Goal: Transaction & Acquisition: Purchase product/service

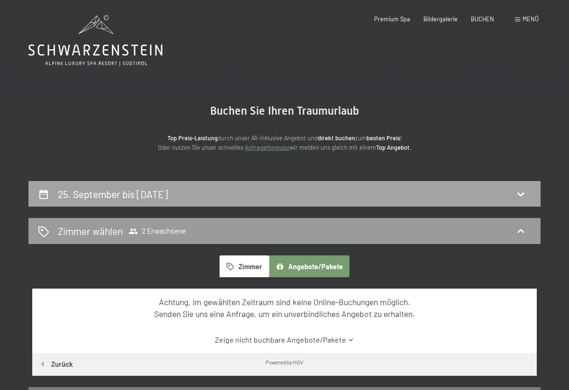
click at [168, 190] on h2 "25. September bis 30. September 2025" at bounding box center [113, 194] width 110 height 12
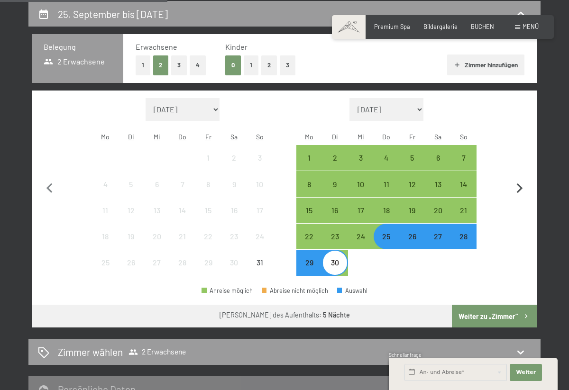
click at [520, 181] on icon "button" at bounding box center [520, 189] width 20 height 20
select select "[DATE]"
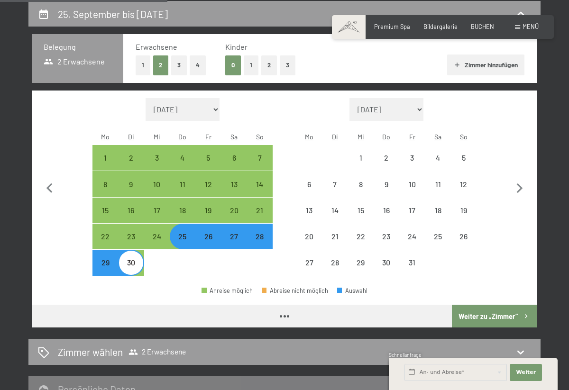
select select "[DATE]"
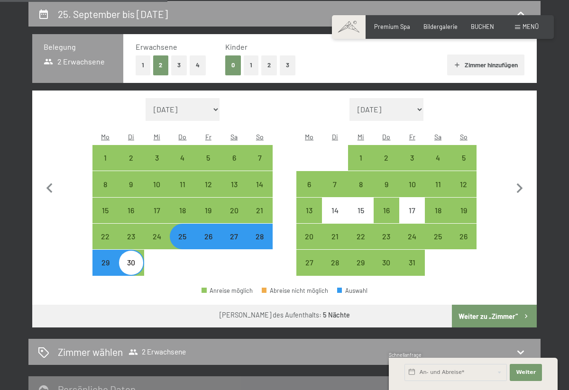
click at [105, 259] on div "29" at bounding box center [105, 271] width 24 height 24
select select "[DATE]"
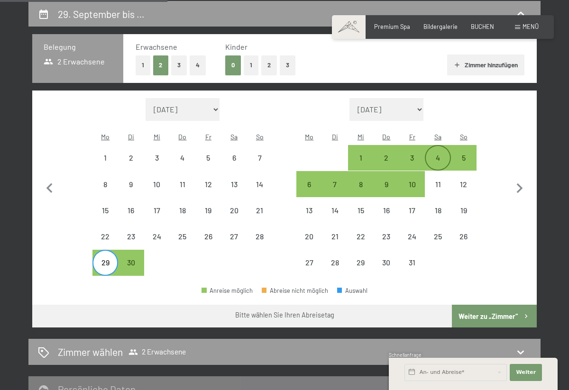
click at [437, 154] on div "4" at bounding box center [438, 166] width 24 height 24
select select "[DATE]"
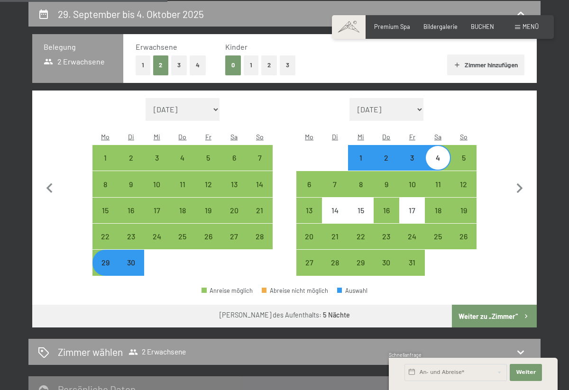
click at [489, 305] on button "Weiter zu „Zimmer“" at bounding box center [494, 316] width 85 height 23
select select "[DATE]"
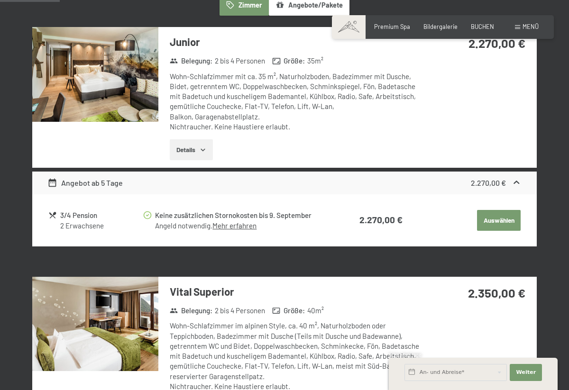
scroll to position [260, 0]
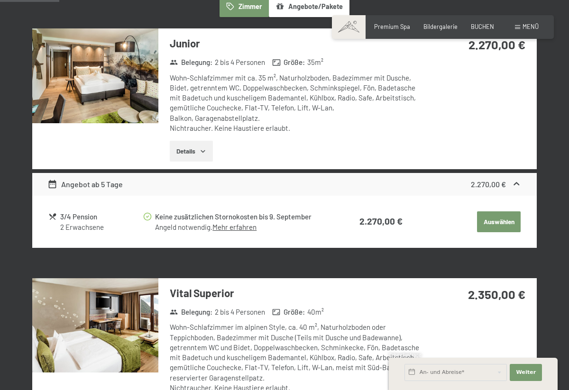
click at [234, 225] on span "Einwilligung Marketing*" at bounding box center [231, 222] width 78 height 9
click at [188, 225] on input "Einwilligung Marketing*" at bounding box center [182, 222] width 9 height 9
checkbox input "false"
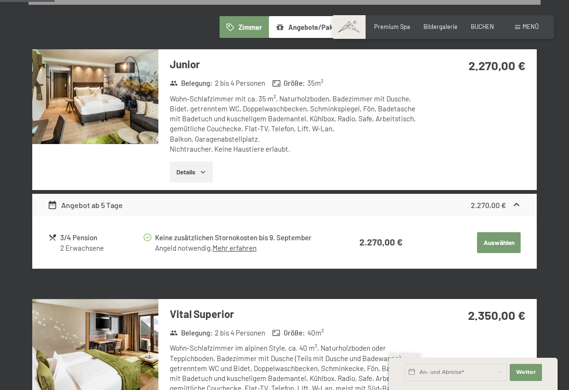
scroll to position [239, 0]
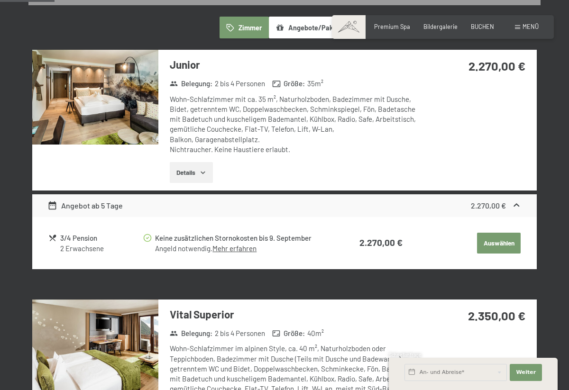
click at [200, 174] on button "Details" at bounding box center [191, 172] width 43 height 21
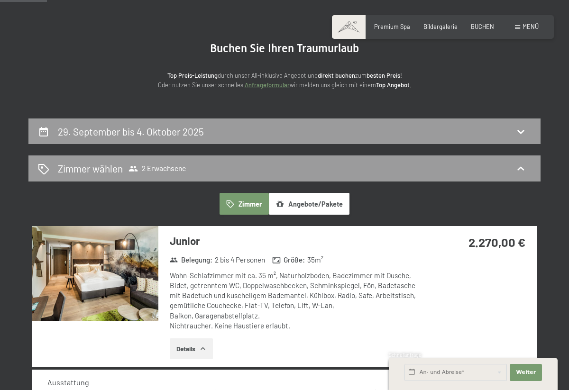
scroll to position [28, 0]
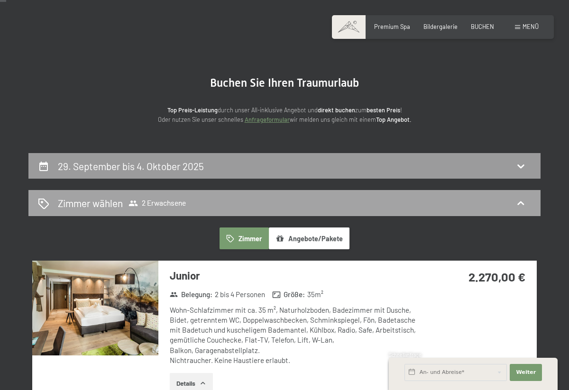
click at [229, 196] on div "Zimmer wählen 2 Erwachsene" at bounding box center [284, 203] width 493 height 14
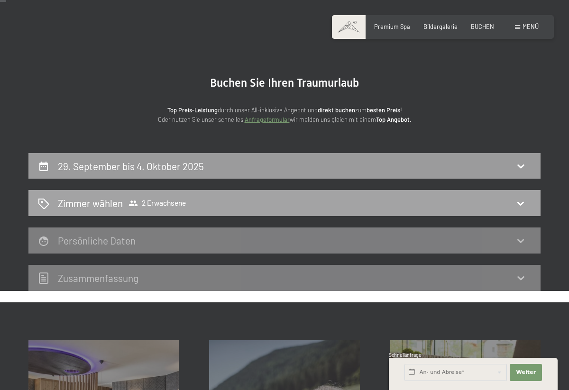
click at [238, 205] on div "Zimmer wählen 2 Erwachsene" at bounding box center [284, 203] width 493 height 14
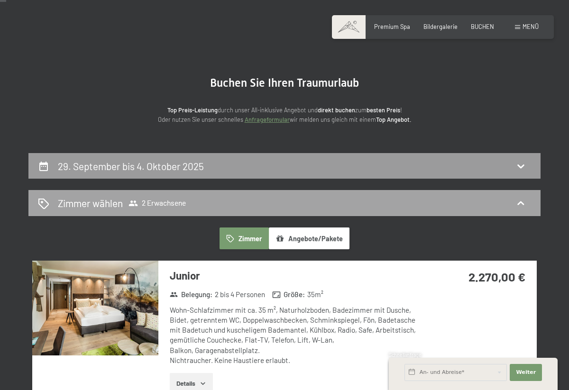
click at [149, 200] on span "2 Erwachsene" at bounding box center [156, 203] width 57 height 9
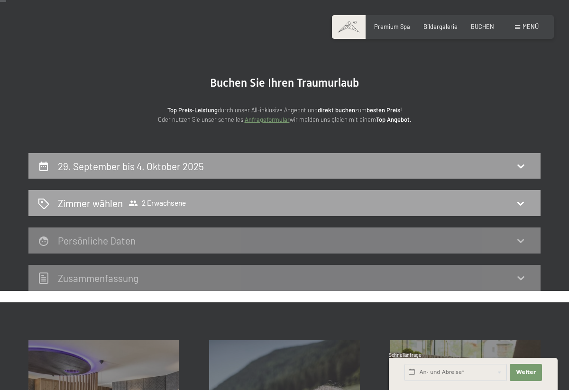
click at [155, 203] on span "2 Erwachsene" at bounding box center [156, 203] width 57 height 9
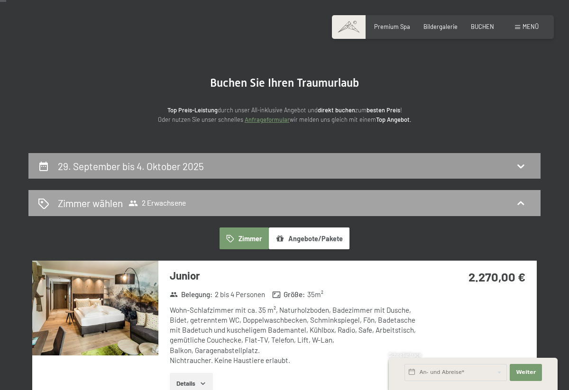
click at [72, 206] on h2 "Zimmer wählen" at bounding box center [90, 203] width 65 height 14
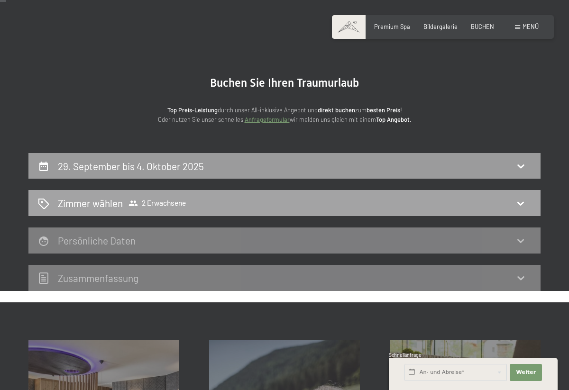
click at [149, 204] on span "2 Erwachsene" at bounding box center [156, 203] width 57 height 9
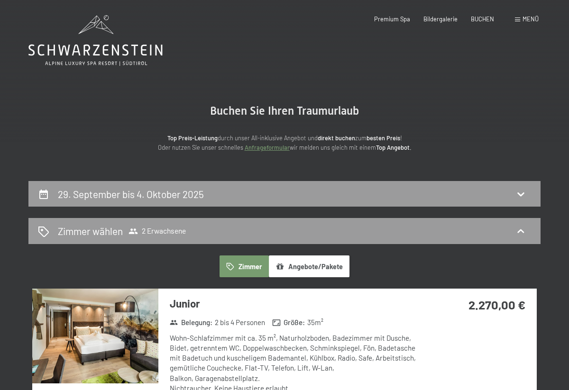
scroll to position [0, 0]
click at [44, 229] on icon at bounding box center [43, 231] width 11 height 11
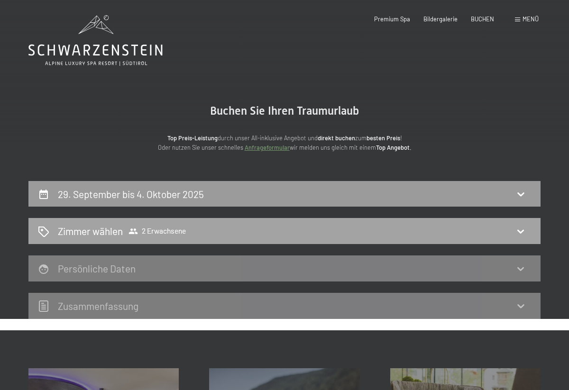
click at [45, 231] on icon at bounding box center [43, 231] width 11 height 11
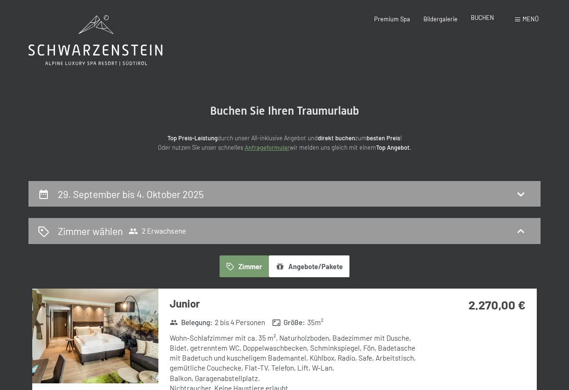
click at [483, 19] on span "BUCHEN" at bounding box center [482, 18] width 23 height 8
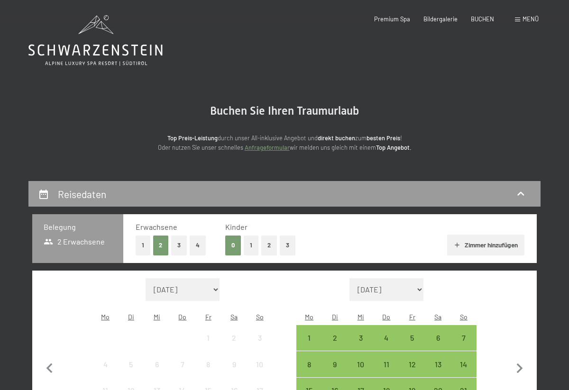
click at [244, 247] on button "1" at bounding box center [251, 245] width 15 height 19
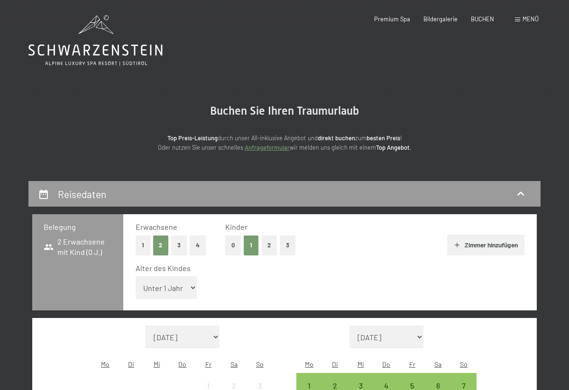
select select "3"
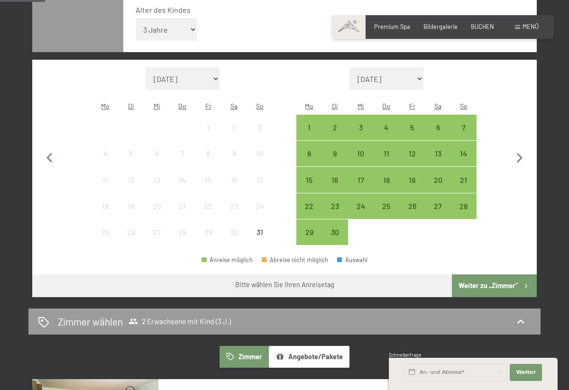
scroll to position [256, 0]
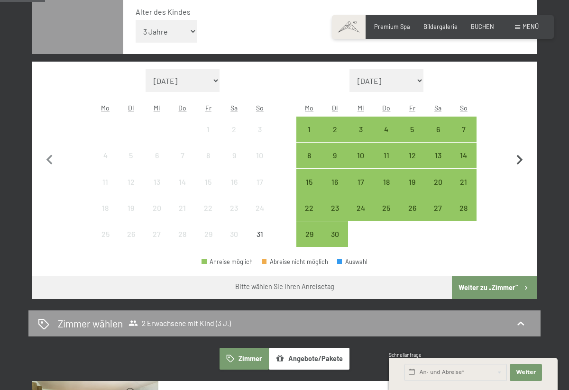
click at [519, 150] on icon "button" at bounding box center [520, 160] width 20 height 20
select select "[DATE]"
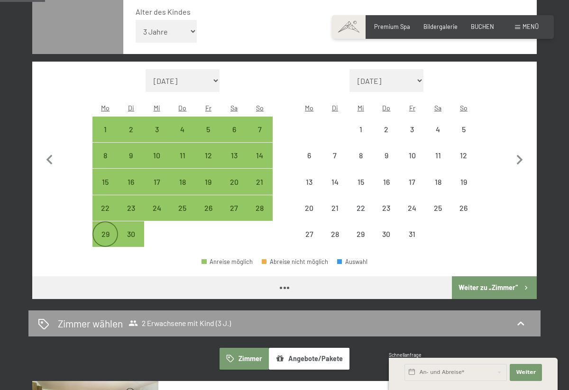
select select "[DATE]"
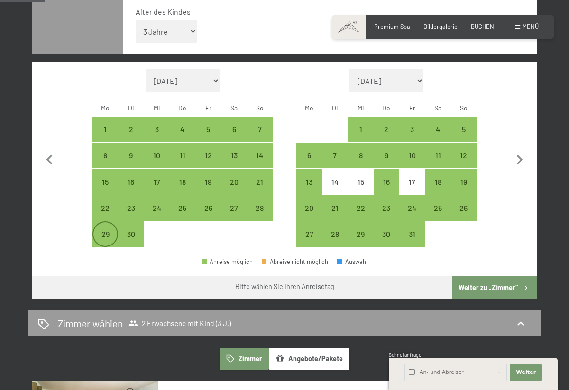
click at [106, 230] on div "29" at bounding box center [105, 242] width 24 height 24
select select "[DATE]"
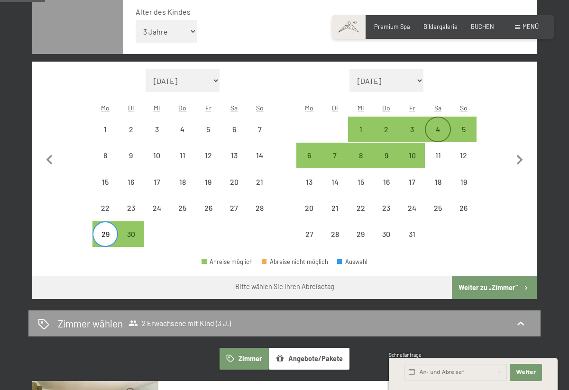
click at [434, 126] on div "4" at bounding box center [438, 138] width 24 height 24
select select "[DATE]"
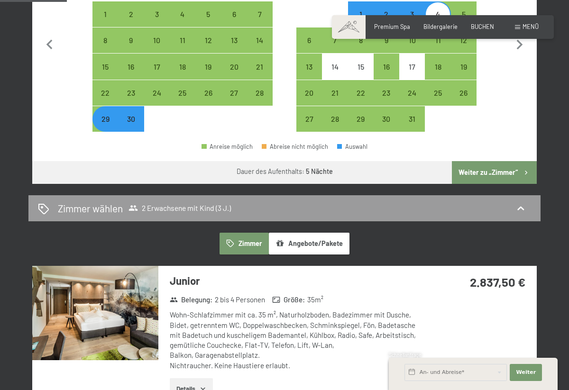
scroll to position [375, 0]
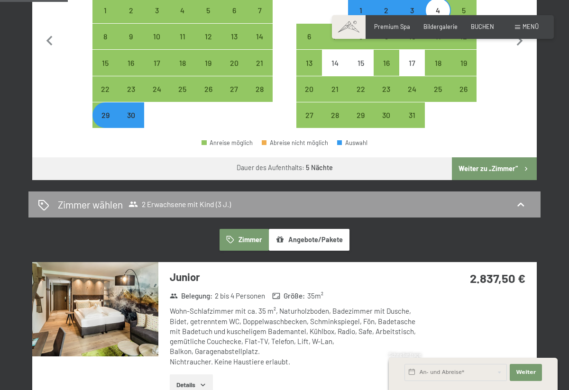
click at [490, 157] on button "Weiter zu „Zimmer“" at bounding box center [494, 168] width 85 height 23
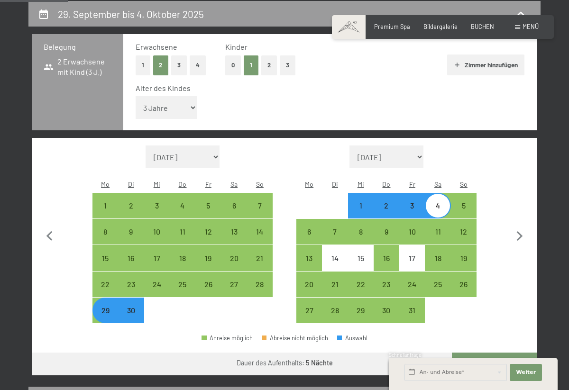
select select "2025-09-01"
select select "2025-10-01"
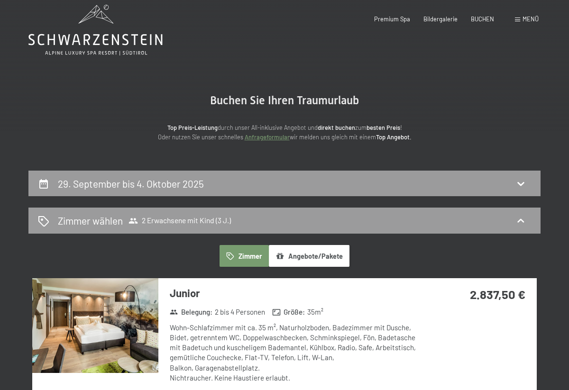
scroll to position [0, 0]
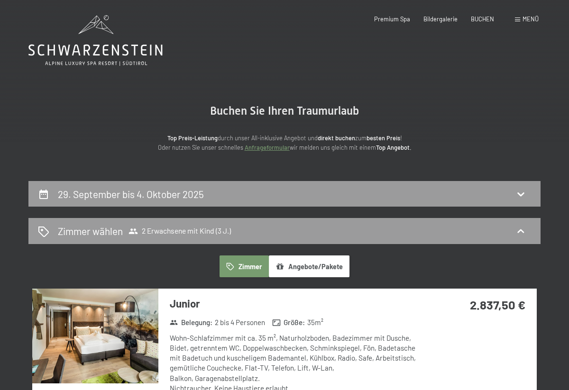
click at [307, 265] on button "Angebote/Pakete" at bounding box center [309, 267] width 81 height 22
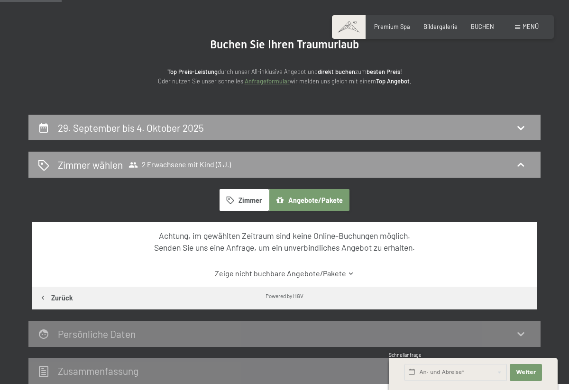
scroll to position [68, 0]
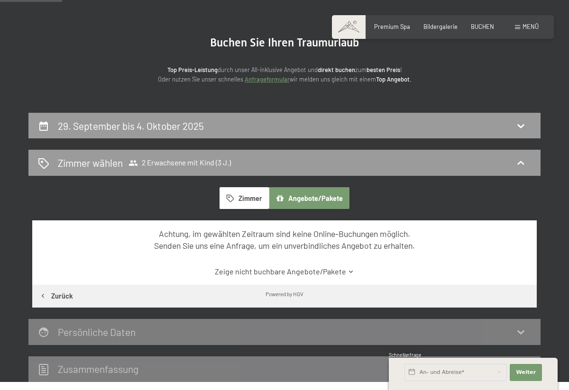
click at [339, 271] on link "Zeige nicht buchbare Angebote/Pakete" at bounding box center [284, 271] width 474 height 10
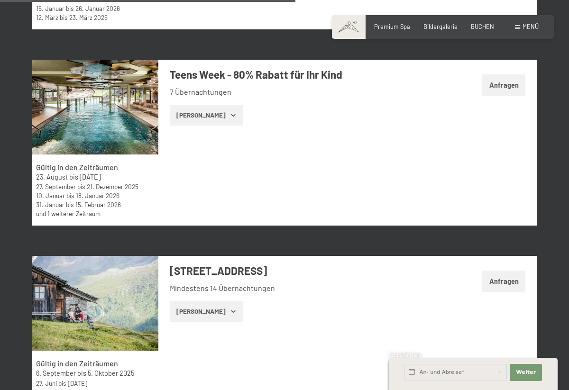
scroll to position [1621, 0]
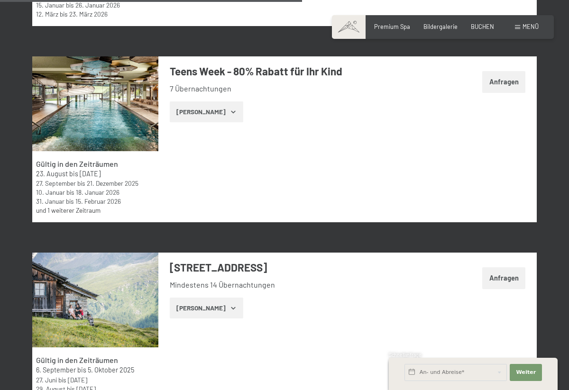
click at [227, 109] on button "Zeige Zimmer" at bounding box center [206, 111] width 73 height 21
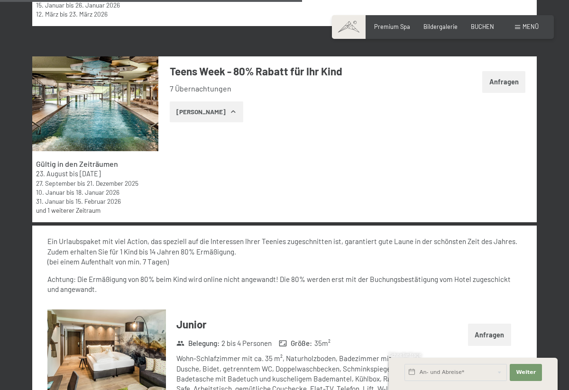
click at [227, 109] on button "Zeige Zimmer" at bounding box center [206, 111] width 73 height 21
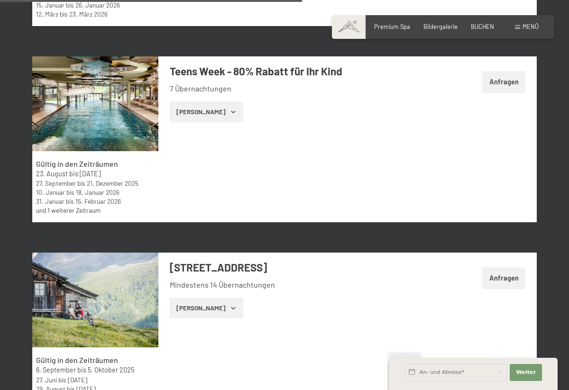
click at [227, 109] on button "Zeige Zimmer" at bounding box center [206, 111] width 73 height 21
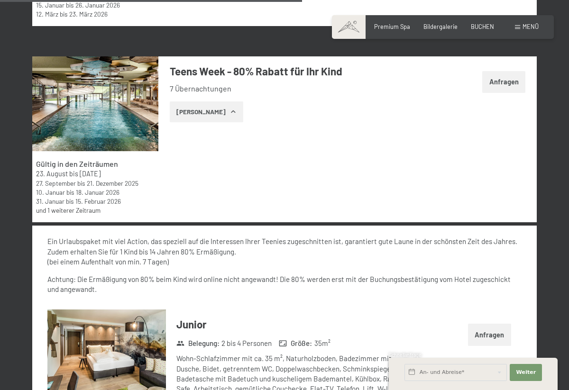
click at [227, 109] on button "Zeige Zimmer" at bounding box center [206, 111] width 73 height 21
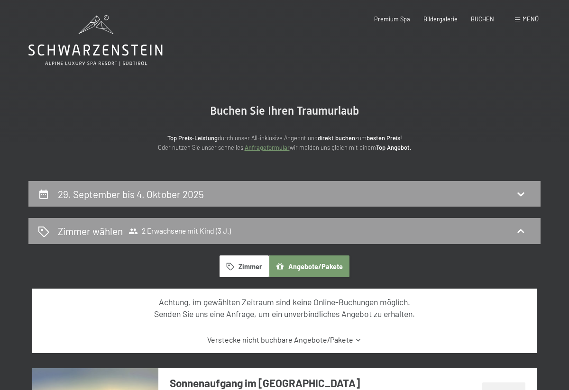
scroll to position [0, 0]
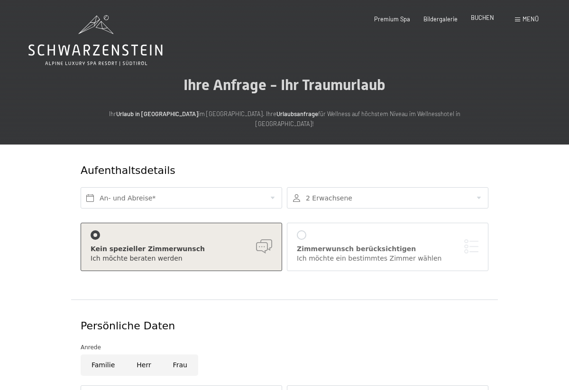
click at [483, 19] on span "BUCHEN" at bounding box center [482, 18] width 23 height 8
click at [485, 18] on span "BUCHEN" at bounding box center [482, 18] width 23 height 8
click at [344, 187] on div at bounding box center [387, 197] width 201 height 21
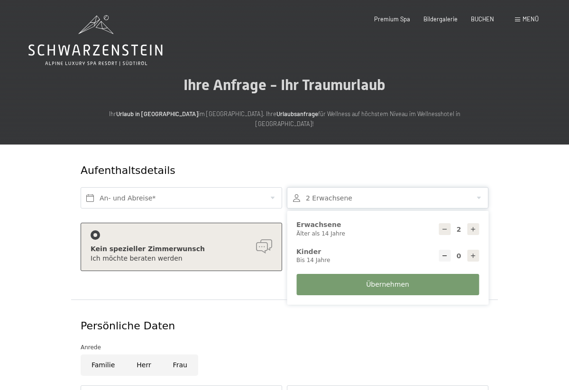
click at [472, 243] on div "0 Kinder Bis 14 Jahre" at bounding box center [387, 256] width 187 height 27
click at [474, 250] on div at bounding box center [473, 256] width 12 height 12
type input "1"
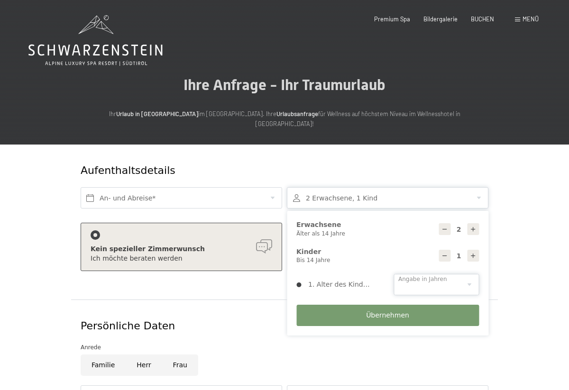
select select "3"
click at [395, 311] on span "Übernehmen" at bounding box center [387, 315] width 43 height 9
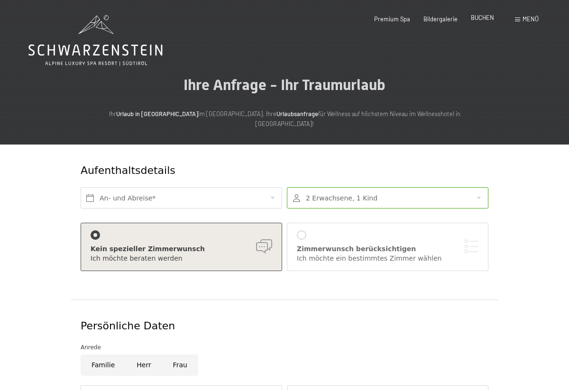
click at [485, 18] on span "BUCHEN" at bounding box center [482, 18] width 23 height 8
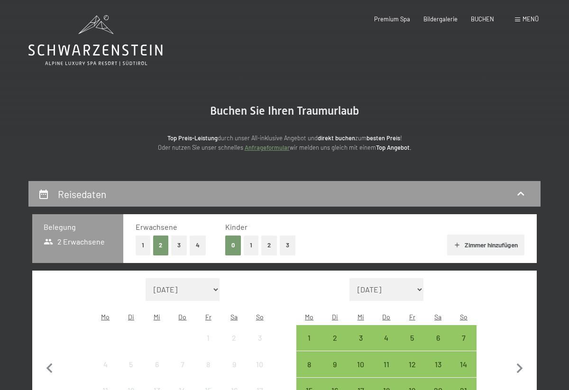
click at [249, 242] on button "1" at bounding box center [251, 245] width 15 height 19
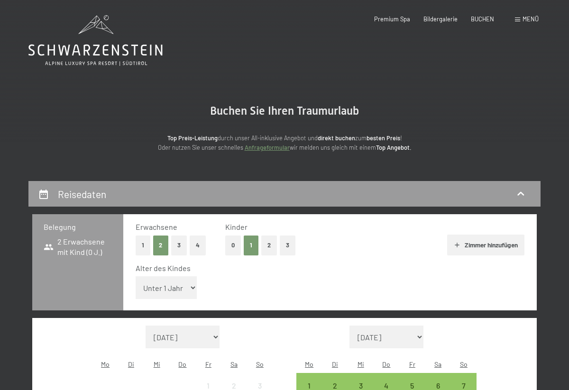
select select "3"
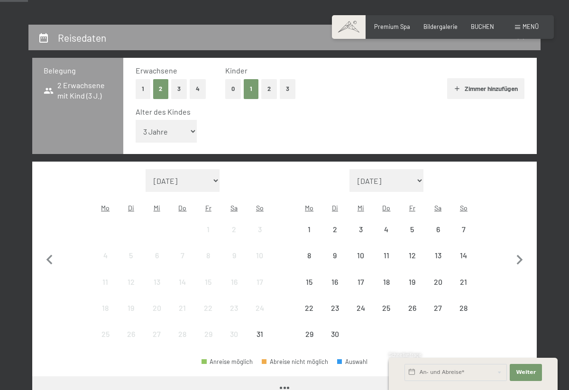
scroll to position [157, 0]
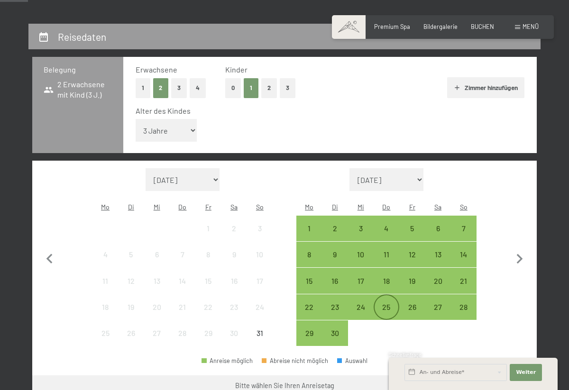
click at [387, 303] on div "25" at bounding box center [387, 315] width 24 height 24
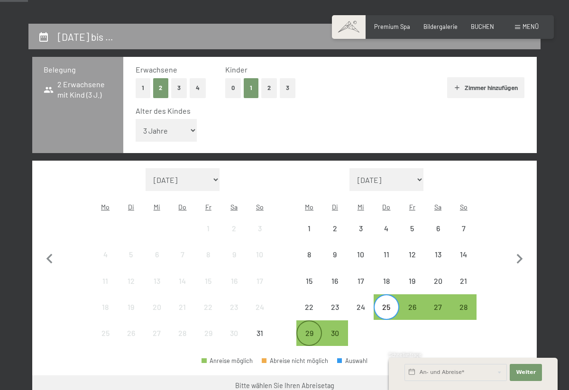
click at [314, 329] on div "29" at bounding box center [309, 341] width 24 height 24
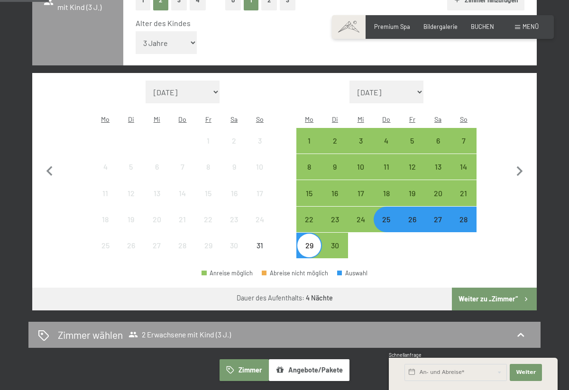
scroll to position [247, 0]
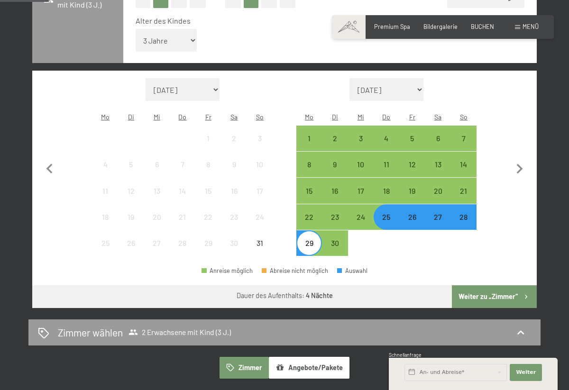
click at [494, 285] on button "Weiter zu „Zimmer“" at bounding box center [494, 296] width 85 height 23
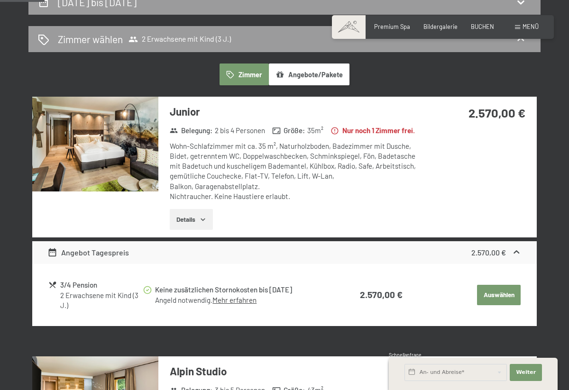
scroll to position [190, 0]
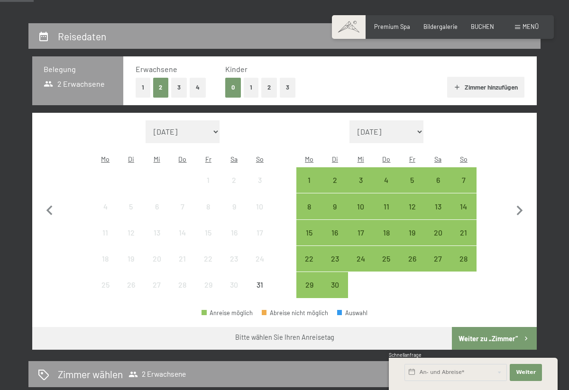
scroll to position [187, 0]
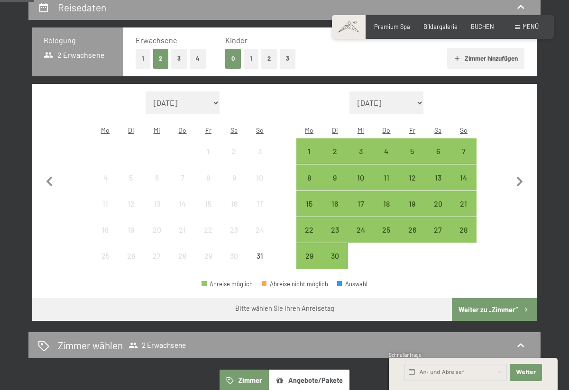
click at [250, 57] on button "1" at bounding box center [251, 58] width 15 height 19
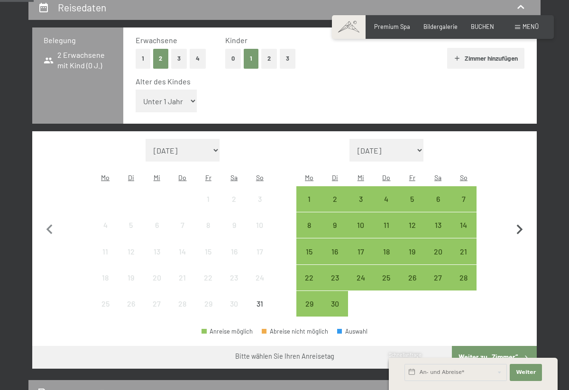
click at [517, 225] on icon "button" at bounding box center [519, 230] width 6 height 10
select select "[DATE]"
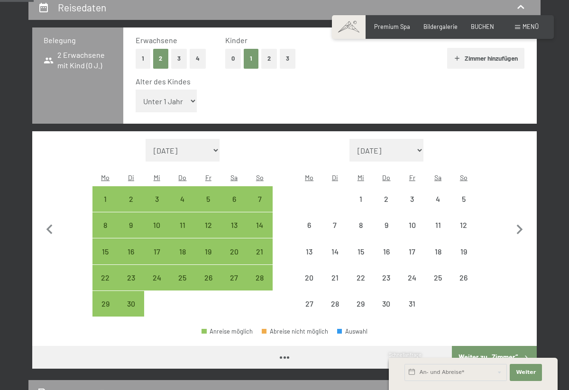
select select "[DATE]"
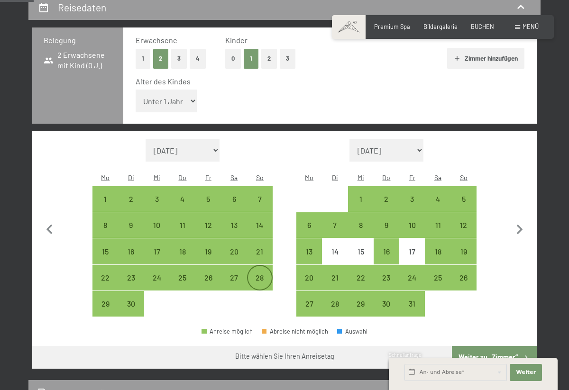
click at [262, 274] on div "28" at bounding box center [260, 286] width 24 height 24
select select "[DATE]"
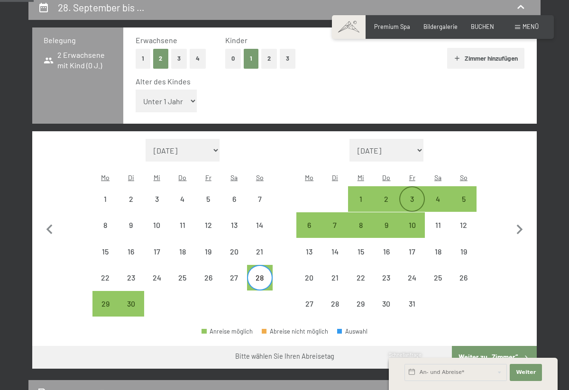
click at [416, 195] on div "3" at bounding box center [412, 207] width 24 height 24
select select "[DATE]"
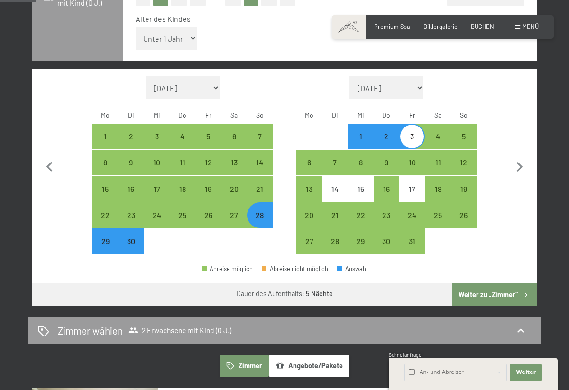
scroll to position [251, 0]
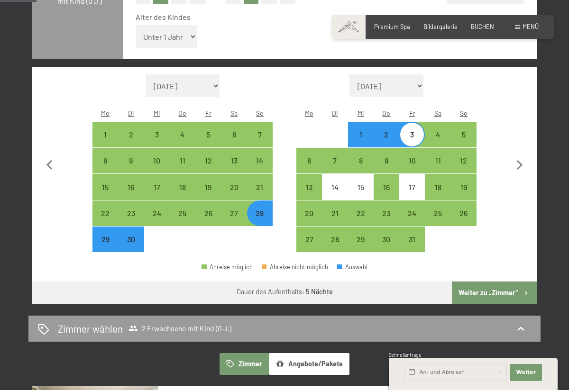
click at [105, 236] on div "29" at bounding box center [105, 248] width 24 height 24
select select "[DATE]"
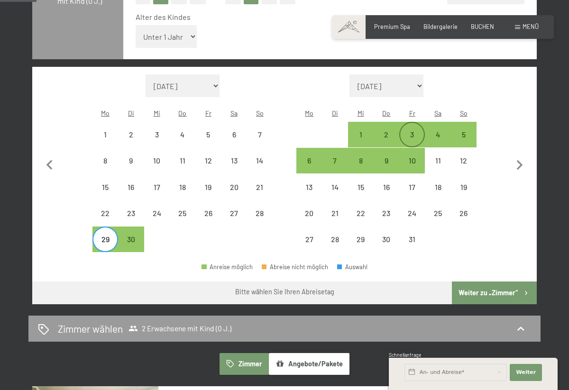
click at [412, 131] on div "3" at bounding box center [412, 143] width 24 height 24
select select "[DATE]"
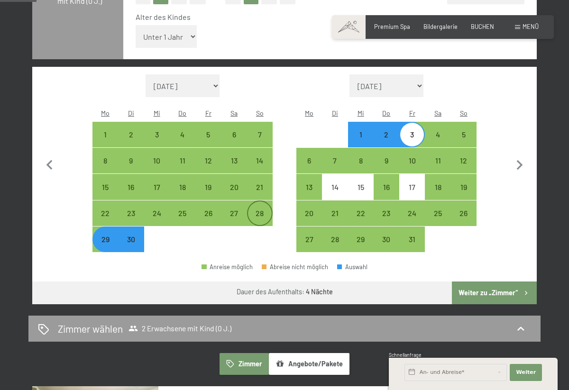
click at [265, 201] on div "28" at bounding box center [260, 213] width 24 height 24
select select "[DATE]"
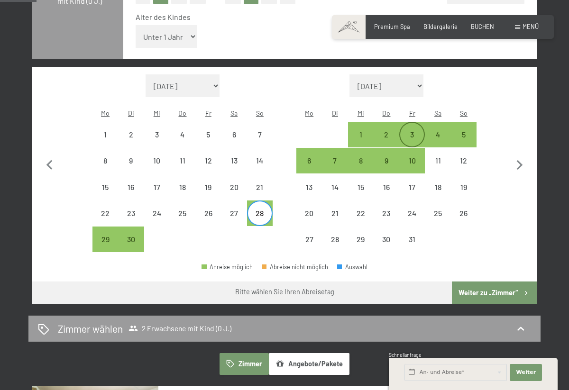
click at [409, 123] on div "3" at bounding box center [412, 135] width 24 height 24
select select "[DATE]"
select select "2025-10-01"
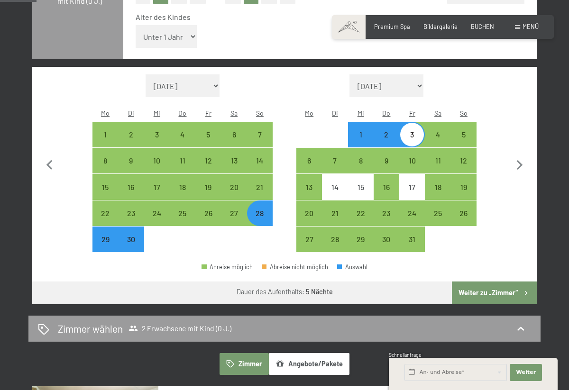
click at [491, 282] on button "Weiter zu „Zimmer“" at bounding box center [494, 293] width 85 height 23
select select "2025-09-01"
select select "2025-10-01"
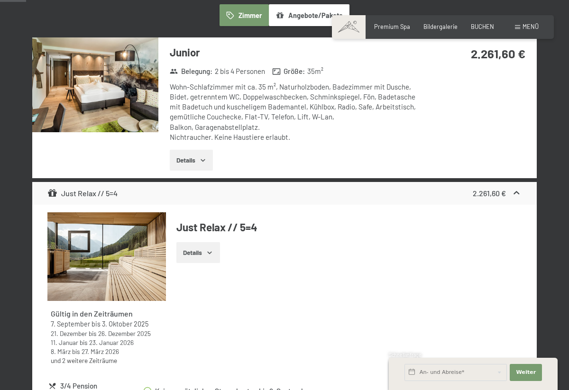
scroll to position [180, 0]
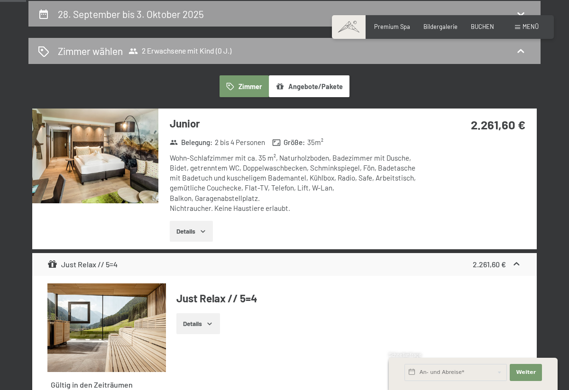
click at [207, 51] on span "2 Erwachsene mit Kind (0 J.)" at bounding box center [179, 50] width 103 height 9
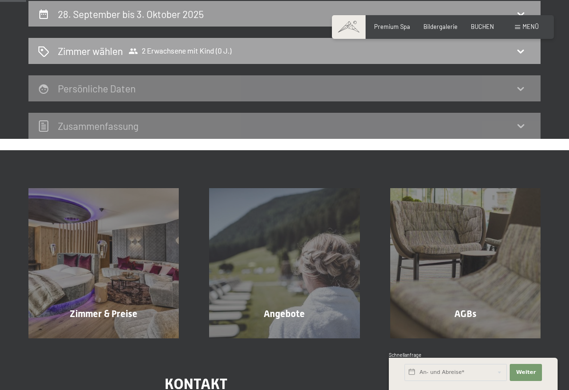
click at [507, 51] on div "Zimmer wählen 2 Erwachsene mit Kind (0 J.)" at bounding box center [284, 51] width 493 height 14
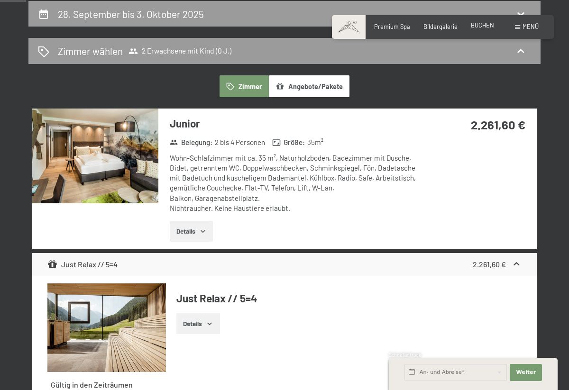
click at [479, 23] on span "BUCHEN" at bounding box center [482, 25] width 23 height 8
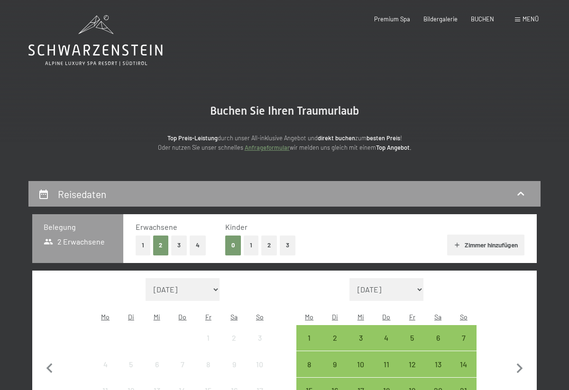
click at [251, 244] on button "1" at bounding box center [251, 245] width 15 height 19
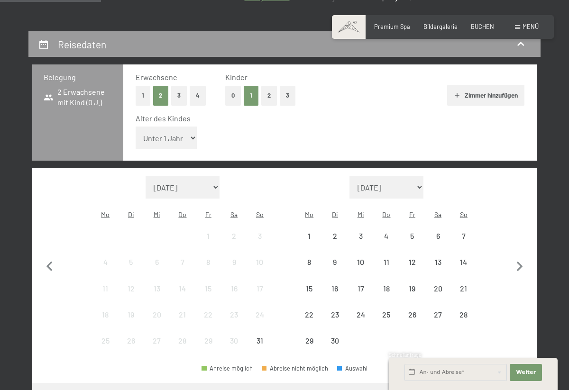
scroll to position [151, 0]
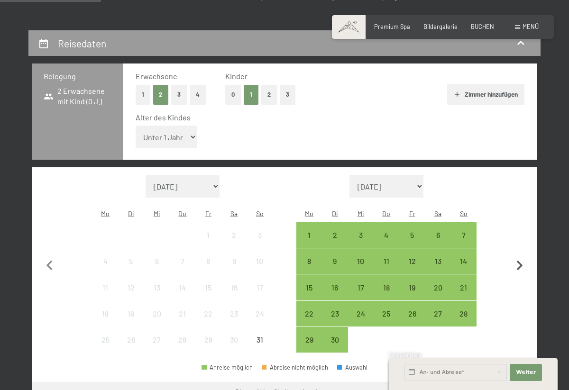
click at [520, 256] on icon "button" at bounding box center [520, 266] width 20 height 20
select select "[DATE]"
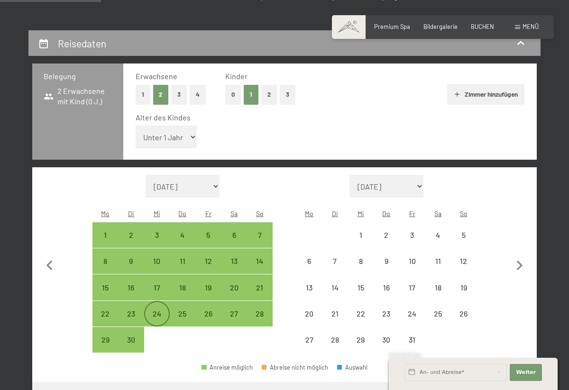
select select "[DATE]"
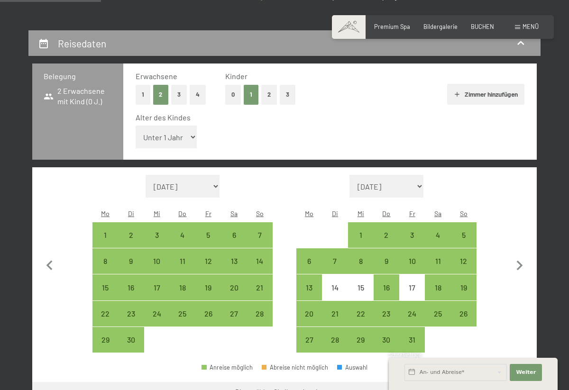
select select "3"
select select "[DATE]"
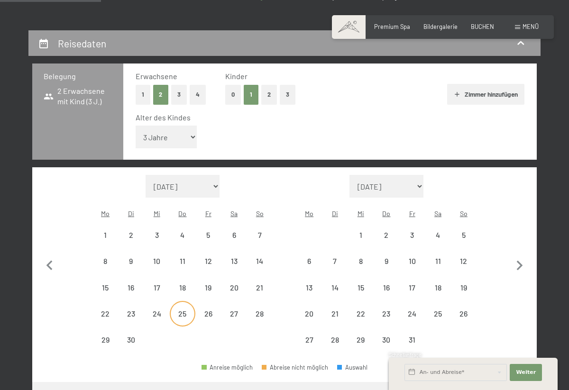
select select "[DATE]"
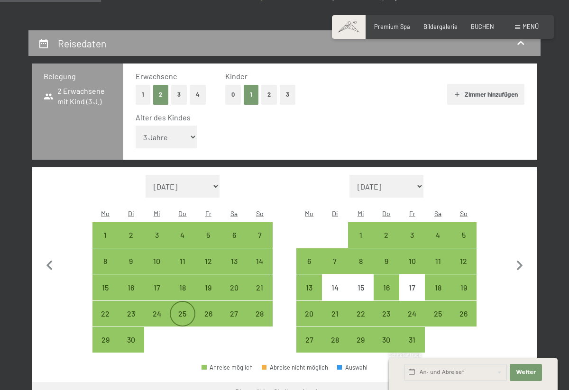
click at [187, 310] on div "25" at bounding box center [183, 322] width 24 height 24
select select "[DATE]"
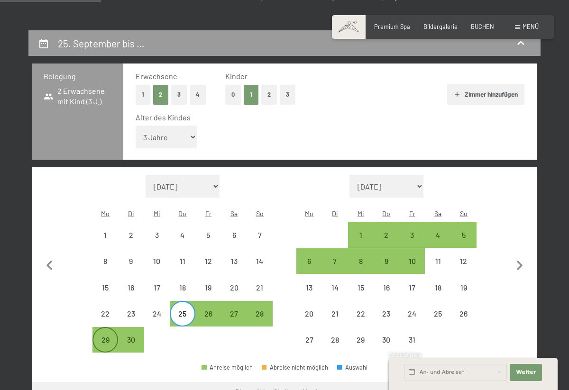
click at [110, 336] on div "29" at bounding box center [105, 348] width 24 height 24
select select "[DATE]"
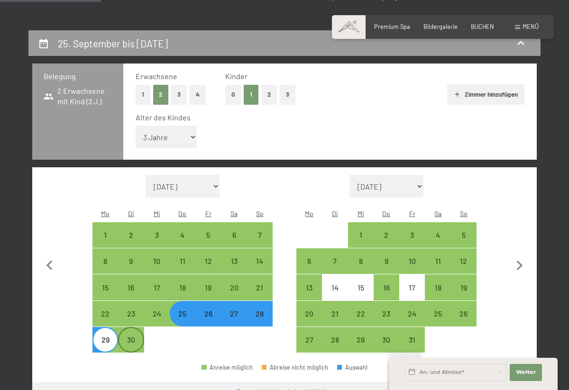
click at [129, 336] on div "30" at bounding box center [131, 348] width 24 height 24
select select "2025-09-01"
select select "2025-10-01"
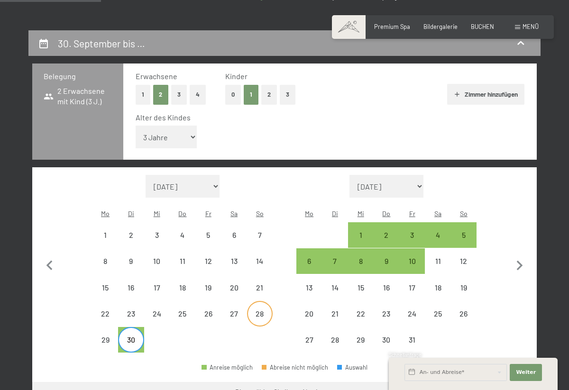
click at [260, 310] on div "28" at bounding box center [260, 322] width 24 height 24
select select "2025-09-01"
select select "2025-10-01"
click at [421, 231] on div "3" at bounding box center [412, 243] width 24 height 24
select select "2025-09-01"
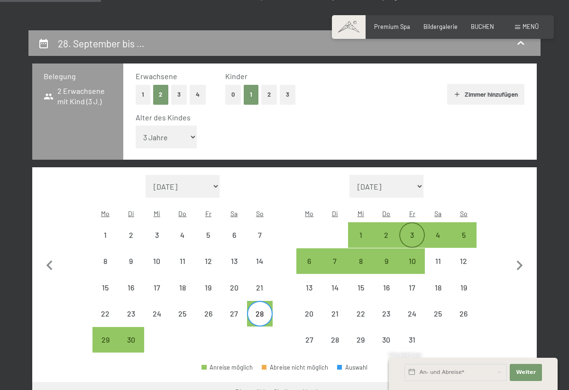
select select "2025-10-01"
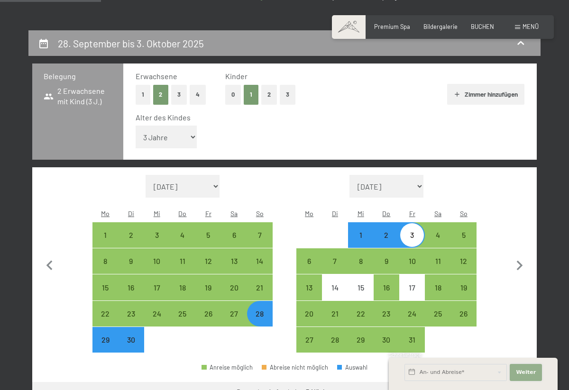
click at [527, 375] on span "Weiter" at bounding box center [526, 373] width 20 height 8
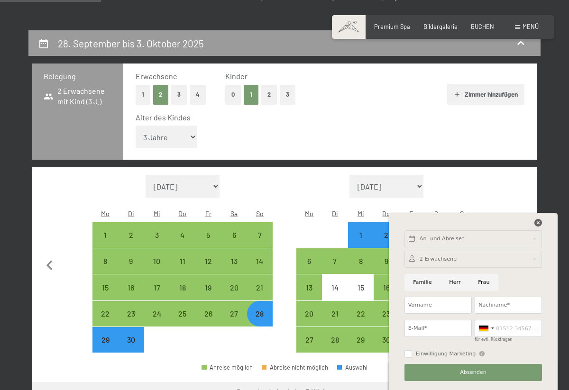
click at [541, 221] on icon at bounding box center [538, 223] width 8 height 8
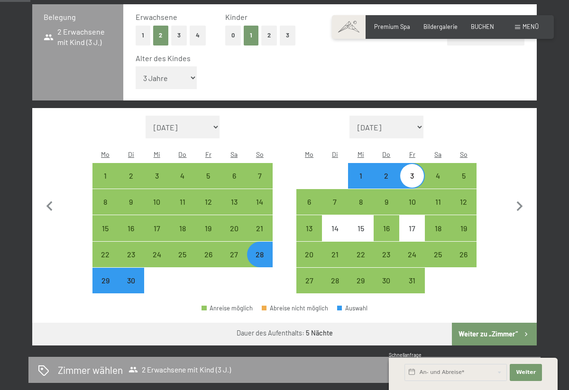
scroll to position [211, 0]
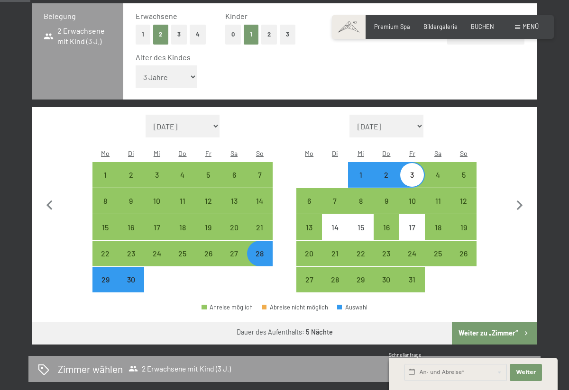
click at [475, 322] on button "Weiter zu „Zimmer“" at bounding box center [494, 333] width 85 height 23
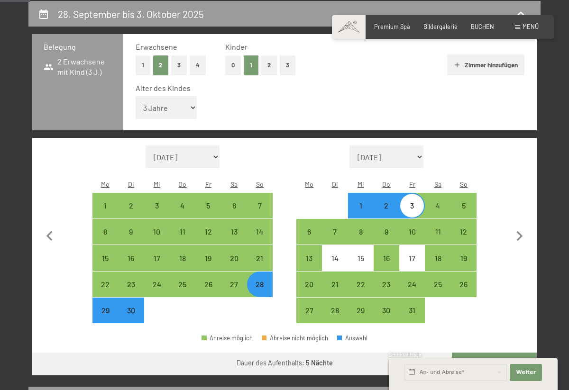
select select "2025-09-01"
select select "2025-10-01"
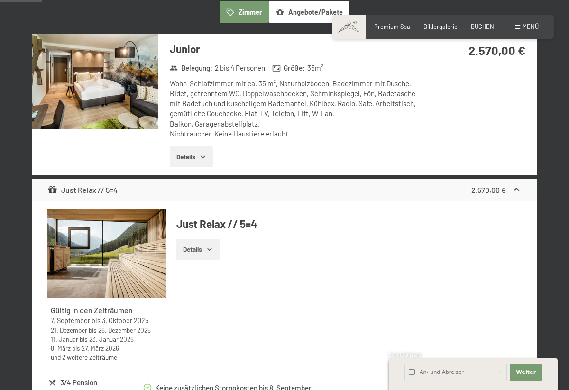
scroll to position [238, 0]
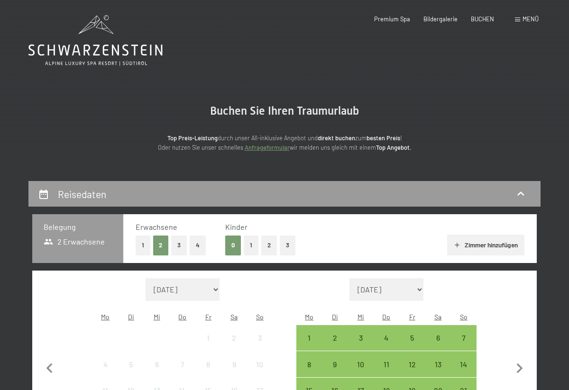
click at [254, 241] on button "1" at bounding box center [251, 245] width 15 height 19
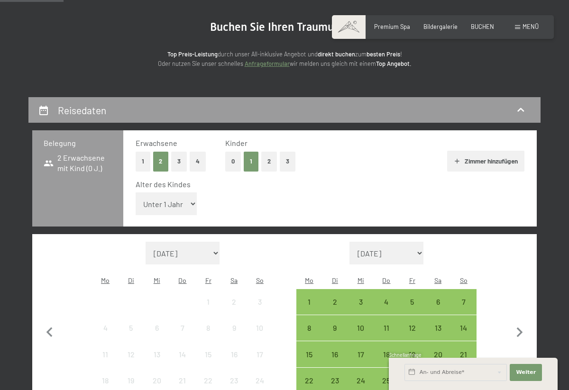
scroll to position [101, 0]
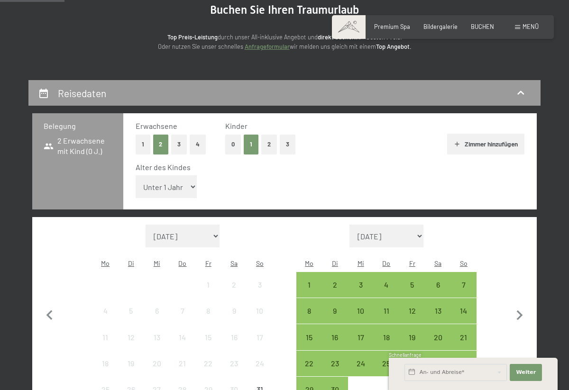
select select "3"
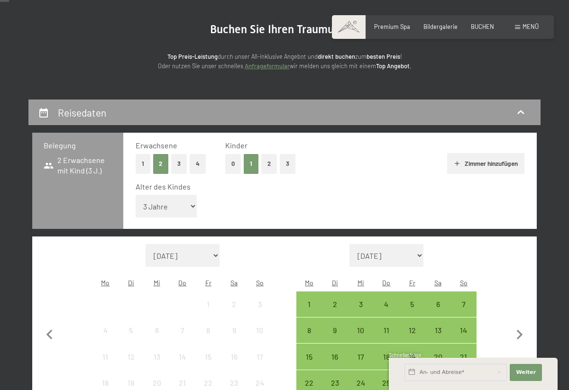
scroll to position [51, 0]
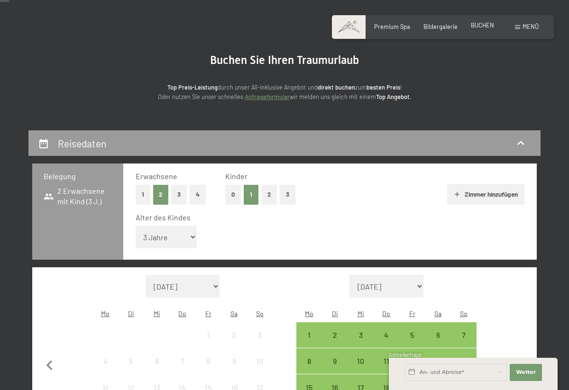
click at [493, 24] on span "BUCHEN" at bounding box center [482, 25] width 23 height 8
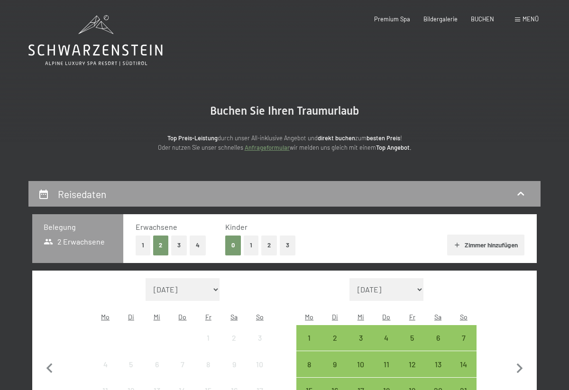
click at [521, 22] on div "Menü" at bounding box center [527, 19] width 24 height 9
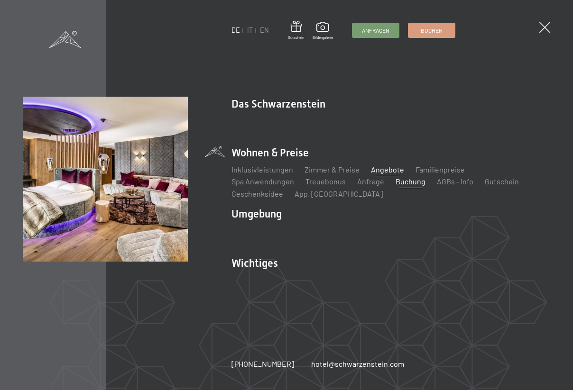
click at [385, 173] on link "Angebote" at bounding box center [387, 169] width 33 height 9
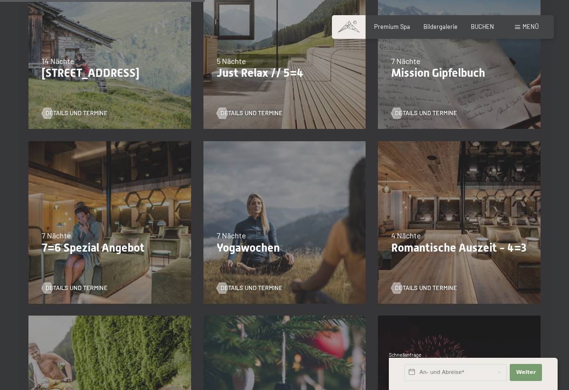
scroll to position [461, 0]
click at [430, 238] on div "4 Nächte" at bounding box center [459, 235] width 136 height 10
click at [406, 289] on span "Details und Termine" at bounding box center [435, 288] width 62 height 9
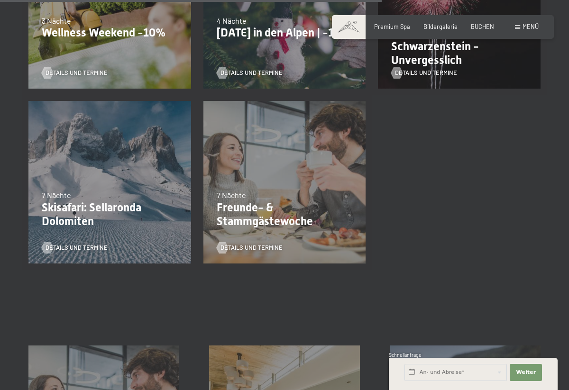
scroll to position [861, 0]
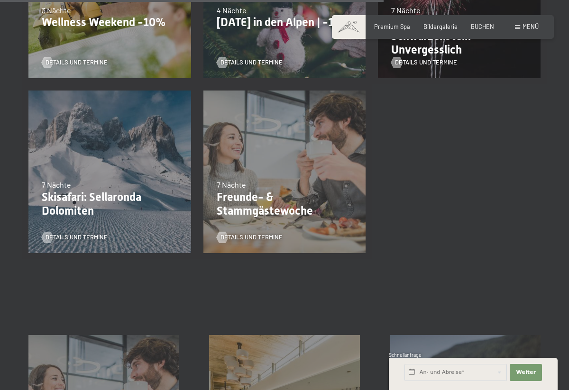
click at [239, 193] on p "Freunde- & Stammgästewoche" at bounding box center [285, 204] width 136 height 27
click at [248, 235] on span "Details und Termine" at bounding box center [261, 237] width 62 height 9
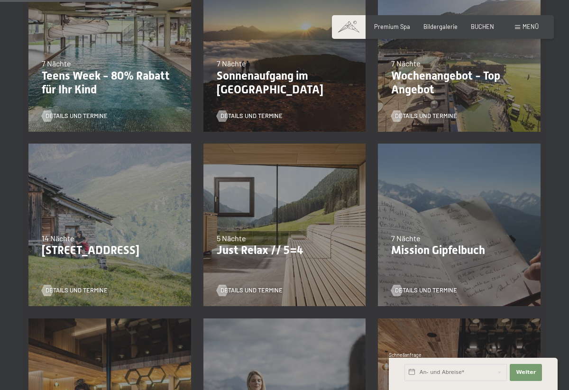
scroll to position [283, 0]
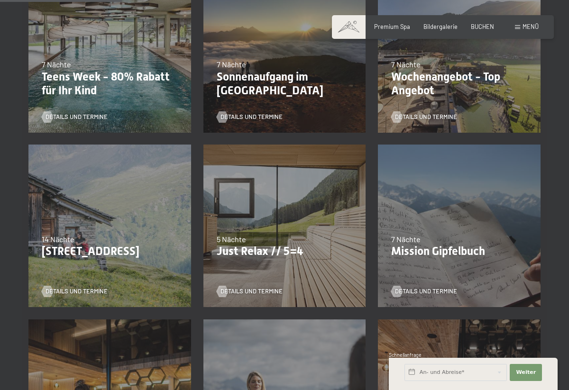
click at [251, 285] on div "Details und Termine" at bounding box center [282, 286] width 130 height 20
click at [238, 292] on span "Details und Termine" at bounding box center [261, 291] width 62 height 9
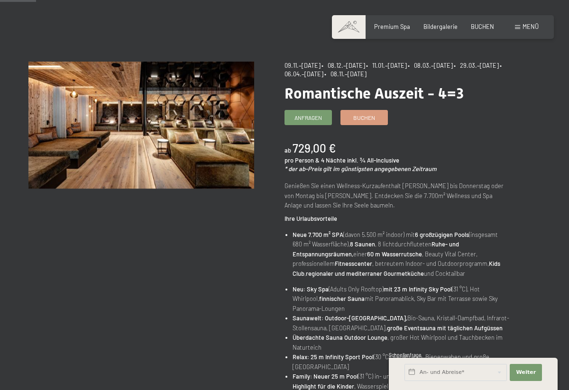
scroll to position [54, 0]
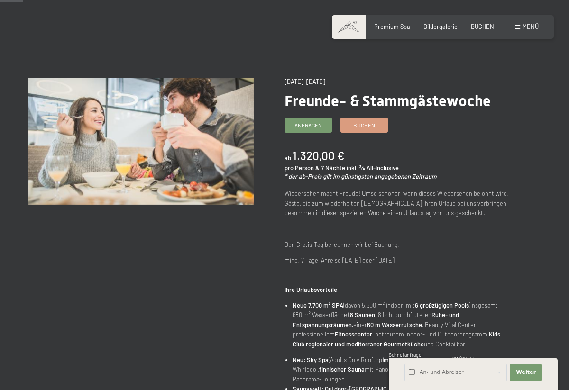
scroll to position [35, 0]
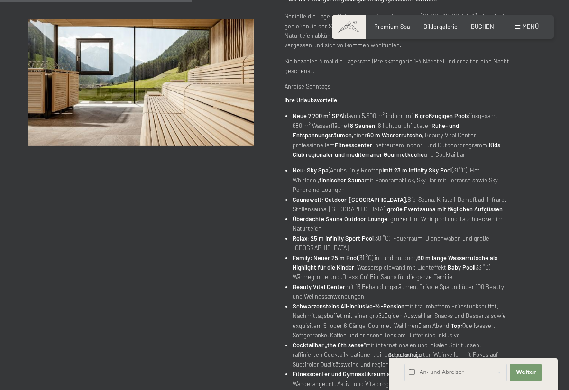
scroll to position [196, 0]
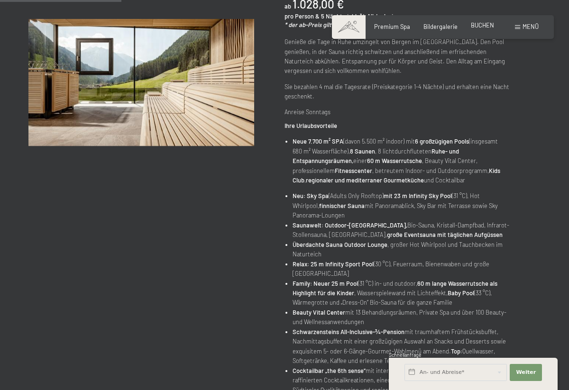
click at [481, 25] on span "BUCHEN" at bounding box center [482, 25] width 23 height 8
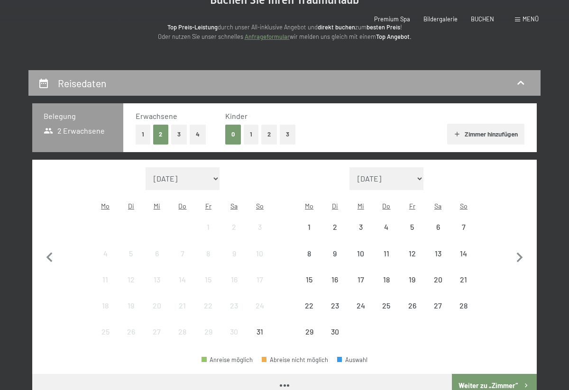
scroll to position [146, 0]
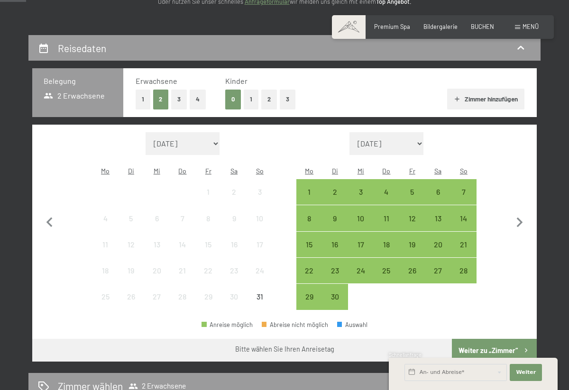
click at [250, 94] on button "1" at bounding box center [251, 99] width 15 height 19
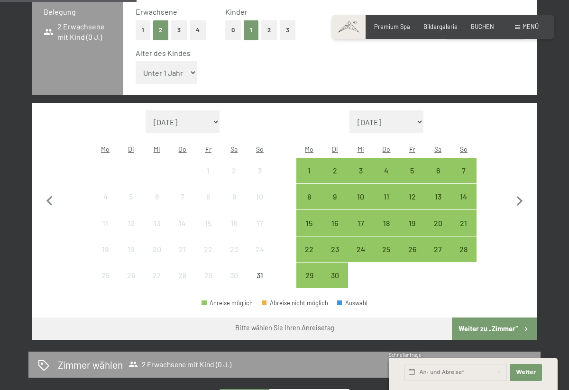
scroll to position [216, 0]
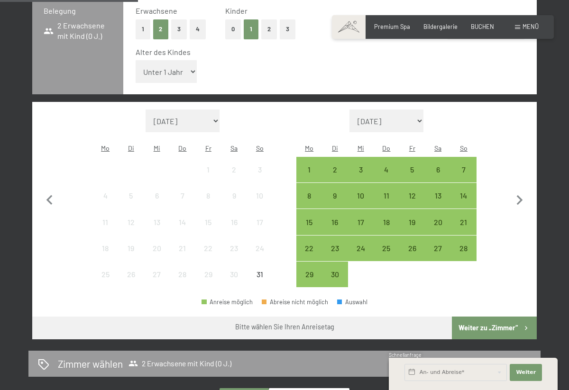
click at [106, 271] on div "25" at bounding box center [105, 283] width 24 height 24
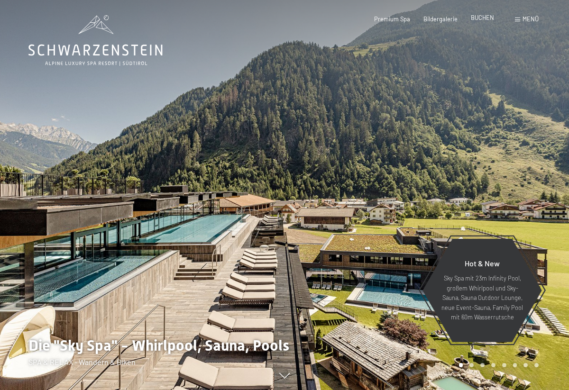
click at [477, 17] on span "BUCHEN" at bounding box center [482, 18] width 23 height 8
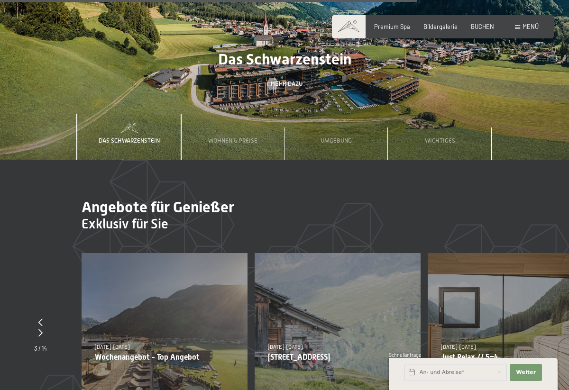
scroll to position [2578, 0]
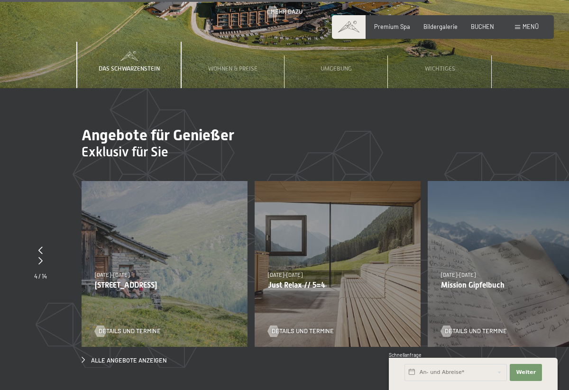
click at [332, 281] on p "Just Relax // 5=4" at bounding box center [337, 285] width 139 height 9
click at [295, 327] on span "Details und Termine" at bounding box center [312, 331] width 62 height 9
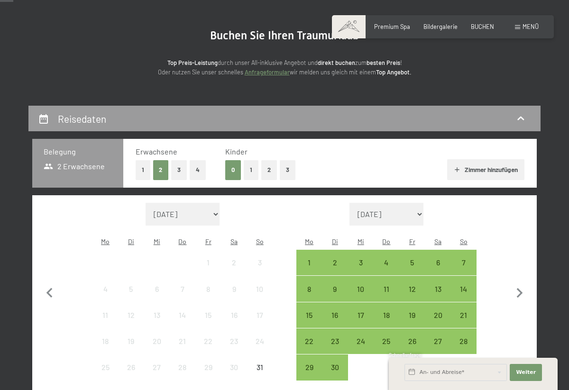
scroll to position [75, 0]
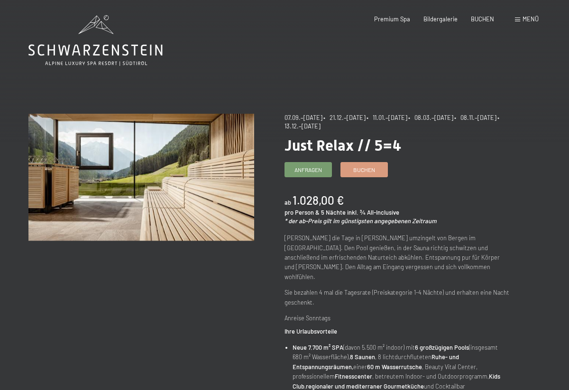
click at [479, 24] on div "Buchen Anfragen Premium Spa Bildergalerie BUCHEN Menü DE IT EN Gutschein Bilder…" at bounding box center [443, 19] width 192 height 9
click at [481, 21] on div "BUCHEN" at bounding box center [482, 18] width 23 height 9
click at [480, 17] on span "BUCHEN" at bounding box center [482, 18] width 23 height 8
click at [477, 18] on span "BUCHEN" at bounding box center [482, 18] width 23 height 8
click at [482, 21] on span "BUCHEN" at bounding box center [482, 18] width 23 height 8
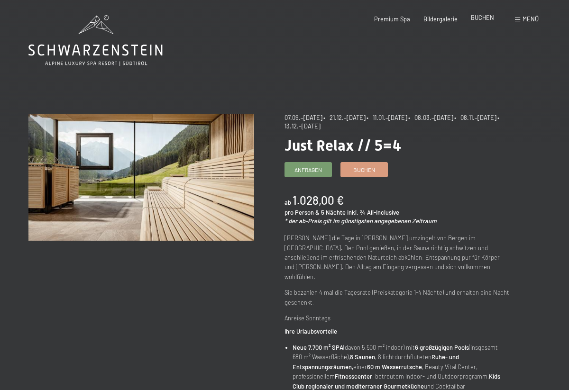
click at [489, 20] on span "BUCHEN" at bounding box center [482, 18] width 23 height 8
click at [487, 18] on span "BUCHEN" at bounding box center [482, 18] width 23 height 8
click at [485, 24] on div "Buchen Anfragen Premium Spa Bildergalerie BUCHEN Menü DE IT EN Gutschein Bilder…" at bounding box center [443, 19] width 192 height 9
click at [480, 23] on div "Buchen Anfragen Premium Spa Bildergalerie BUCHEN Menü DE IT EN Gutschein Bilder…" at bounding box center [443, 19] width 192 height 9
click at [473, 15] on span "BUCHEN" at bounding box center [482, 18] width 23 height 8
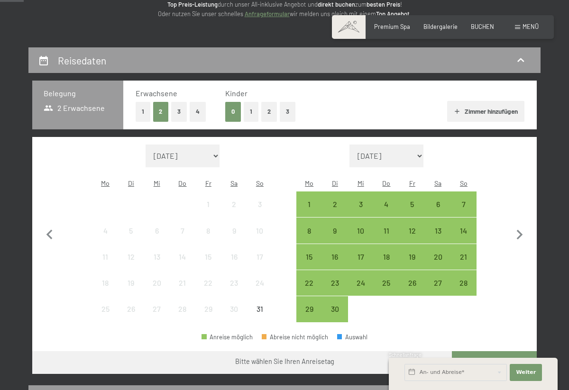
scroll to position [134, 0]
click at [461, 279] on div "28" at bounding box center [464, 291] width 24 height 24
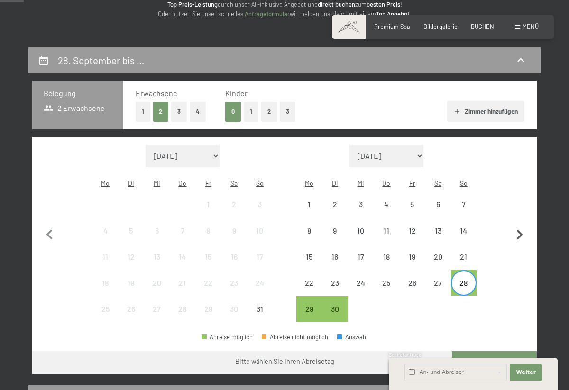
click at [519, 225] on icon "button" at bounding box center [520, 235] width 20 height 20
select select "[DATE]"
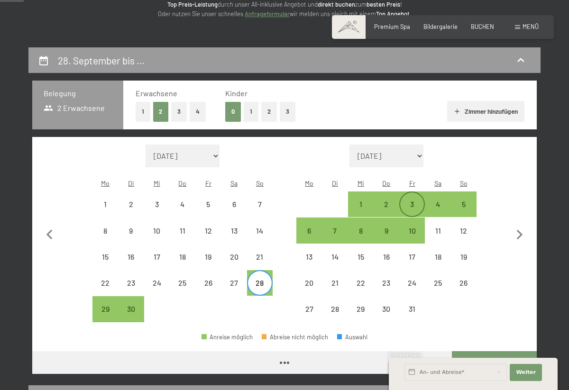
select select "[DATE]"
click at [408, 201] on div "3" at bounding box center [412, 213] width 24 height 24
select select "[DATE]"
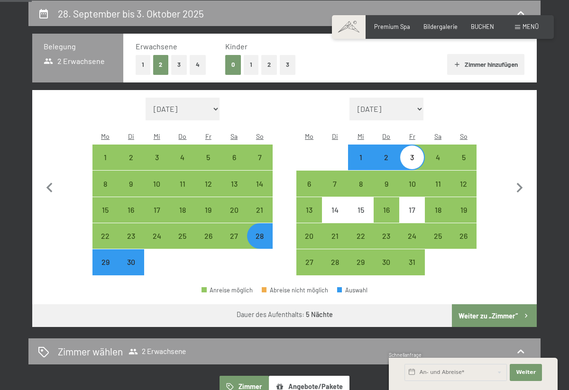
scroll to position [192, 0]
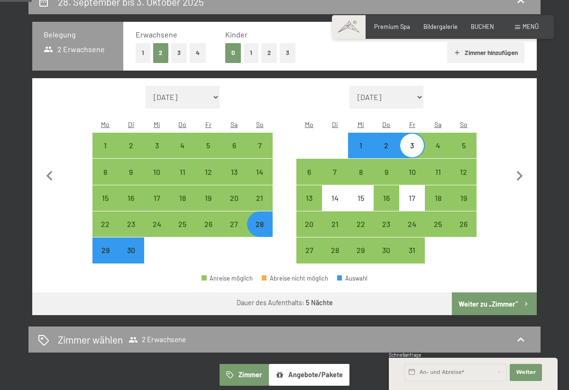
click at [498, 293] on button "Weiter zu „Zimmer“" at bounding box center [494, 304] width 85 height 23
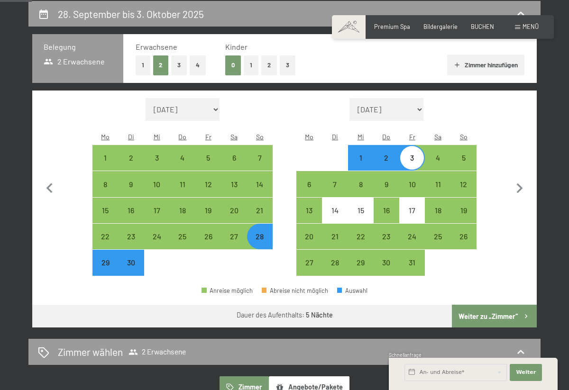
select select "[DATE]"
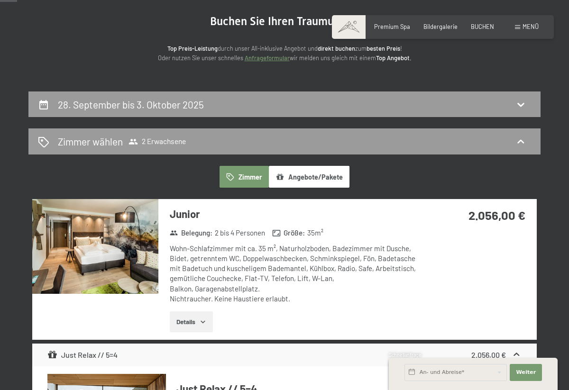
scroll to position [72, 0]
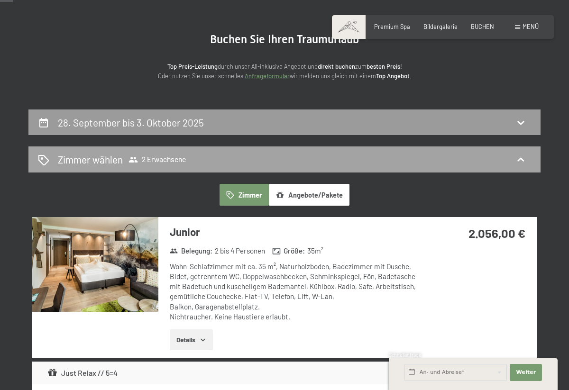
click at [268, 166] on div "Zimmer wählen 2 Erwachsene" at bounding box center [284, 159] width 512 height 26
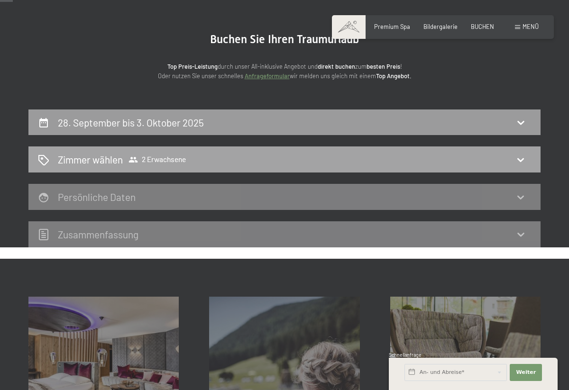
click at [268, 166] on div "Zimmer wählen 2 Erwachsene" at bounding box center [284, 159] width 512 height 26
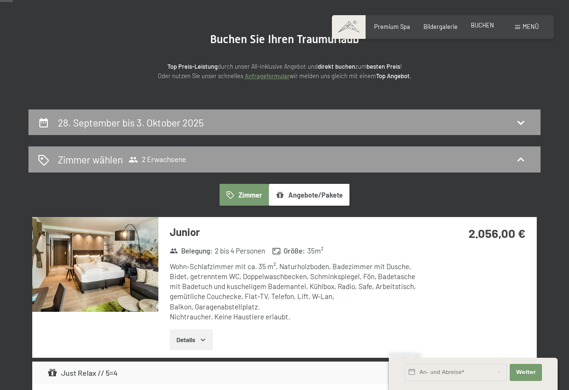
click at [479, 24] on span "BUCHEN" at bounding box center [482, 25] width 23 height 8
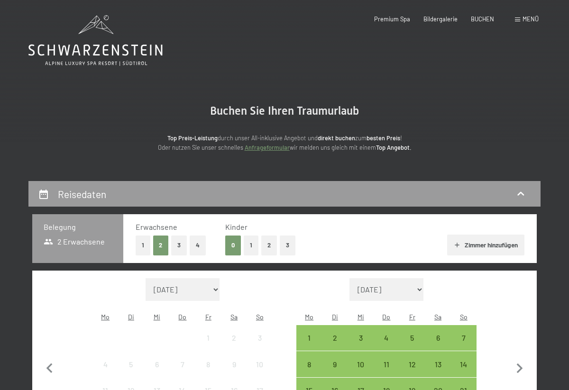
click at [250, 247] on button "1" at bounding box center [251, 245] width 15 height 19
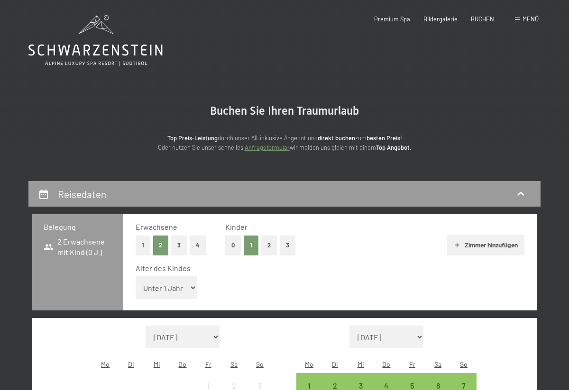
click at [175, 279] on select "Unter 1 Jahr 1 Jahr 2 Jahre 3 Jahre 4 Jahre 5 Jahre 6 Jahre 7 Jahre 8 Jahre 9 J…" at bounding box center [167, 287] width 62 height 23
select select "3"
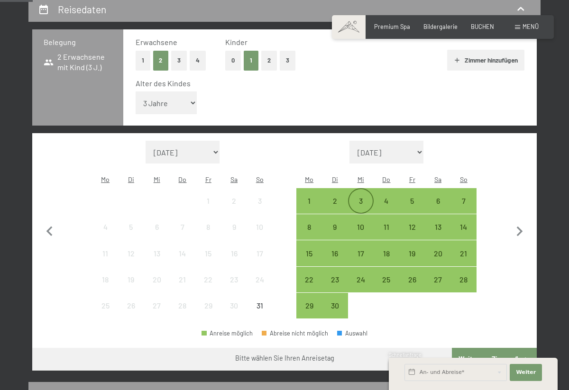
scroll to position [186, 0]
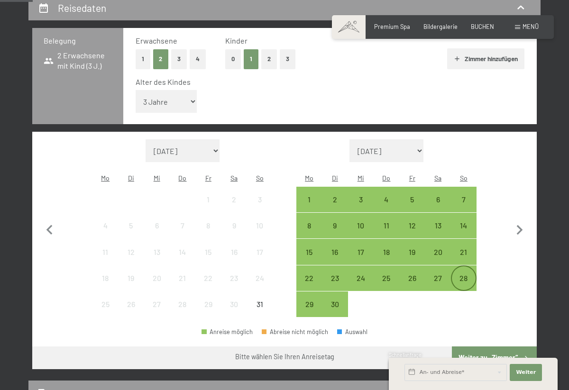
click at [461, 274] on div "28" at bounding box center [464, 286] width 24 height 24
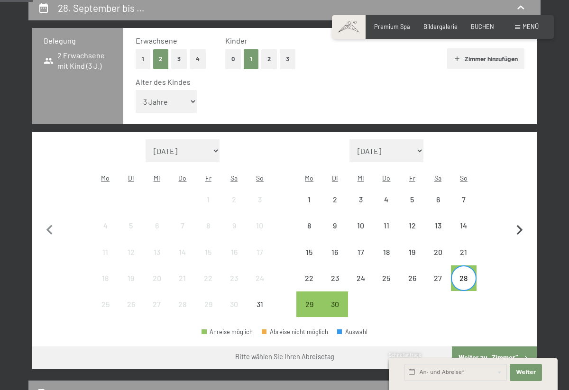
click at [520, 225] on icon "button" at bounding box center [519, 230] width 6 height 10
select select "[DATE]"
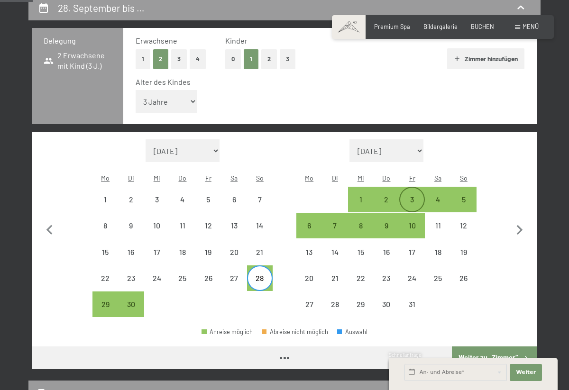
select select "[DATE]"
click at [50, 220] on icon "button" at bounding box center [50, 230] width 20 height 20
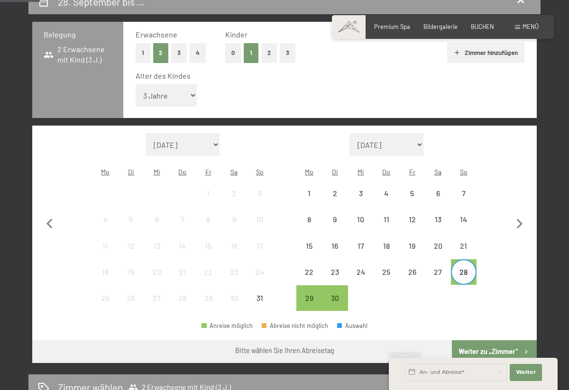
scroll to position [153, 0]
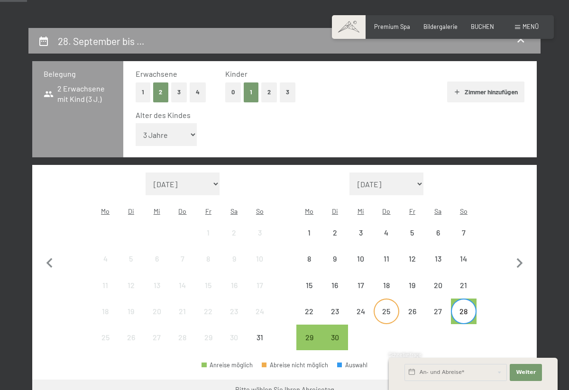
click at [384, 308] on div "25" at bounding box center [387, 320] width 24 height 24
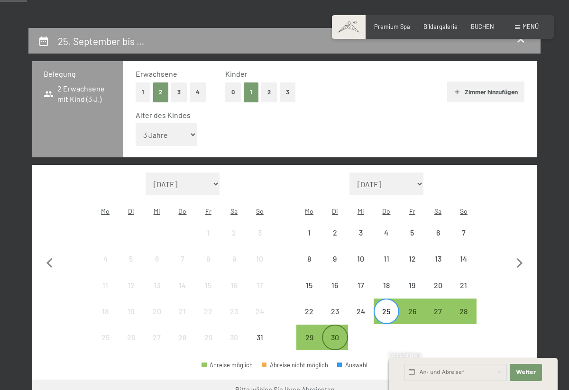
click at [334, 334] on div "30" at bounding box center [335, 346] width 24 height 24
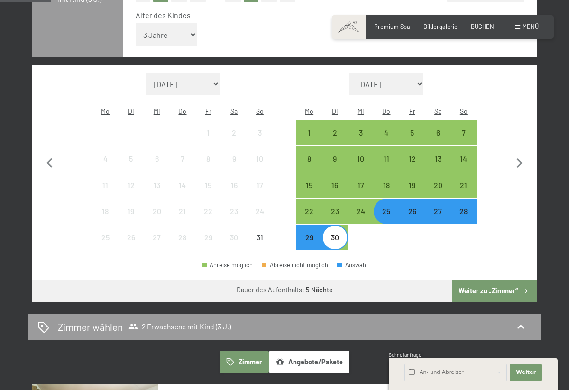
scroll to position [255, 0]
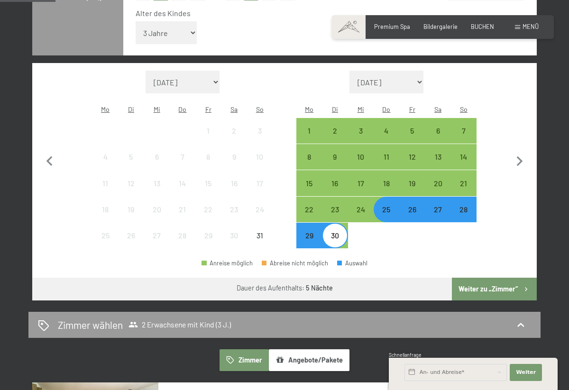
click at [501, 278] on button "Weiter zu „Zimmer“" at bounding box center [494, 289] width 85 height 23
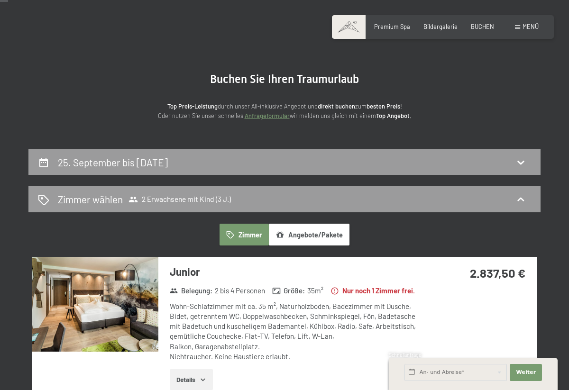
scroll to position [26, 0]
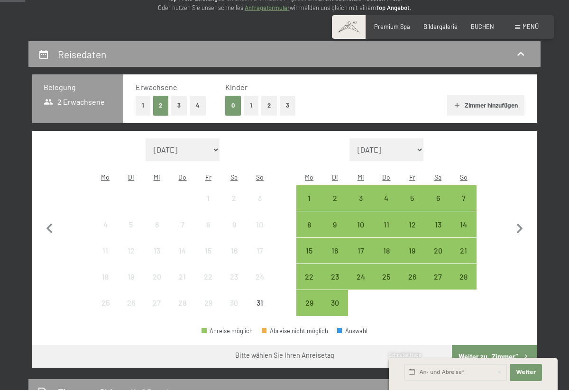
scroll to position [143, 0]
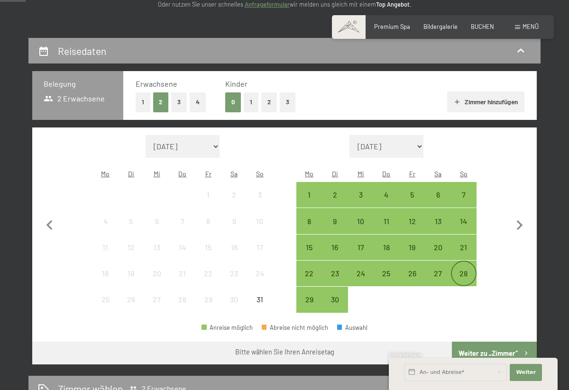
click at [461, 270] on div "28" at bounding box center [464, 282] width 24 height 24
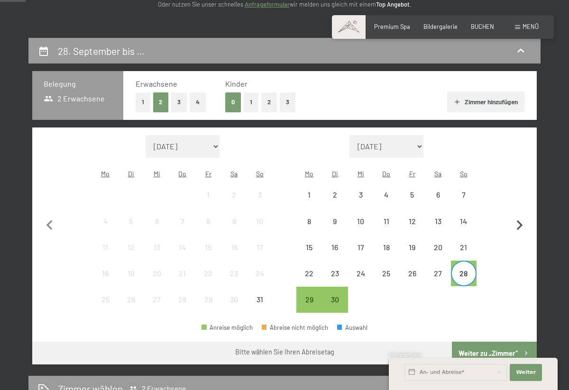
click at [519, 220] on icon "button" at bounding box center [519, 225] width 6 height 10
select select "[DATE]"
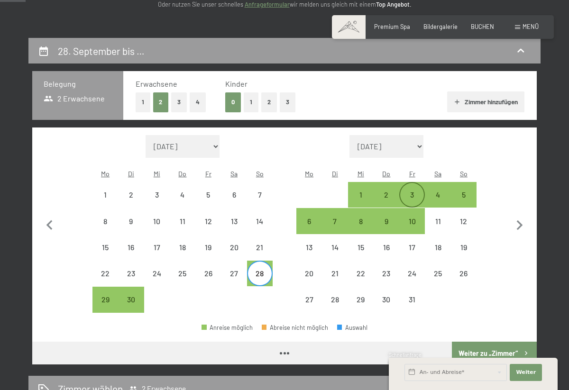
select select "[DATE]"
click at [435, 191] on div "4" at bounding box center [438, 203] width 24 height 24
select select "[DATE]"
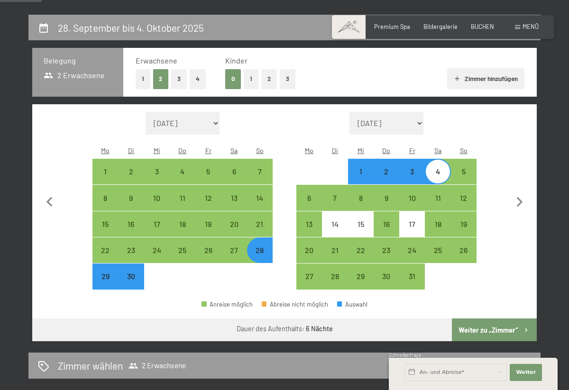
scroll to position [184, 0]
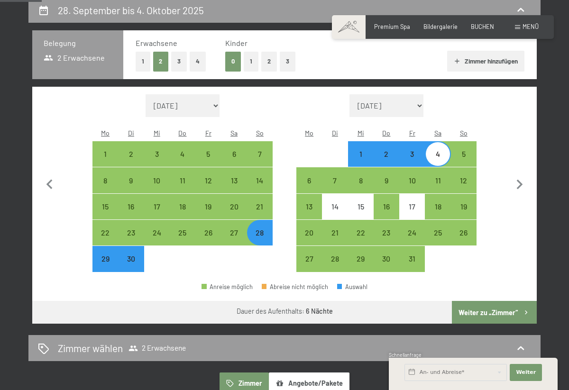
click at [480, 301] on button "Weiter zu „Zimmer“" at bounding box center [494, 312] width 85 height 23
select select "[DATE]"
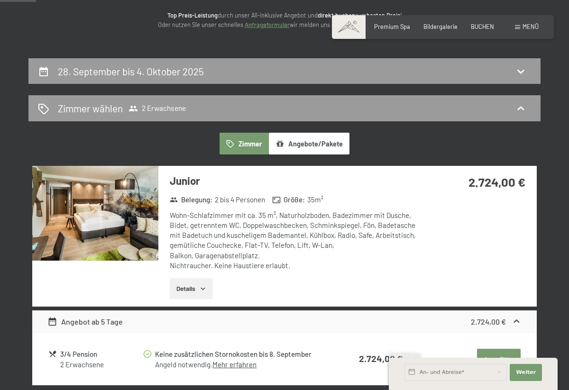
scroll to position [104, 0]
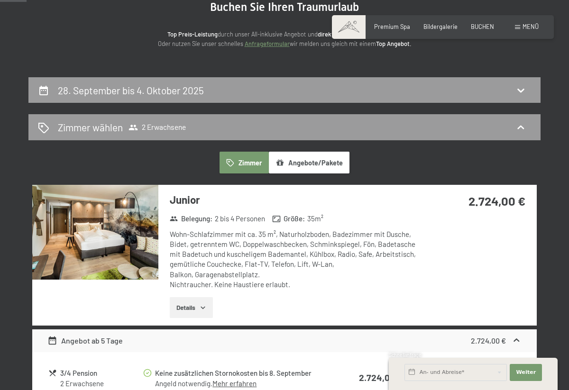
click at [482, 30] on div "BUCHEN" at bounding box center [482, 27] width 23 height 9
click at [476, 23] on span "BUCHEN" at bounding box center [482, 25] width 23 height 8
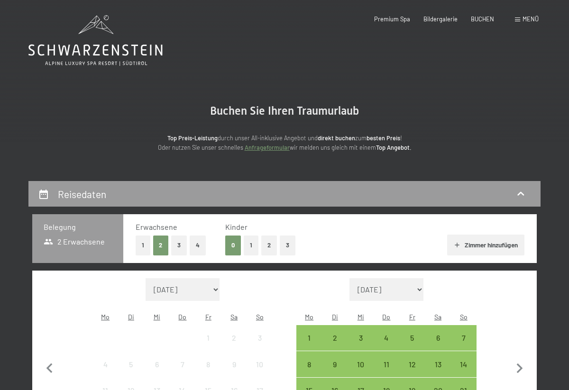
click at [252, 241] on button "1" at bounding box center [251, 245] width 15 height 19
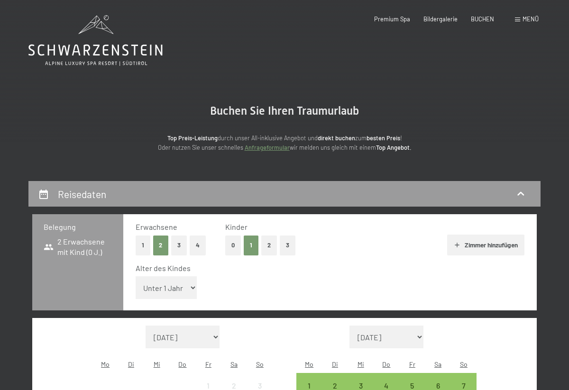
select select "3"
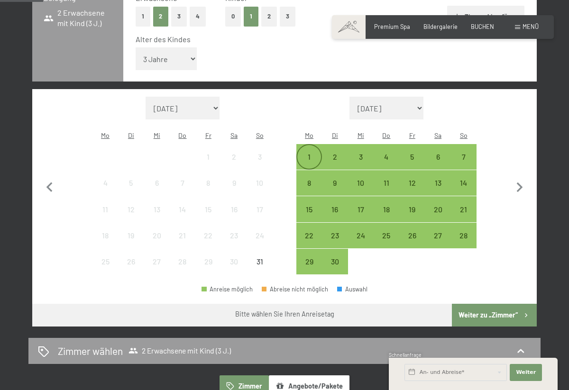
scroll to position [247, 0]
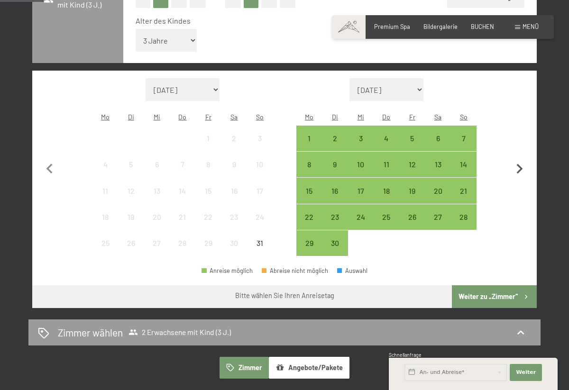
click at [517, 159] on icon "button" at bounding box center [520, 169] width 20 height 20
select select "[DATE]"
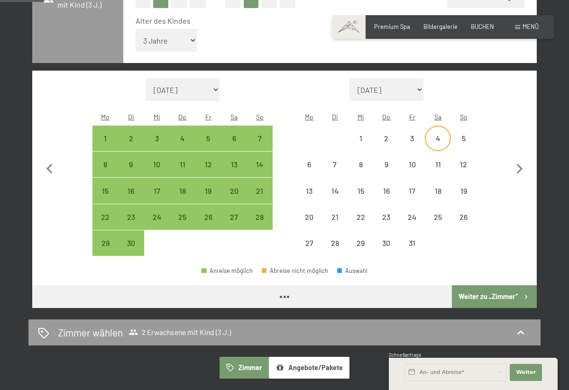
select select "[DATE]"
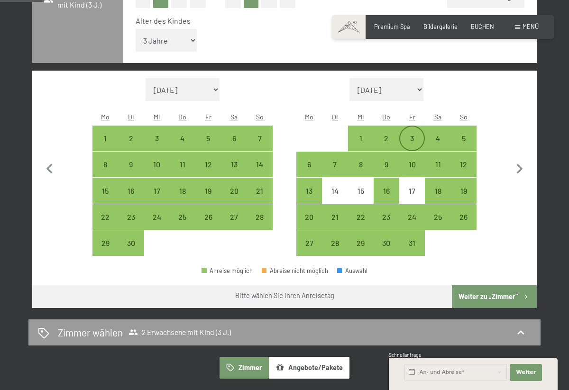
click at [416, 135] on div "3" at bounding box center [412, 147] width 24 height 24
select select "[DATE]"
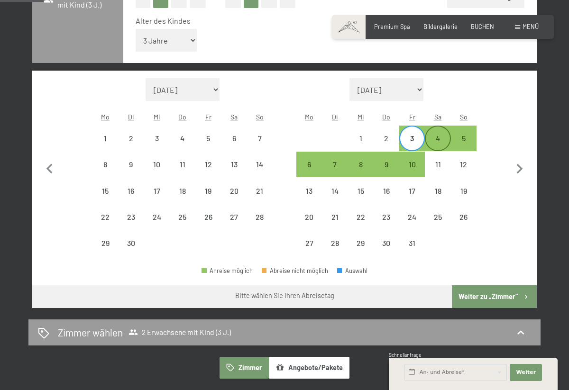
click at [440, 135] on div "4" at bounding box center [438, 147] width 24 height 24
select select "[DATE]"
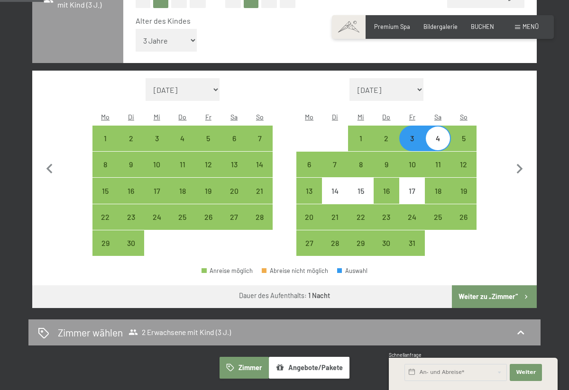
click at [485, 285] on button "Weiter zu „Zimmer“" at bounding box center [494, 296] width 85 height 23
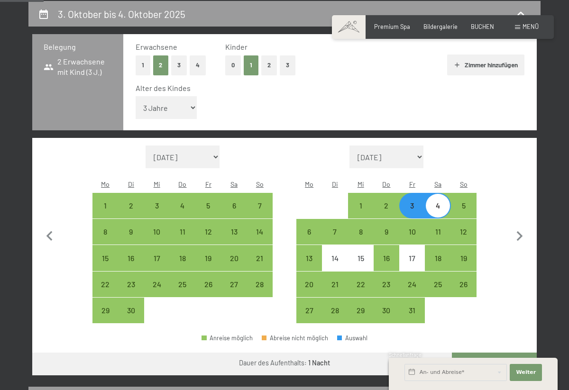
select select "[DATE]"
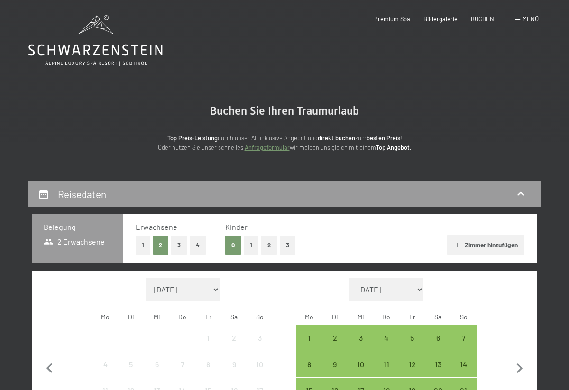
click at [250, 242] on button "1" at bounding box center [251, 245] width 15 height 19
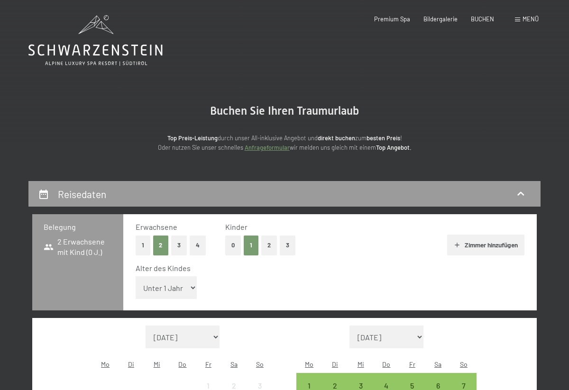
select select "3"
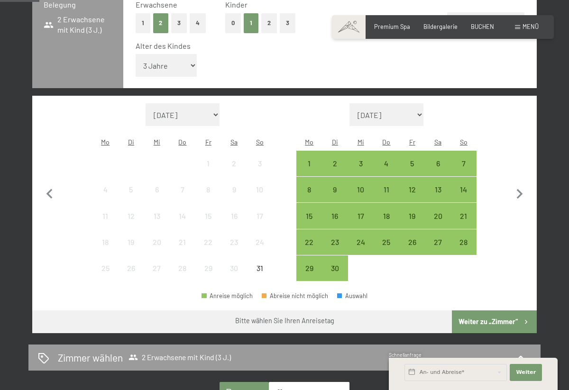
scroll to position [225, 0]
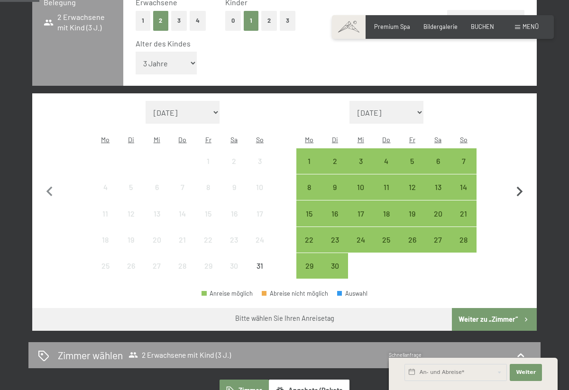
click at [517, 182] on icon "button" at bounding box center [520, 192] width 20 height 20
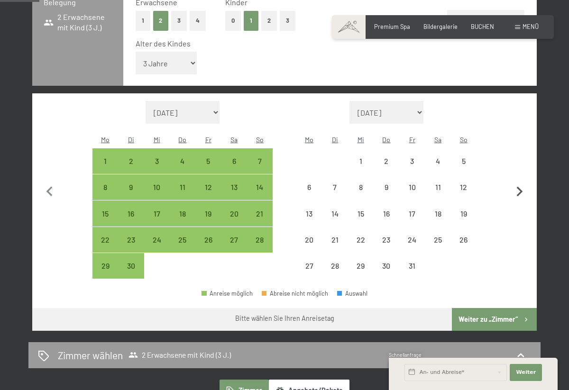
select select "[DATE]"
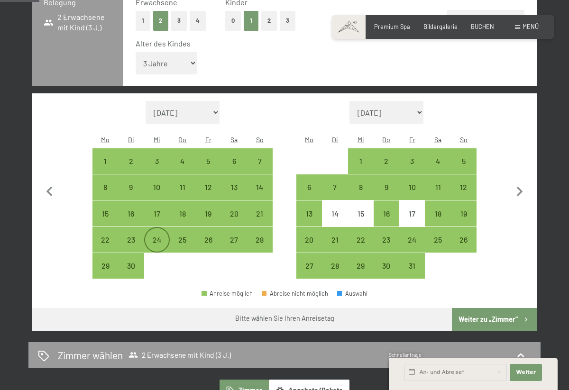
click at [156, 236] on div "24" at bounding box center [157, 248] width 24 height 24
select select "[DATE]"
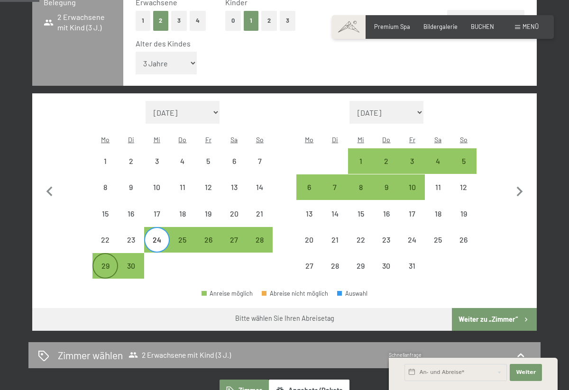
click at [110, 262] on div "29" at bounding box center [105, 274] width 24 height 24
select select "[DATE]"
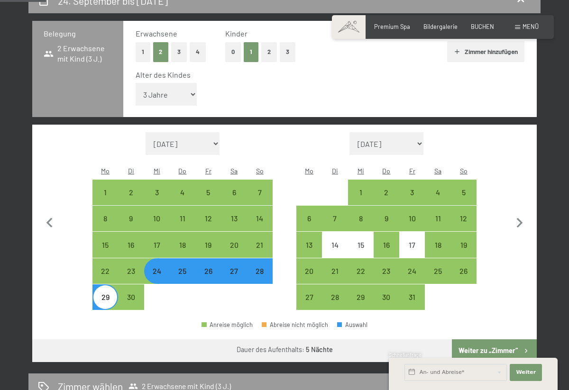
scroll to position [190, 0]
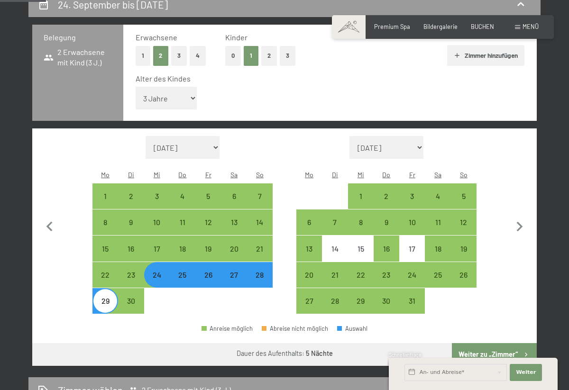
click at [487, 343] on button "Weiter zu „Zimmer“" at bounding box center [494, 354] width 85 height 23
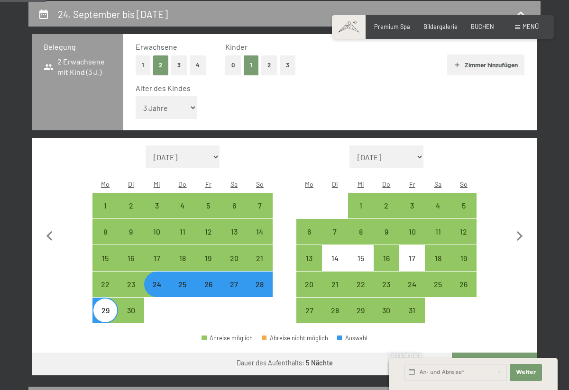
select select "[DATE]"
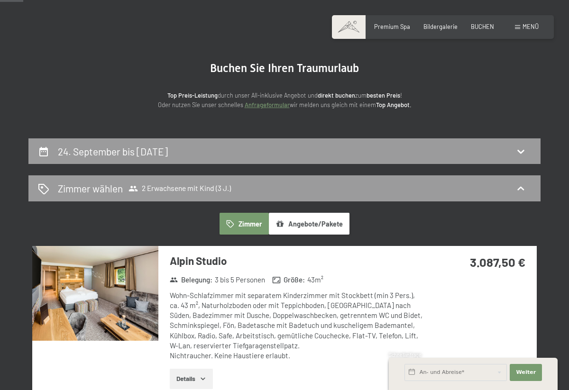
scroll to position [98, 0]
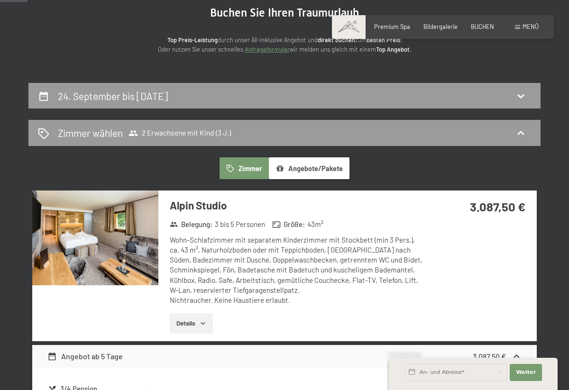
click at [198, 319] on button "Details" at bounding box center [191, 323] width 43 height 21
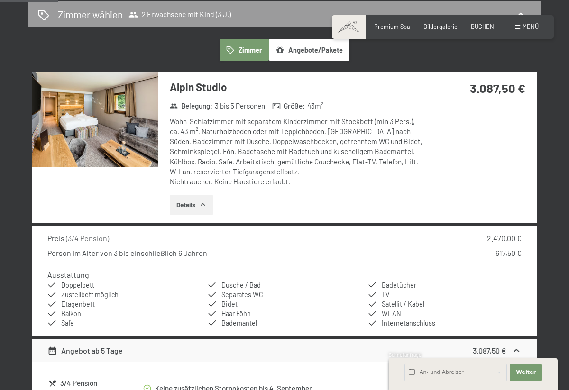
scroll to position [218, 0]
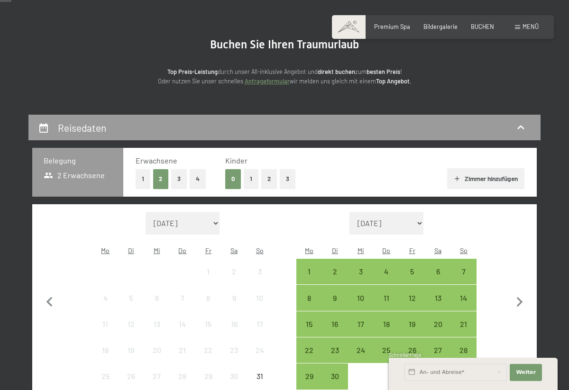
scroll to position [67, 0]
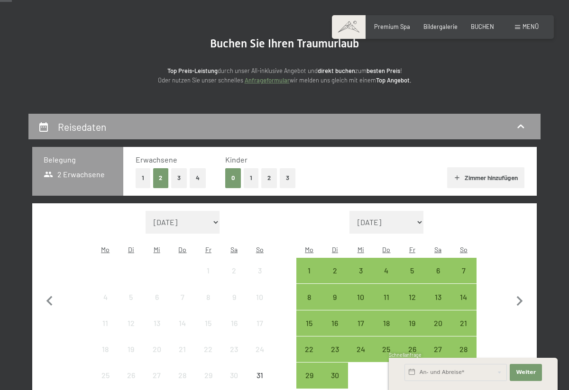
click at [251, 177] on button "1" at bounding box center [251, 177] width 15 height 19
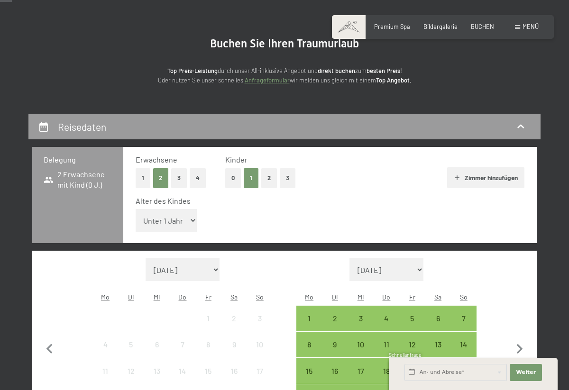
click at [164, 218] on select "Unter 1 Jahr 1 Jahr 2 Jahre 3 Jahre 4 Jahre 5 Jahre 6 Jahre 7 Jahre 8 Jahre 9 J…" at bounding box center [167, 220] width 62 height 23
select select "3"
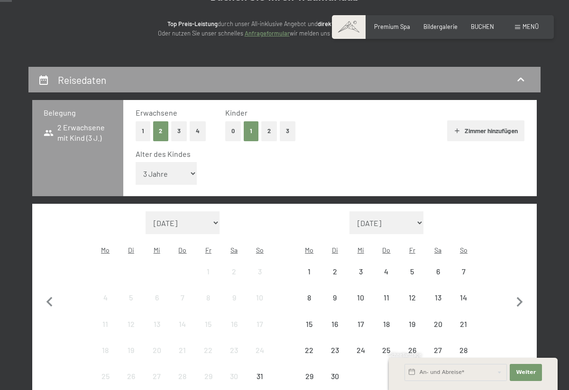
scroll to position [133, 0]
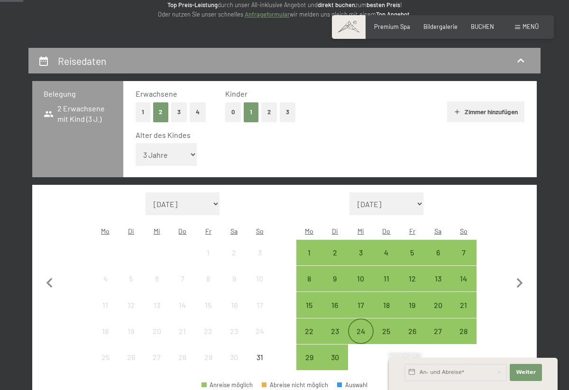
click at [372, 328] on div "24" at bounding box center [361, 340] width 24 height 24
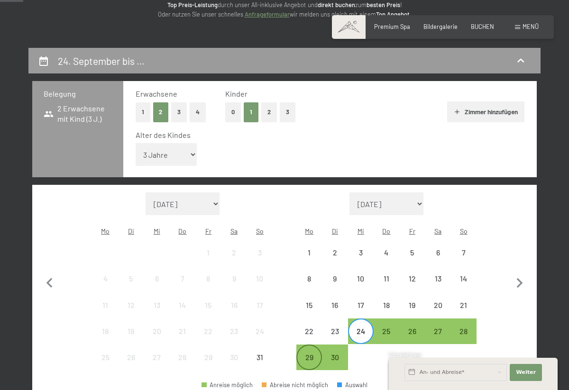
click at [312, 354] on div "29" at bounding box center [309, 366] width 24 height 24
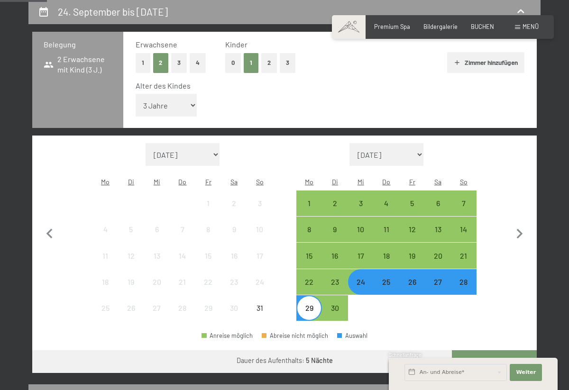
scroll to position [193, 0]
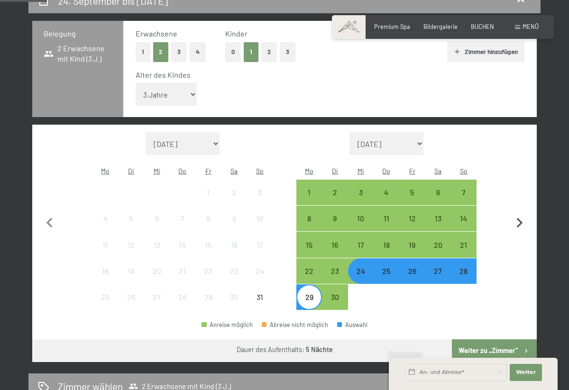
click at [521, 213] on icon "button" at bounding box center [520, 223] width 20 height 20
select select "[DATE]"
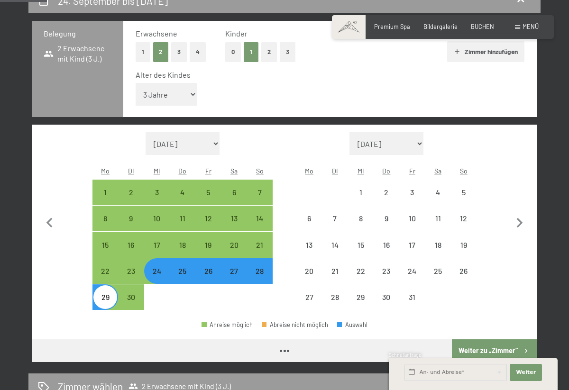
select select "[DATE]"
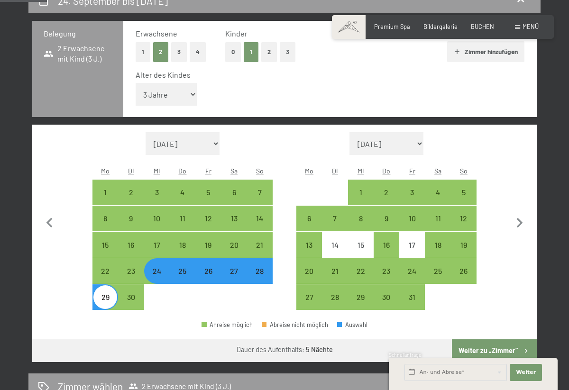
click at [501, 339] on button "Weiter zu „Zimmer“" at bounding box center [494, 350] width 85 height 23
select select "[DATE]"
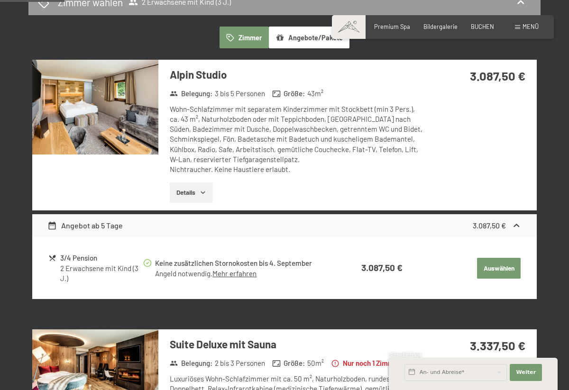
scroll to position [230, 0]
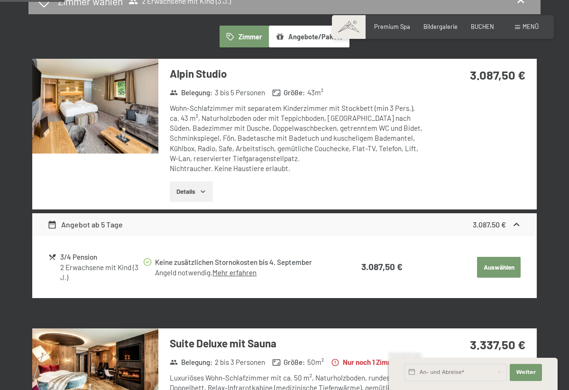
click at [279, 91] on icon at bounding box center [276, 93] width 9 height 9
click at [203, 191] on icon "button" at bounding box center [203, 192] width 8 height 8
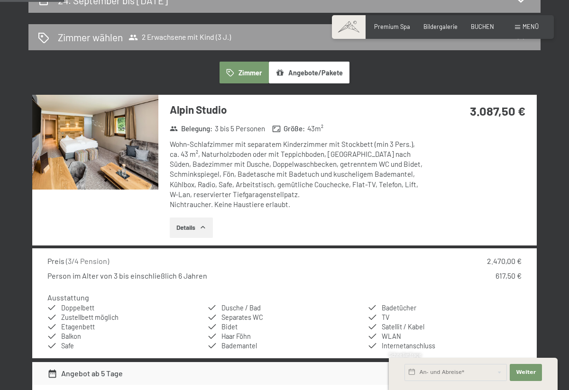
scroll to position [177, 0]
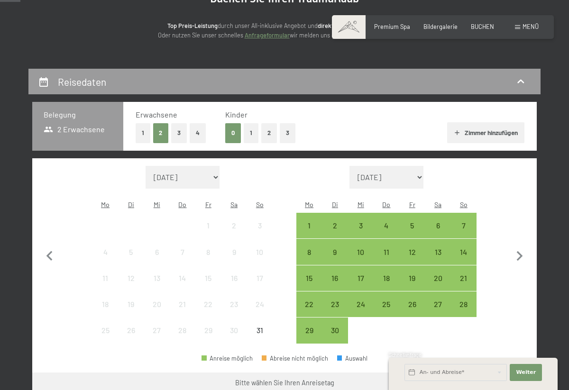
scroll to position [112, 0]
click at [379, 301] on div "25" at bounding box center [387, 313] width 24 height 24
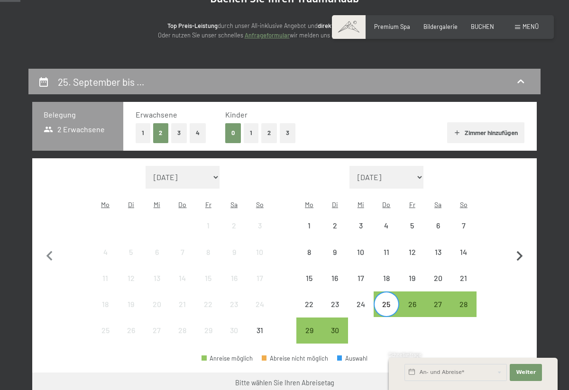
click at [521, 251] on icon "button" at bounding box center [519, 256] width 6 height 10
select select "[DATE]"
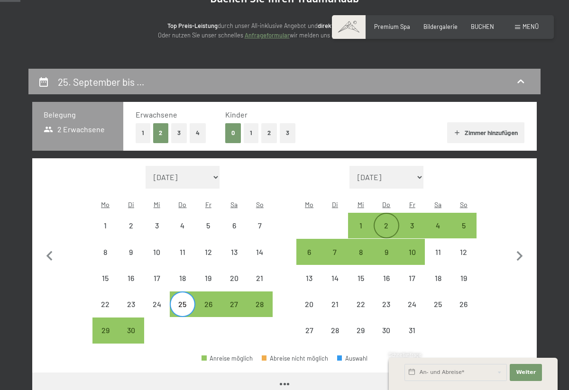
select select "[DATE]"
click at [47, 247] on icon "button" at bounding box center [50, 257] width 20 height 20
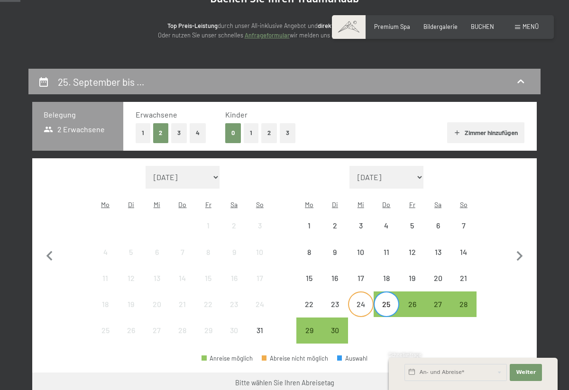
click at [361, 301] on div "24" at bounding box center [361, 313] width 24 height 24
click at [522, 247] on icon "button" at bounding box center [520, 257] width 20 height 20
select select "[DATE]"
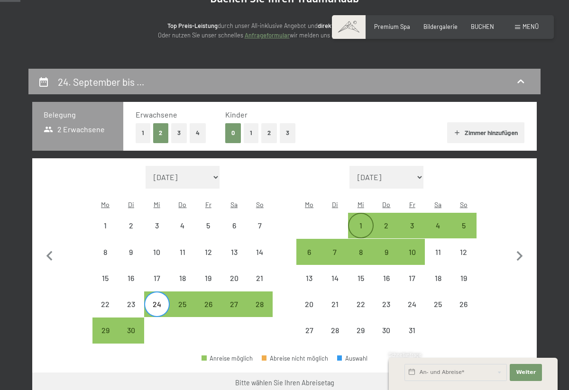
click at [362, 222] on div "1" at bounding box center [361, 234] width 24 height 24
select select "[DATE]"
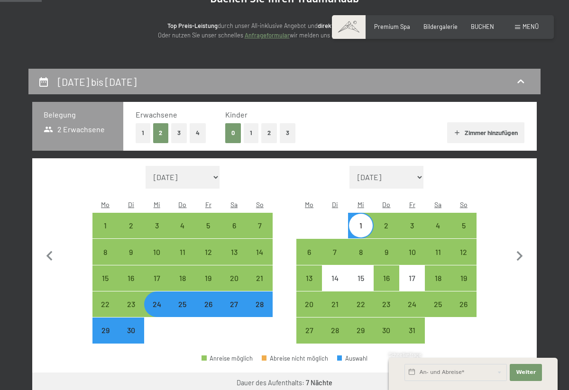
scroll to position [186, 0]
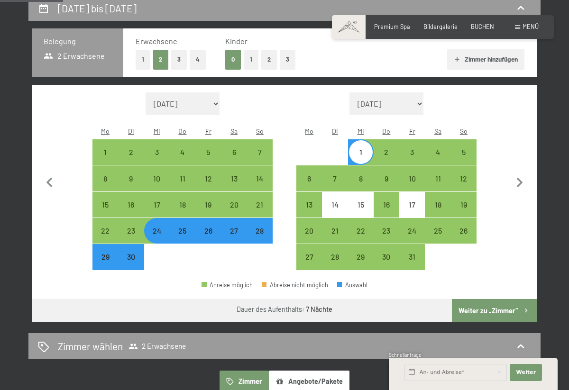
click at [244, 55] on button "1" at bounding box center [251, 59] width 15 height 19
select select "[DATE]"
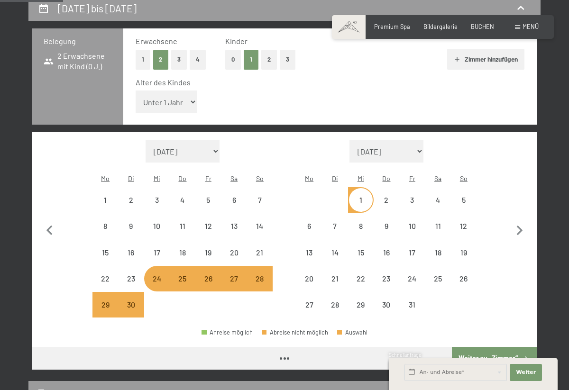
click at [178, 91] on select "Unter 1 Jahr 1 Jahr 2 Jahre 3 Jahre 4 Jahre 5 Jahre 6 Jahre 7 Jahre 8 Jahre 9 J…" at bounding box center [167, 102] width 62 height 23
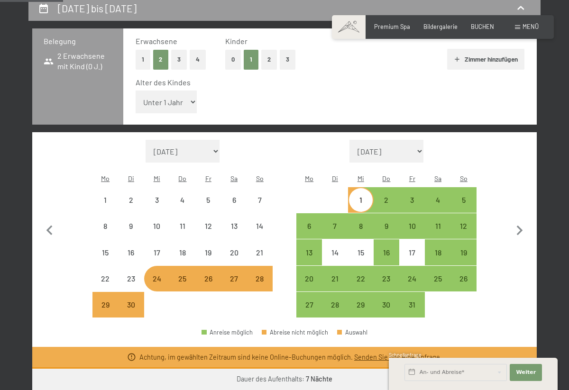
select select "[DATE]"
select select "2025-10-01"
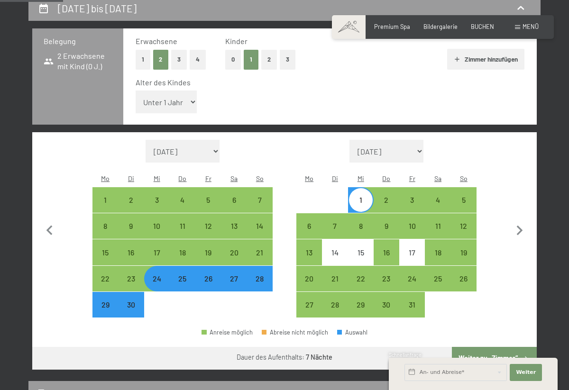
select select "3"
select select "2025-09-01"
select select "2025-10-01"
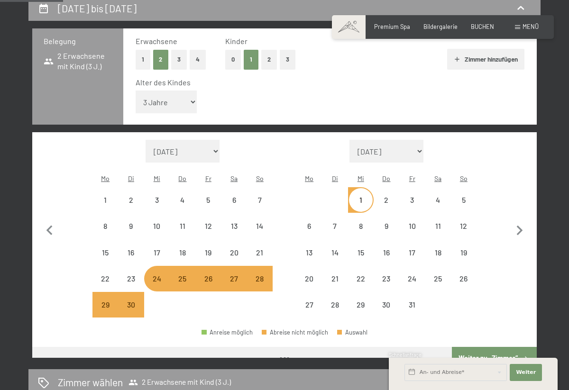
click at [500, 347] on button "Weiter zu „Zimmer“" at bounding box center [494, 358] width 85 height 23
select select "2025-09-01"
select select "2025-10-01"
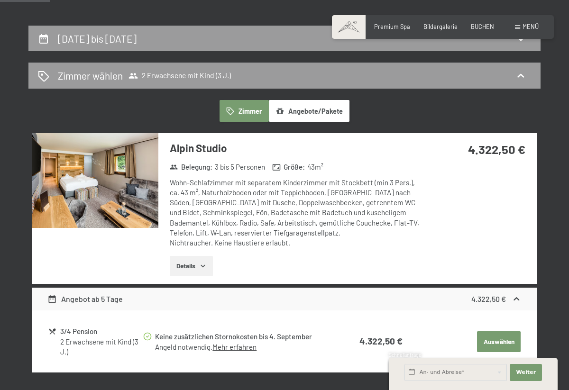
scroll to position [147, 0]
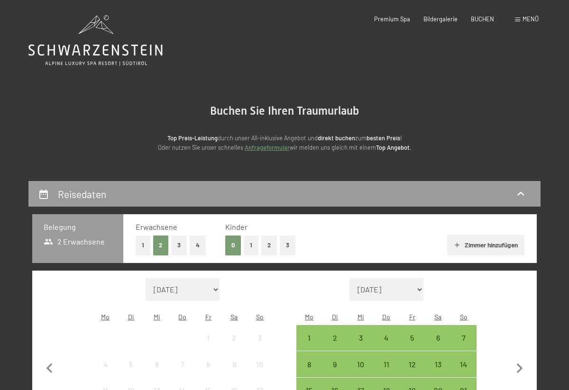
click at [256, 246] on button "1" at bounding box center [251, 245] width 15 height 19
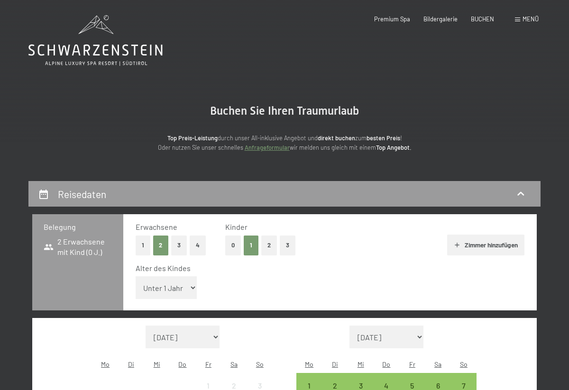
select select "2"
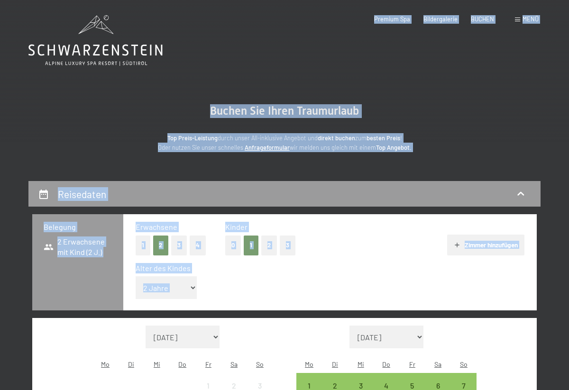
drag, startPoint x: 164, startPoint y: 303, endPoint x: 169, endPoint y: 6, distance: 297.8
click at [293, 281] on div "Alter des Kindes Unter 1 Jahr 1 Jahr 2 Jahre 3 Jahre 4 Jahre 5 Jahre 6 Jahre 7 …" at bounding box center [330, 283] width 389 height 40
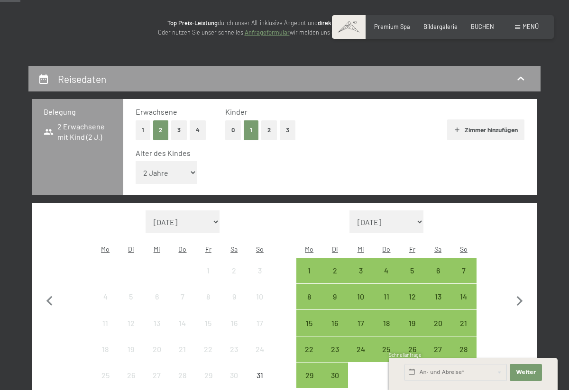
scroll to position [165, 0]
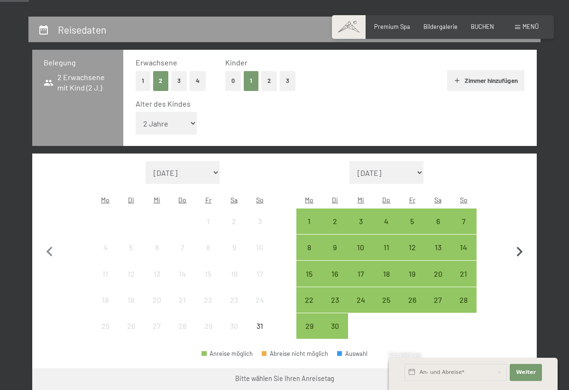
click at [522, 242] on icon "button" at bounding box center [520, 252] width 20 height 20
select select "[DATE]"
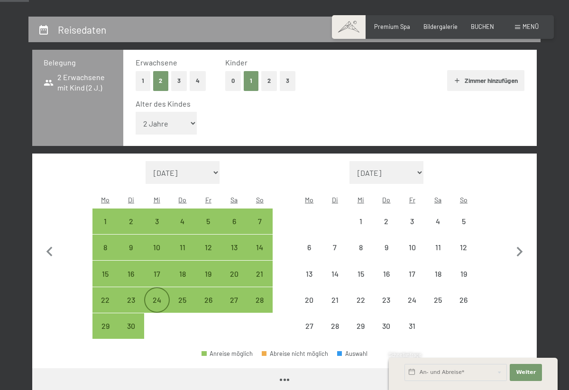
select select "[DATE]"
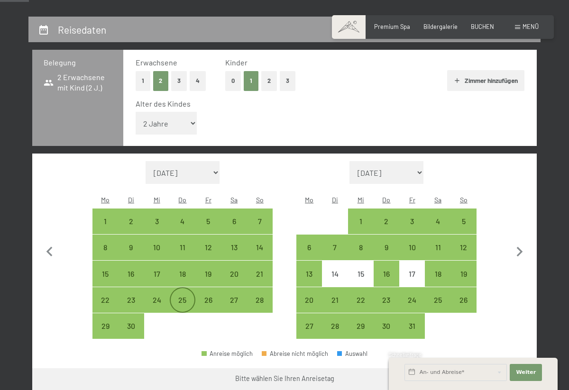
click at [179, 296] on div "25" at bounding box center [183, 308] width 24 height 24
select select "[DATE]"
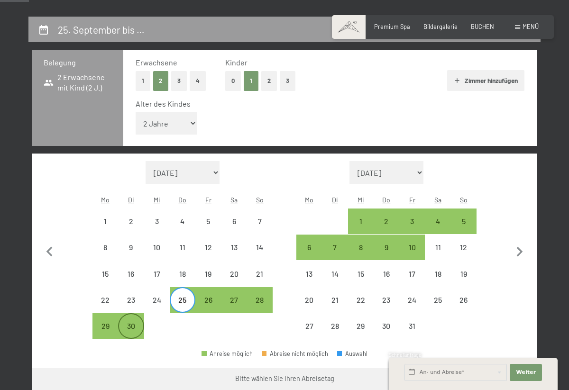
click at [133, 322] on div "30" at bounding box center [131, 334] width 24 height 24
select select "[DATE]"
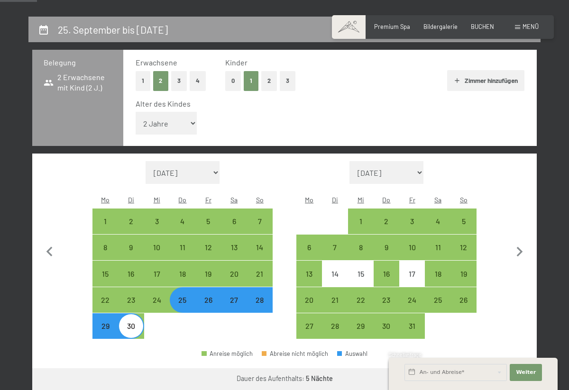
scroll to position [192, 0]
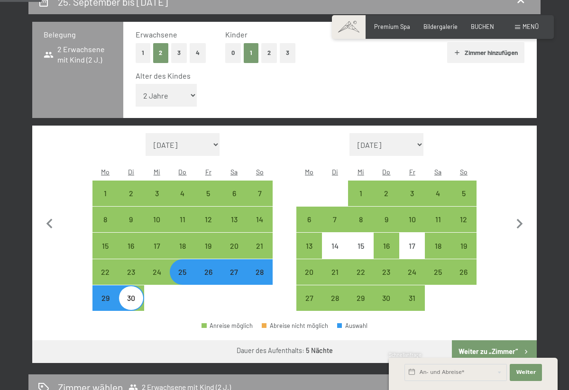
select select "3"
select select "[DATE]"
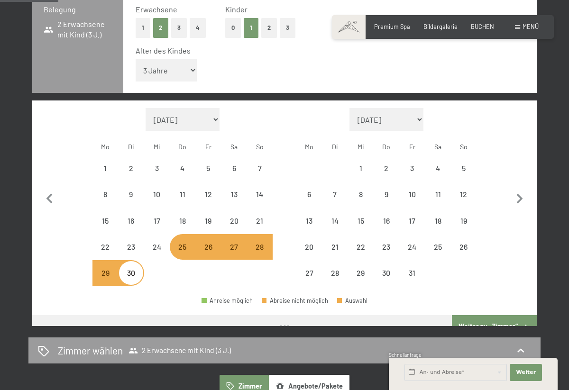
scroll to position [218, 0]
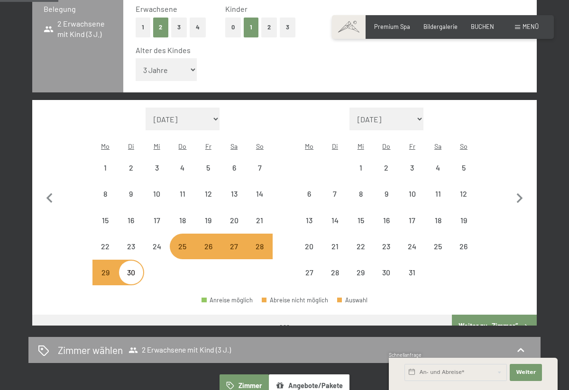
select select "[DATE]"
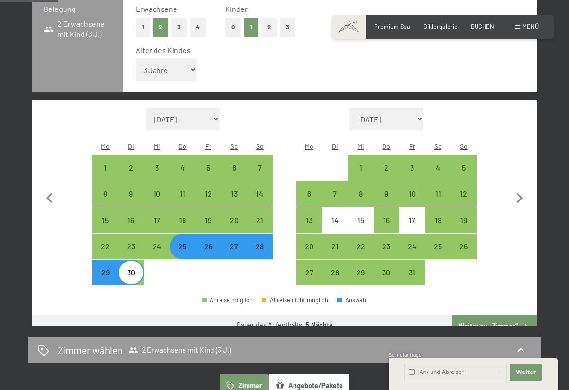
click at [501, 315] on button "Weiter zu „Zimmer“" at bounding box center [494, 326] width 85 height 23
select select "[DATE]"
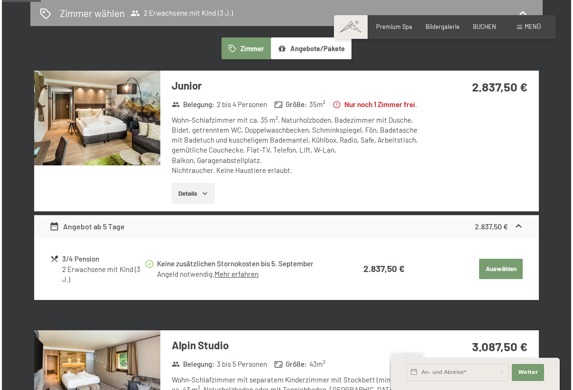
scroll to position [180, 0]
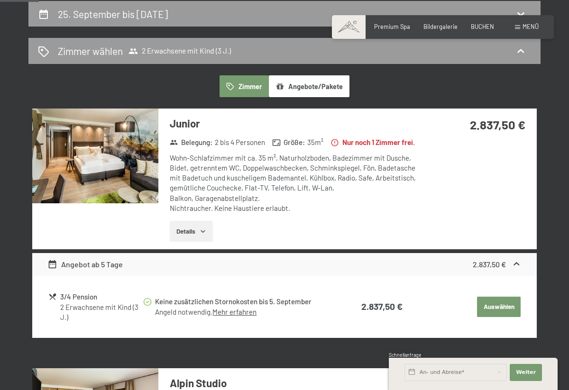
click at [520, 27] on span at bounding box center [517, 27] width 5 height 4
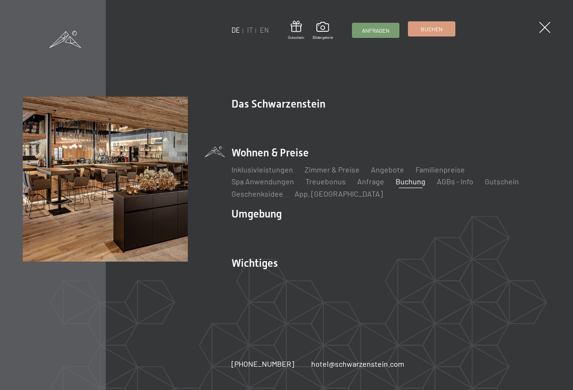
click at [430, 28] on span "Buchen" at bounding box center [432, 29] width 22 height 8
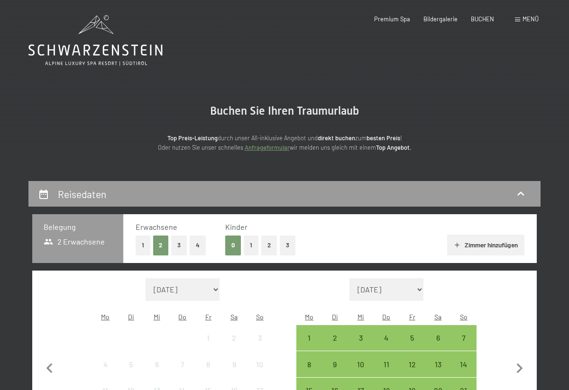
click at [252, 247] on button "1" at bounding box center [251, 245] width 15 height 19
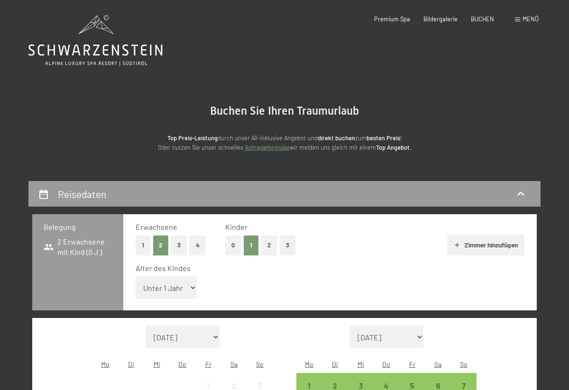
select select "3"
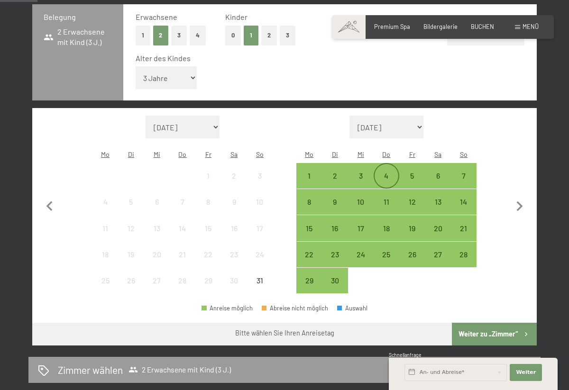
scroll to position [211, 0]
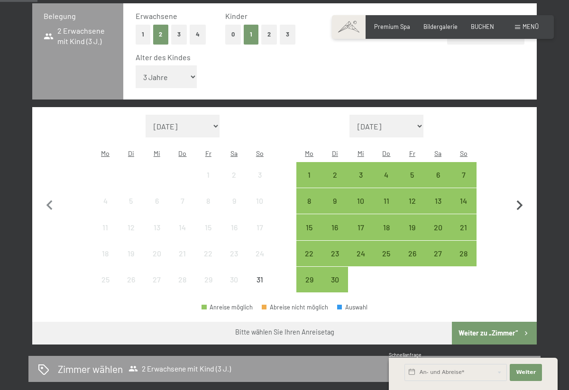
click at [516, 196] on icon "button" at bounding box center [520, 206] width 20 height 20
select select "[DATE]"
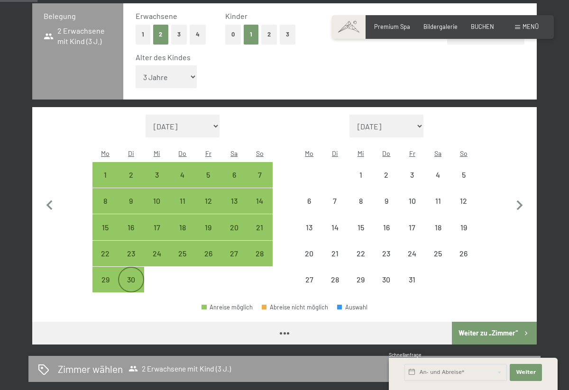
select select "[DATE]"
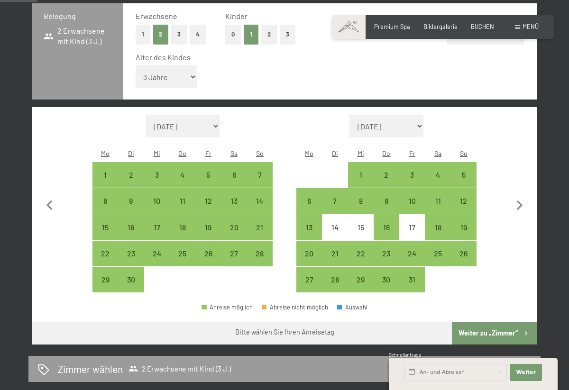
click at [260, 224] on span "Einwilligung Marketing*" at bounding box center [231, 222] width 78 height 9
click at [188, 224] on input "Einwilligung Marketing*" at bounding box center [182, 222] width 9 height 9
checkbox input "false"
click at [261, 250] on div "28" at bounding box center [260, 262] width 24 height 24
select select "[DATE]"
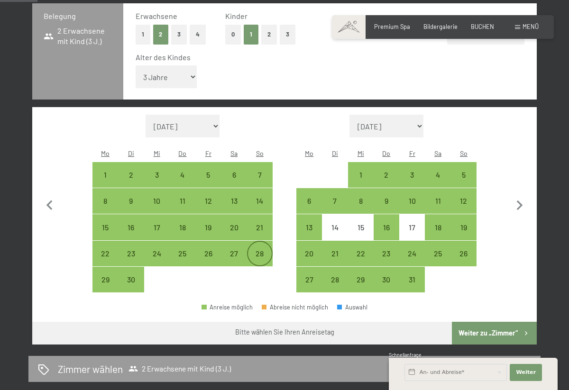
select select "[DATE]"
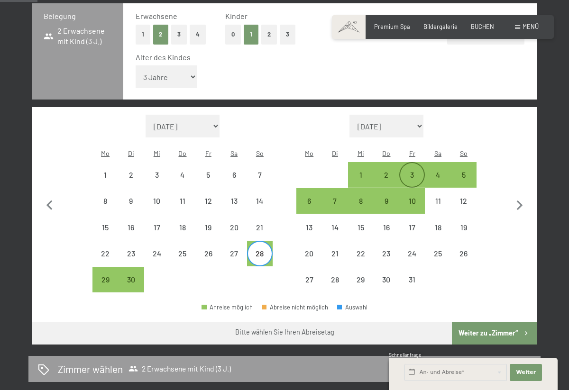
click at [418, 171] on div "3" at bounding box center [412, 183] width 24 height 24
select select "[DATE]"
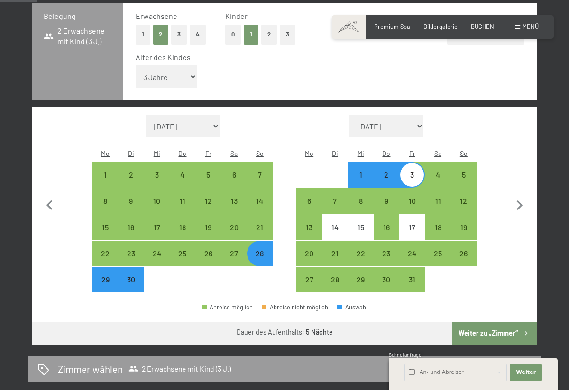
click at [486, 322] on button "Weiter zu „Zimmer“" at bounding box center [494, 333] width 85 height 23
select select "[DATE]"
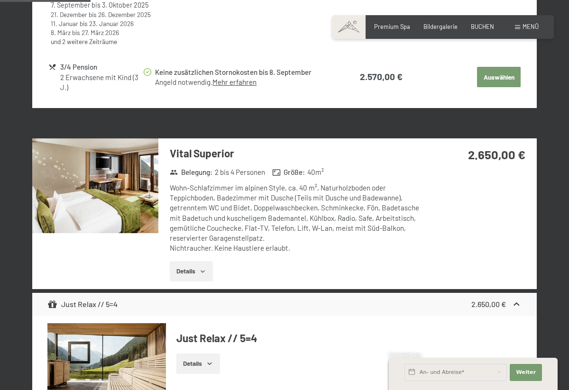
scroll to position [574, 0]
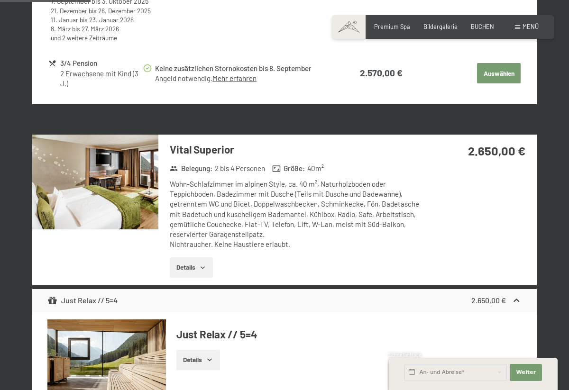
click at [192, 265] on button "Details" at bounding box center [191, 267] width 43 height 21
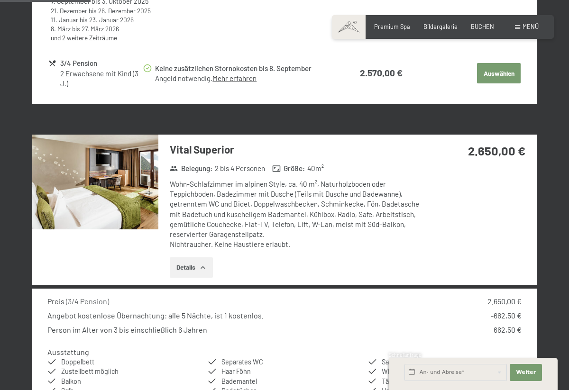
click at [84, 214] on img at bounding box center [95, 182] width 126 height 95
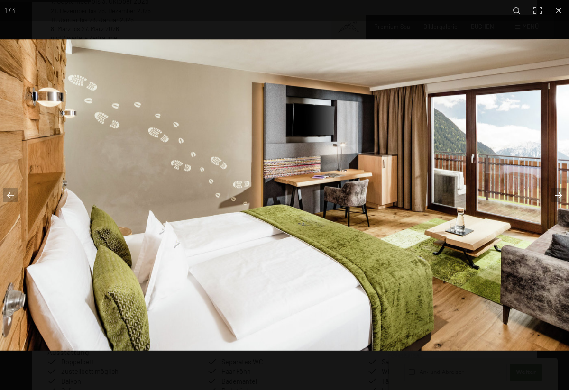
click at [559, 194] on button "button" at bounding box center [552, 195] width 33 height 47
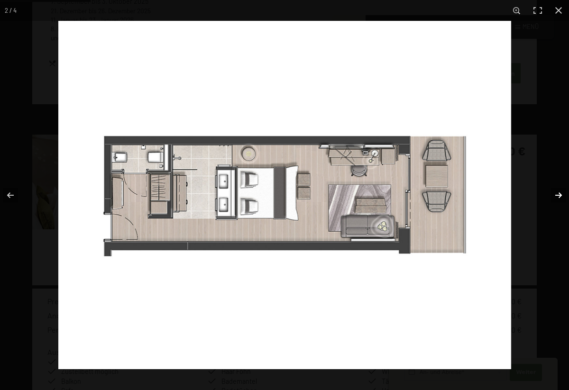
click at [557, 191] on button "button" at bounding box center [552, 195] width 33 height 47
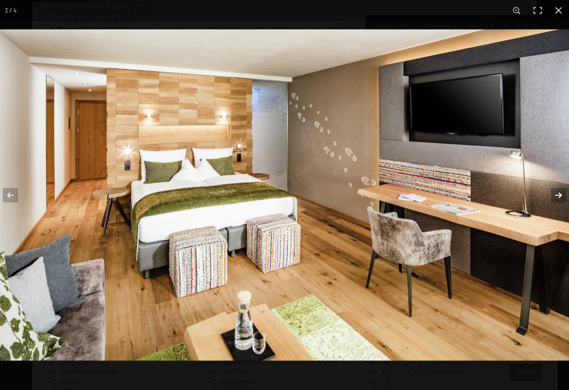
click at [554, 193] on button "button" at bounding box center [552, 195] width 33 height 47
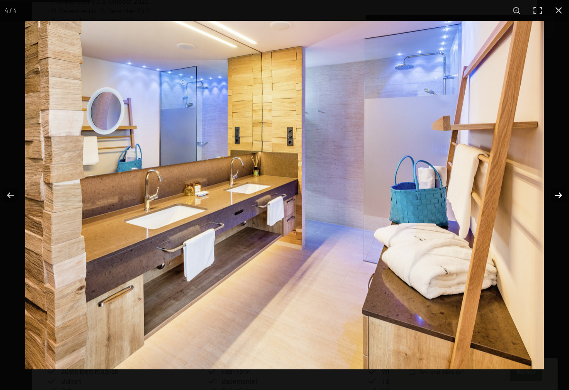
click at [554, 193] on button "button" at bounding box center [552, 195] width 33 height 47
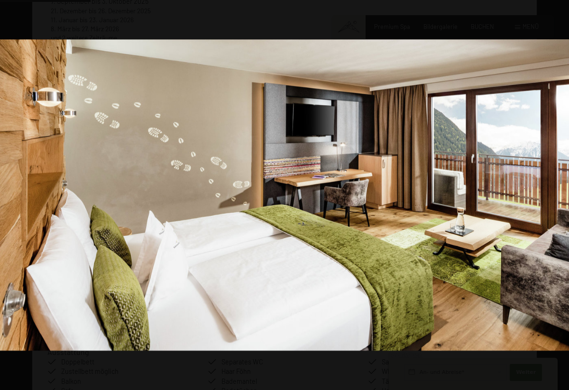
click at [554, 193] on button "button" at bounding box center [552, 195] width 33 height 47
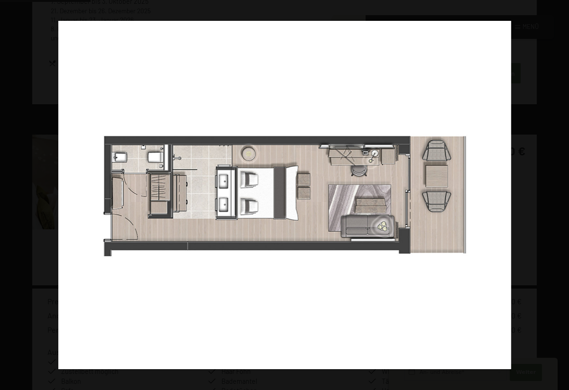
click at [554, 193] on button "button" at bounding box center [552, 195] width 33 height 47
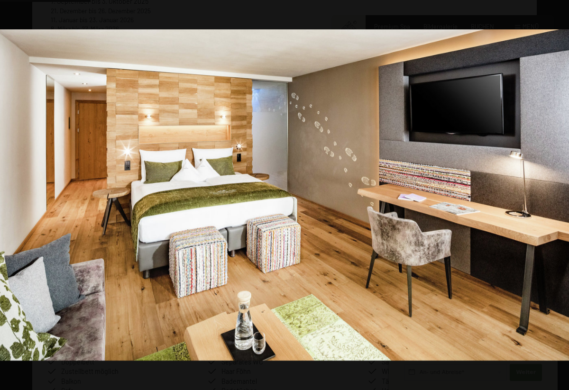
click at [554, 193] on button "button" at bounding box center [552, 195] width 33 height 47
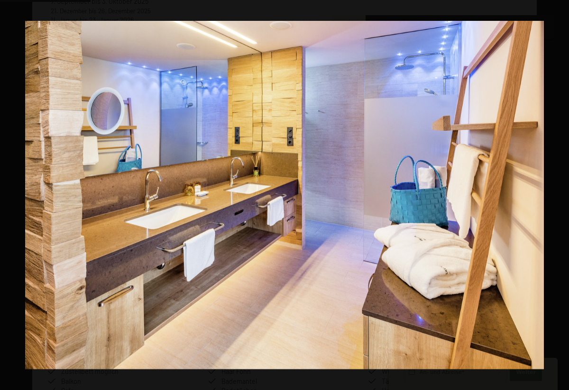
click at [554, 193] on button "button" at bounding box center [552, 195] width 33 height 47
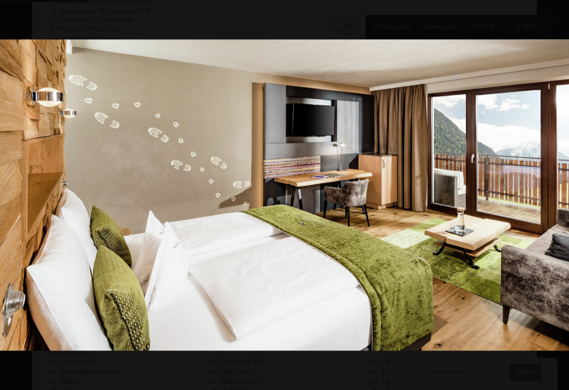
click at [554, 193] on button "button" at bounding box center [552, 195] width 33 height 47
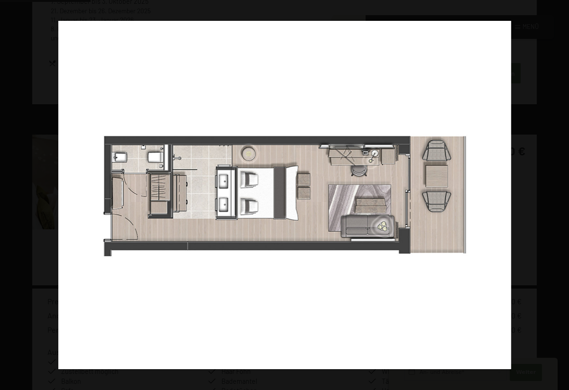
click at [554, 193] on button "button" at bounding box center [552, 195] width 33 height 47
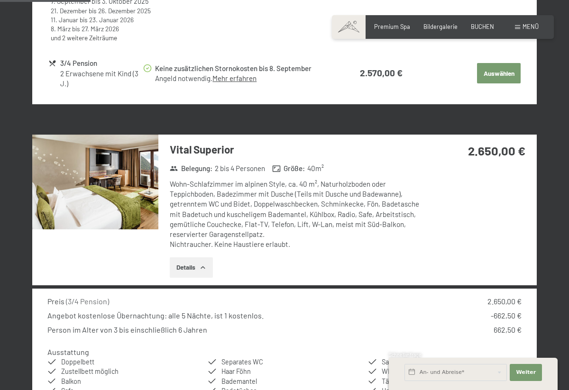
click at [0, 0] on button "button" at bounding box center [0, 0] width 0 height 0
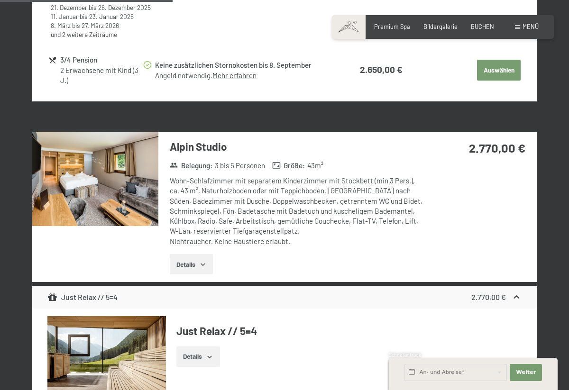
scroll to position [1136, 0]
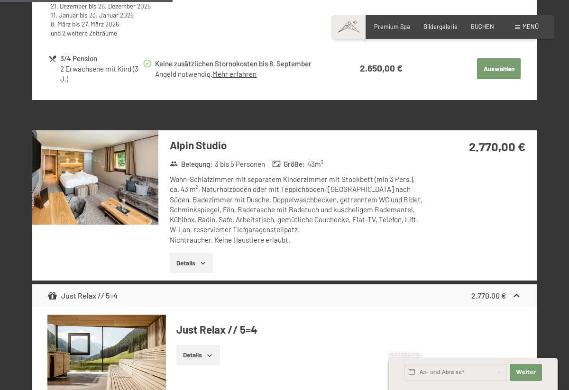
click at [192, 253] on button "Details" at bounding box center [191, 263] width 43 height 21
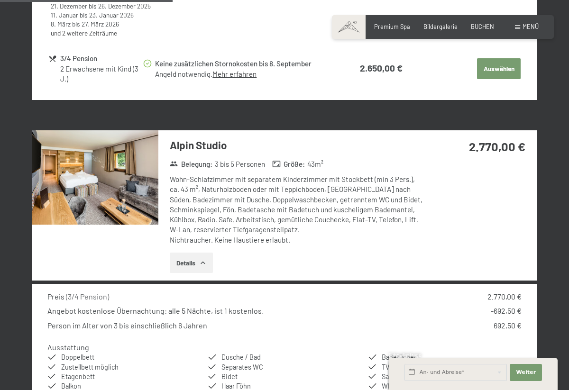
click at [125, 166] on img at bounding box center [95, 177] width 126 height 95
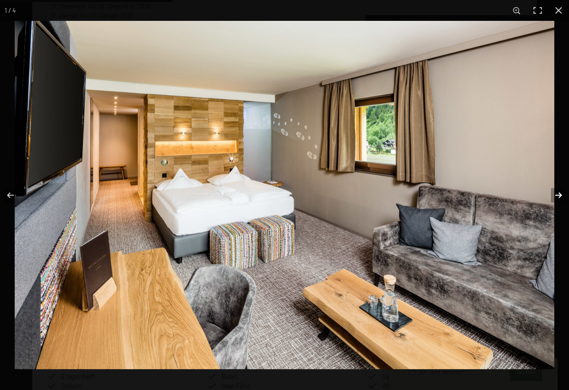
click at [558, 192] on button "button" at bounding box center [552, 195] width 33 height 47
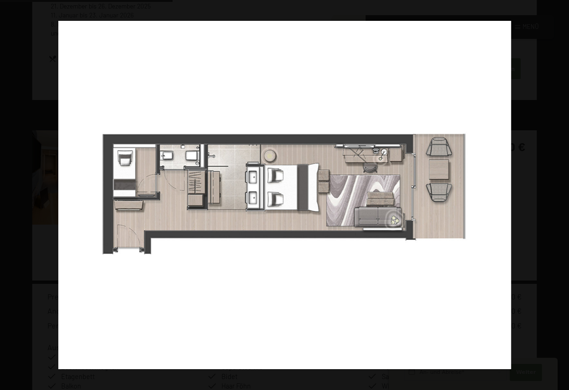
click at [558, 192] on button "button" at bounding box center [552, 195] width 33 height 47
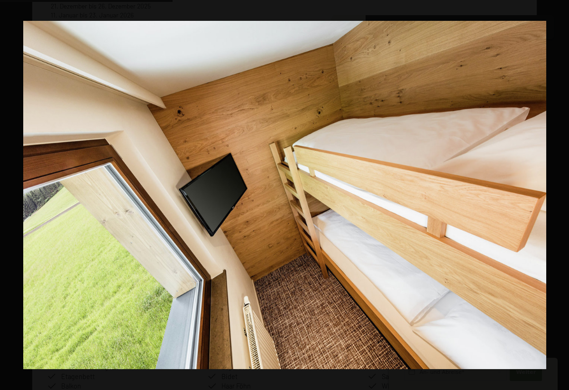
click at [558, 192] on button "button" at bounding box center [552, 195] width 33 height 47
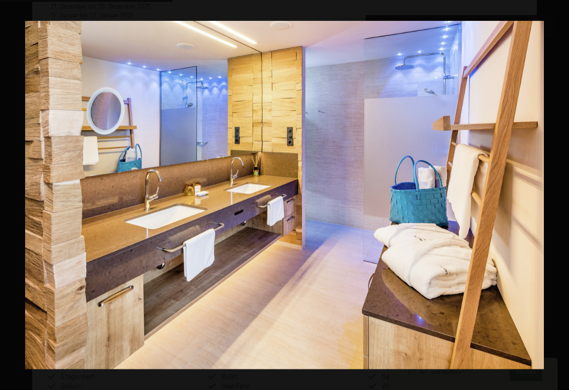
click at [558, 192] on button "button" at bounding box center [552, 195] width 33 height 47
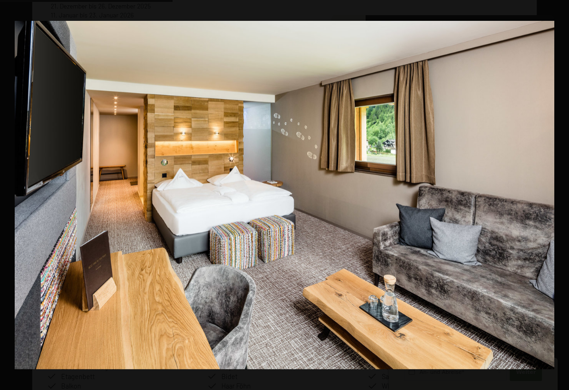
click at [558, 192] on button "button" at bounding box center [552, 195] width 33 height 47
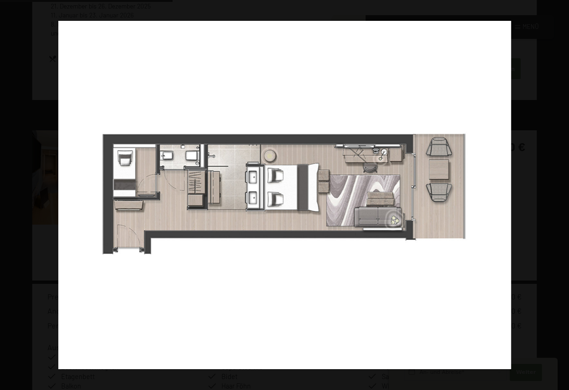
click at [558, 192] on button "button" at bounding box center [552, 195] width 33 height 47
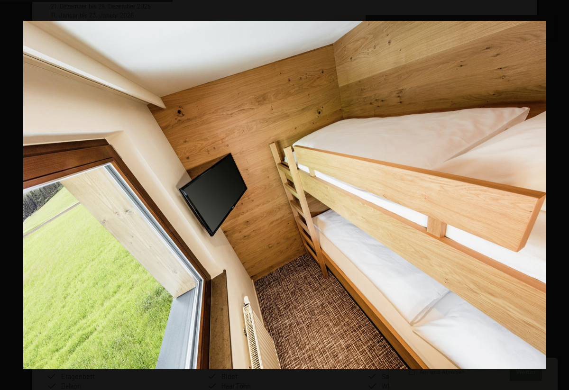
click at [558, 192] on button "button" at bounding box center [552, 195] width 33 height 47
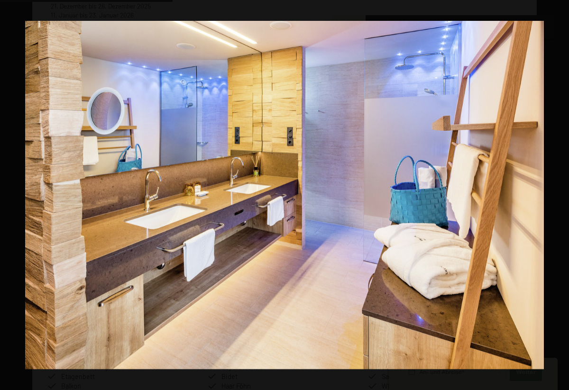
click at [558, 192] on button "button" at bounding box center [552, 195] width 33 height 47
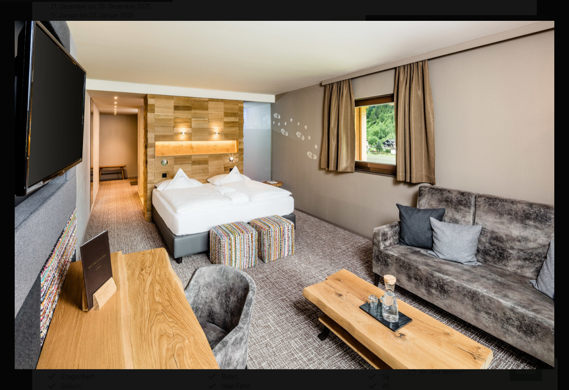
click at [558, 192] on button "button" at bounding box center [552, 195] width 33 height 47
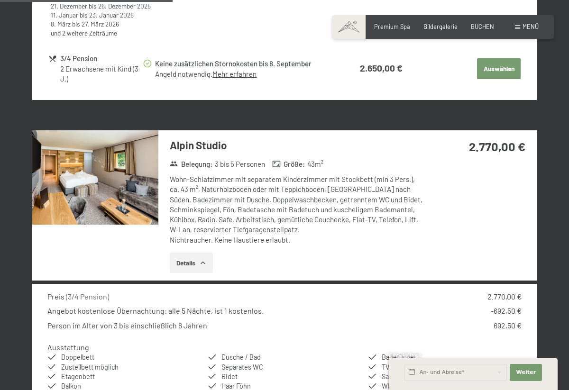
click at [0, 0] on button "button" at bounding box center [0, 0] width 0 height 0
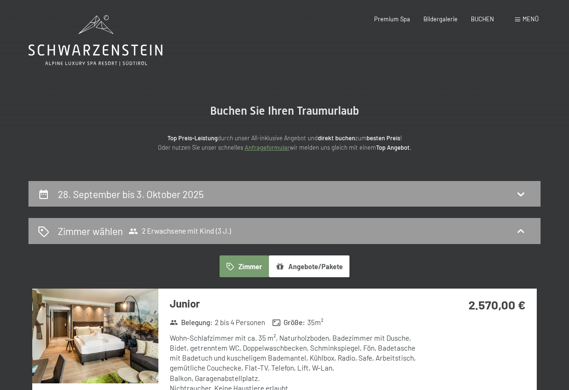
scroll to position [0, 0]
click at [483, 19] on span "BUCHEN" at bounding box center [482, 18] width 23 height 8
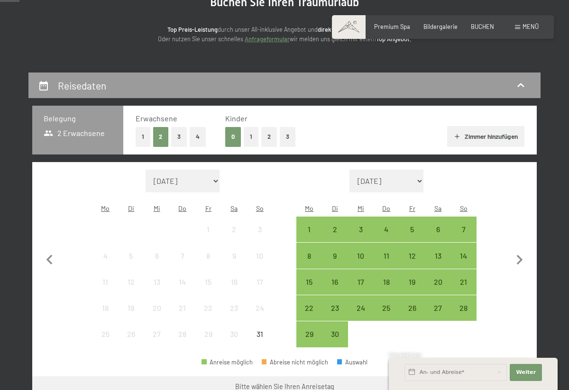
scroll to position [109, 0]
click at [250, 140] on button "1" at bounding box center [251, 136] width 15 height 19
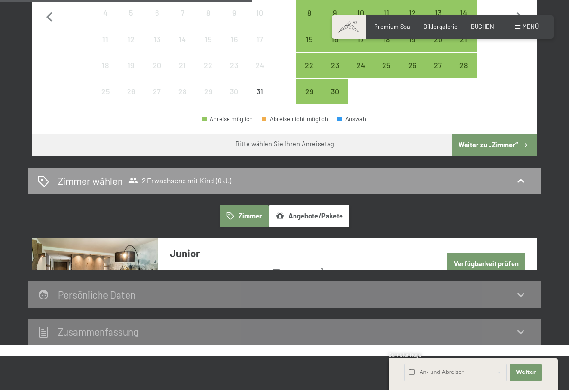
scroll to position [401, 0]
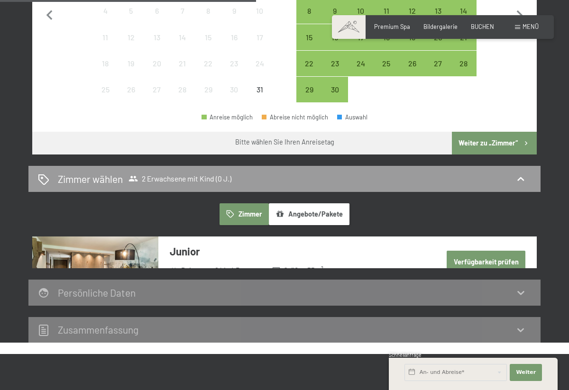
click at [299, 203] on button "Angebote/Pakete" at bounding box center [309, 214] width 81 height 22
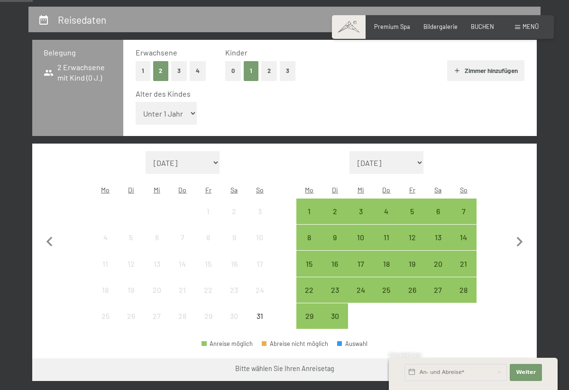
scroll to position [220, 0]
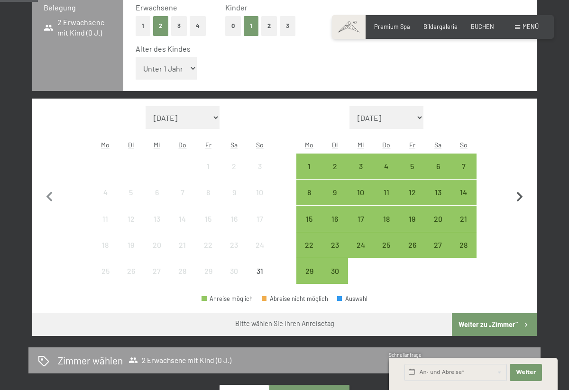
click at [524, 187] on icon "button" at bounding box center [520, 197] width 20 height 20
select select "[DATE]"
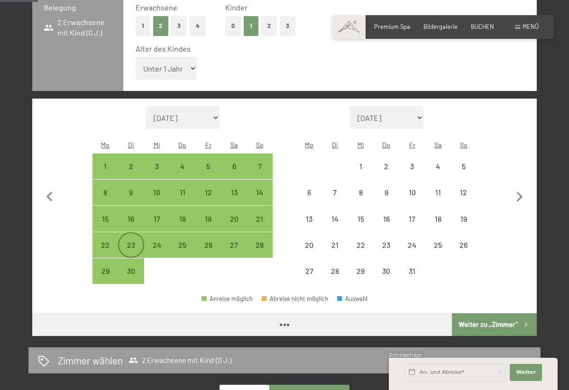
select select "[DATE]"
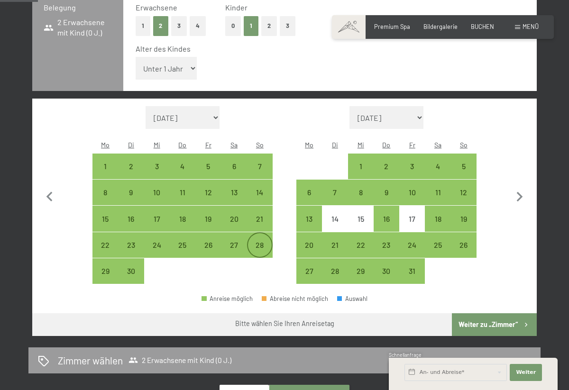
click at [263, 241] on div "28" at bounding box center [260, 253] width 24 height 24
select select "[DATE]"
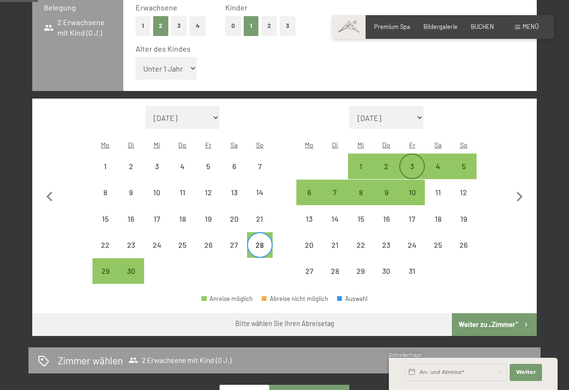
click at [411, 163] on div "3" at bounding box center [412, 175] width 24 height 24
select select "[DATE]"
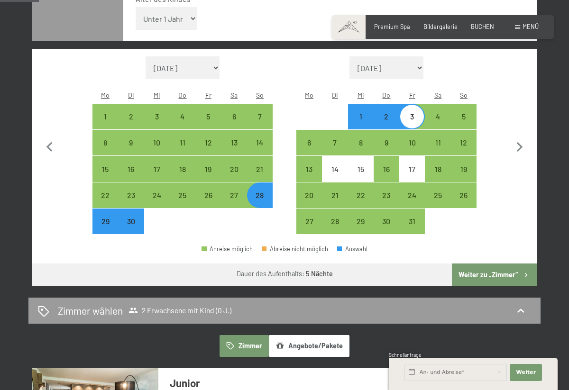
scroll to position [302, 0]
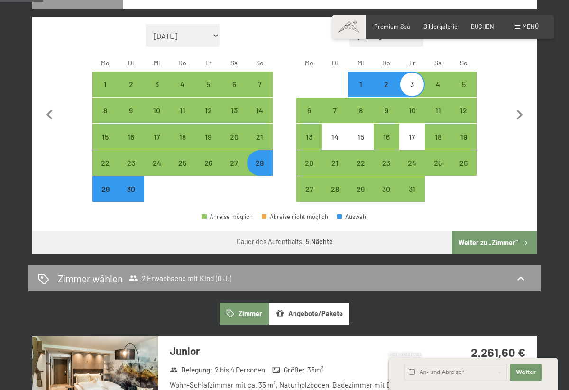
click at [490, 231] on button "Weiter zu „Zimmer“" at bounding box center [494, 242] width 85 height 23
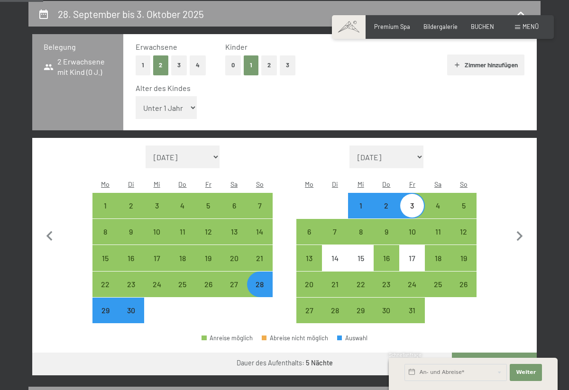
select select "[DATE]"
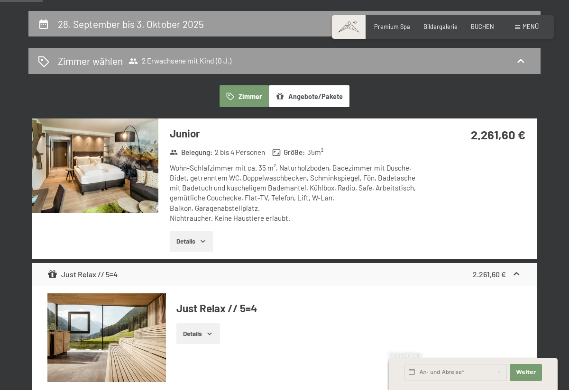
scroll to position [161, 0]
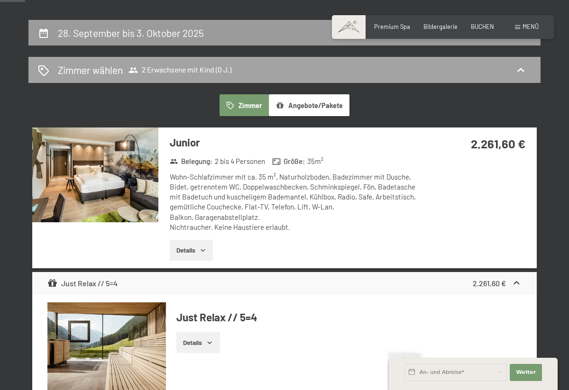
click at [195, 66] on span "2 Erwachsene mit Kind (0 J.)" at bounding box center [179, 69] width 103 height 9
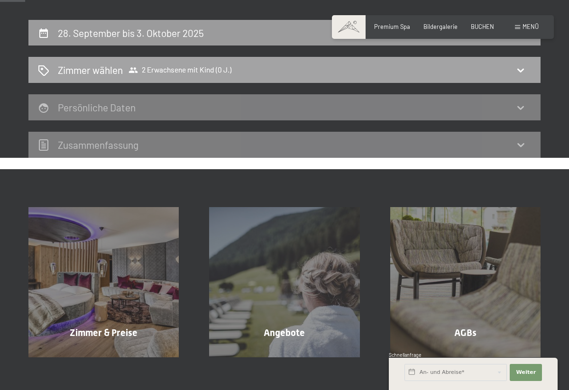
click at [189, 65] on span "2 Erwachsene mit Kind (0 J.)" at bounding box center [179, 69] width 103 height 9
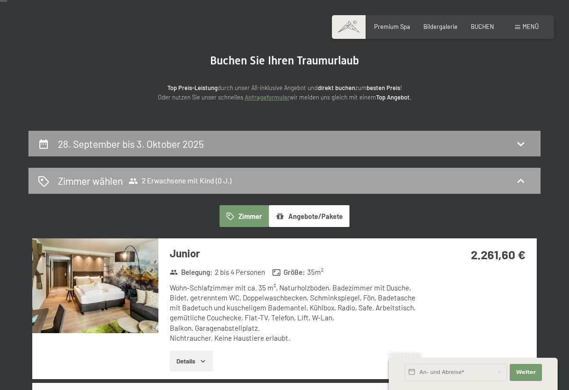
scroll to position [47, 0]
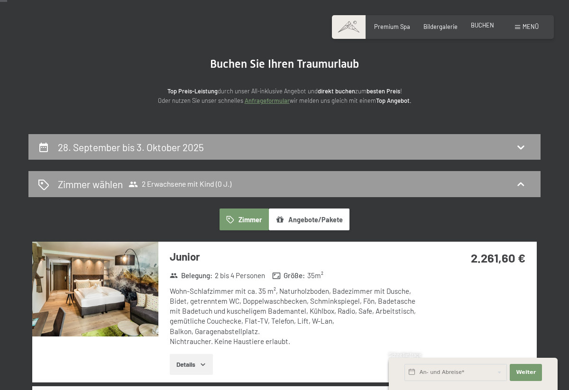
click at [482, 27] on span "BUCHEN" at bounding box center [482, 25] width 23 height 8
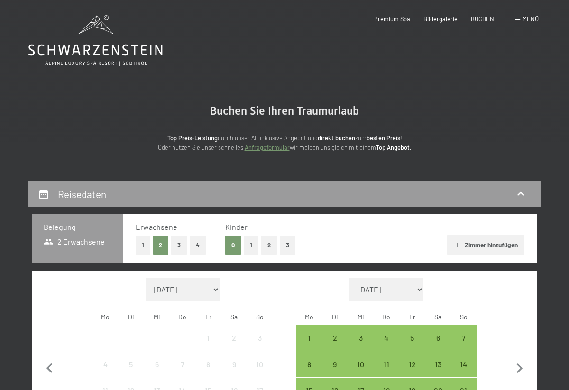
click at [252, 247] on button "1" at bounding box center [251, 245] width 15 height 19
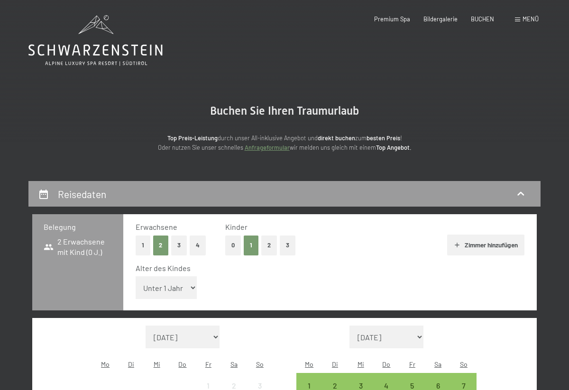
select select "3"
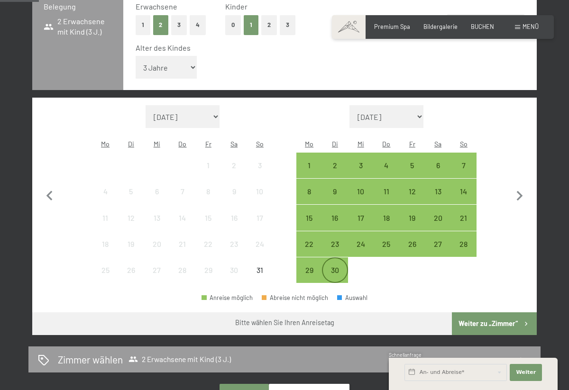
scroll to position [222, 0]
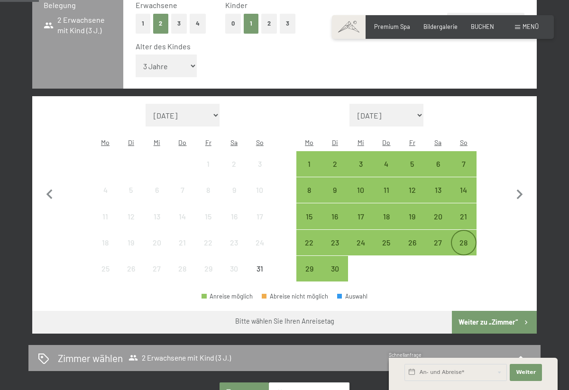
click at [467, 239] on div "28" at bounding box center [464, 251] width 24 height 24
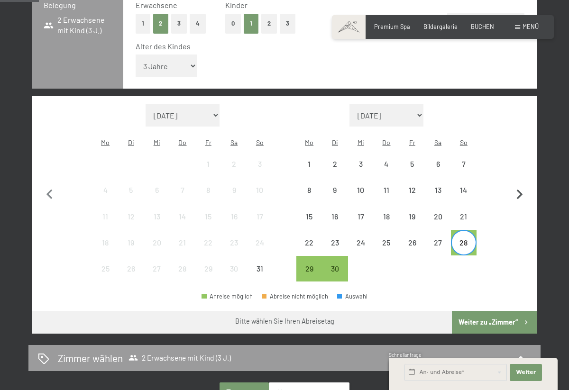
click at [523, 185] on icon "button" at bounding box center [520, 195] width 20 height 20
select select "[DATE]"
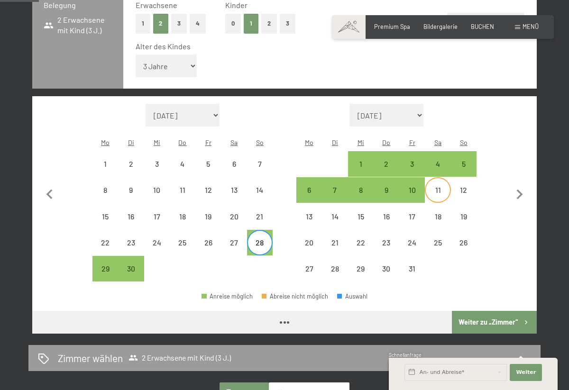
select select "[DATE]"
click at [418, 160] on div "3" at bounding box center [412, 172] width 24 height 24
select select "[DATE]"
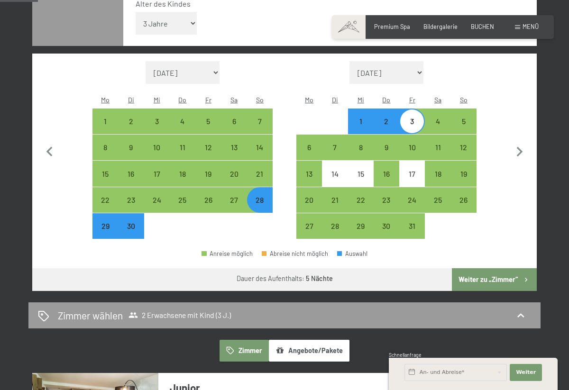
click at [490, 268] on button "Weiter zu „Zimmer“" at bounding box center [494, 279] width 85 height 23
select select "[DATE]"
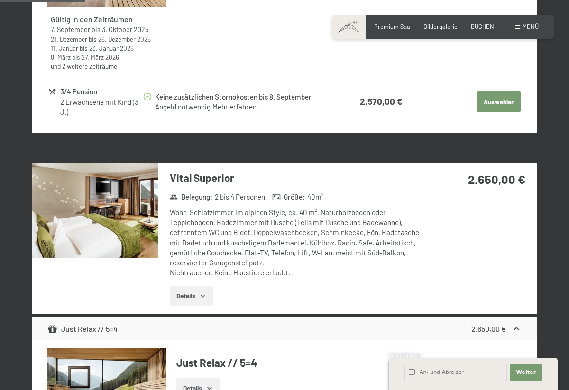
scroll to position [544, 0]
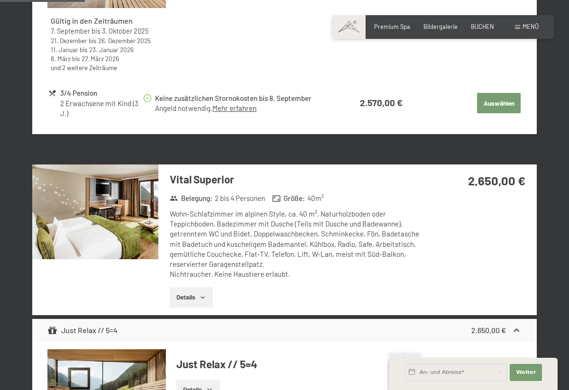
click at [228, 104] on link "Mehr erfahren" at bounding box center [234, 108] width 44 height 9
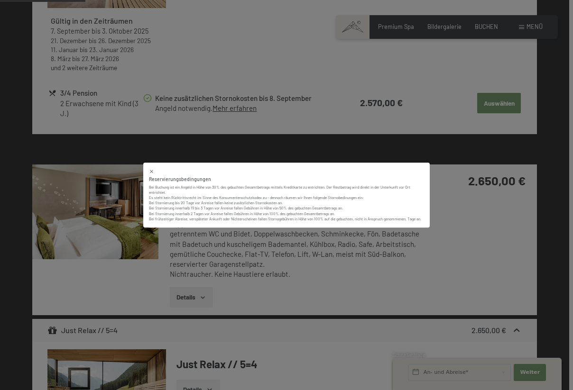
click at [320, 280] on div "Reservierungsbedingungen Bei Buchung ist ein Angeld in Höhe von 30% des gebucht…" at bounding box center [286, 195] width 573 height 390
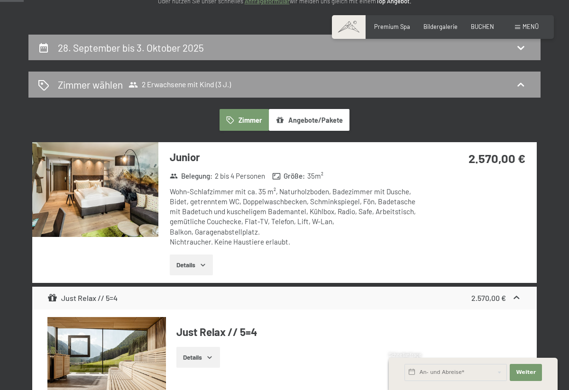
scroll to position [152, 0]
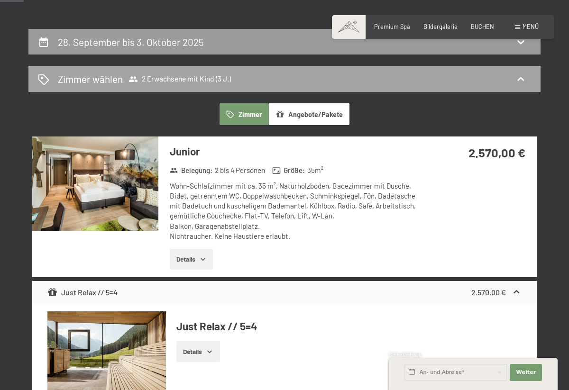
click at [209, 74] on span "2 Erwachsene mit Kind (3 J.)" at bounding box center [179, 78] width 102 height 9
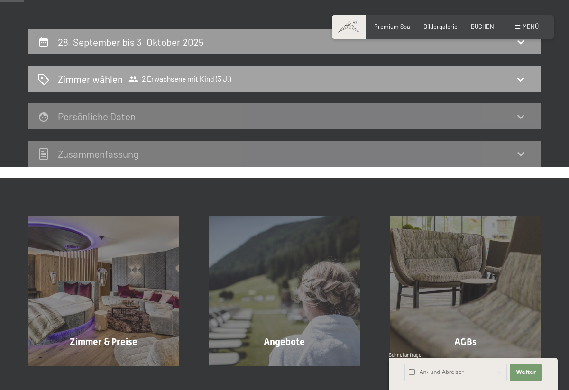
click at [223, 83] on span "2 Erwachsene mit Kind (3 J.)" at bounding box center [179, 78] width 102 height 9
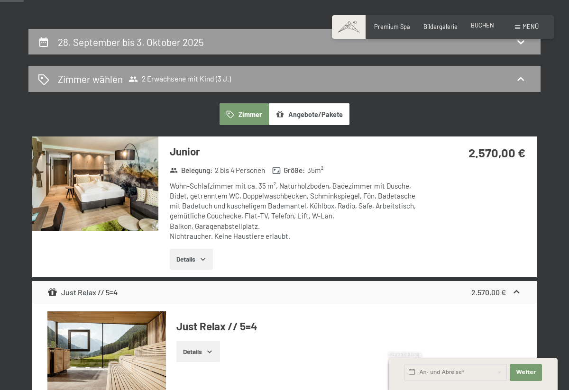
click at [482, 26] on span "BUCHEN" at bounding box center [482, 25] width 23 height 8
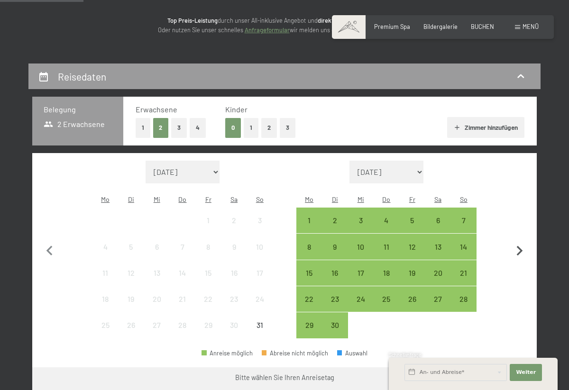
click at [520, 241] on icon "button" at bounding box center [520, 251] width 20 height 20
select select "[DATE]"
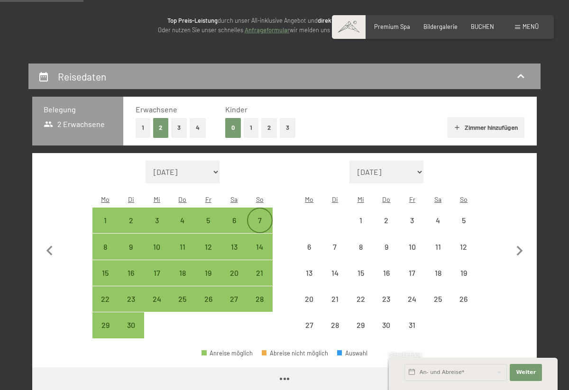
select select "[DATE]"
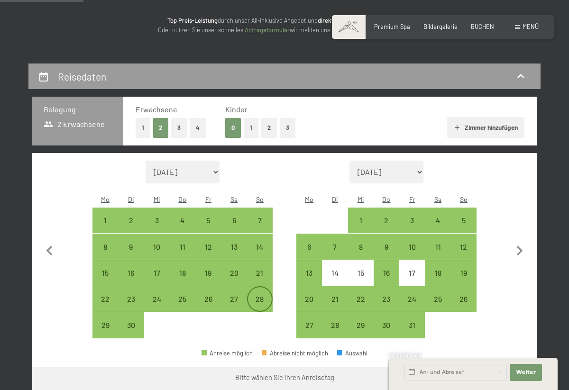
click at [256, 295] on div "28" at bounding box center [260, 307] width 24 height 24
select select "[DATE]"
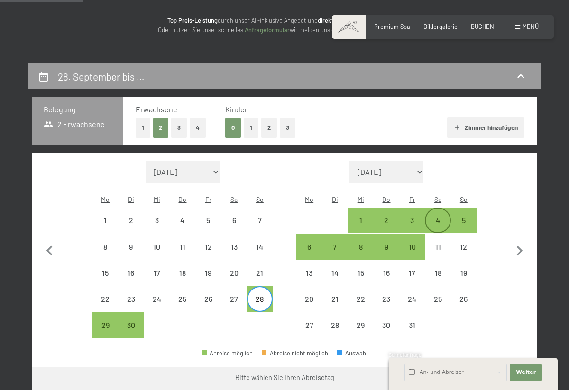
click at [441, 209] on div "4" at bounding box center [438, 221] width 24 height 24
select select "[DATE]"
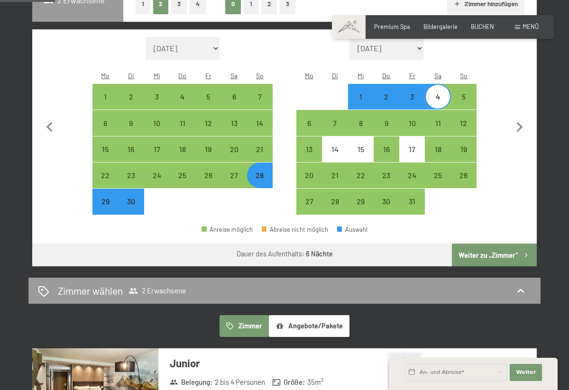
scroll to position [242, 0]
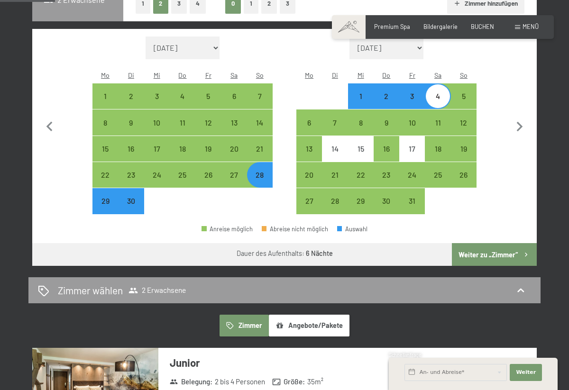
click at [494, 243] on button "Weiter zu „Zimmer“" at bounding box center [494, 254] width 85 height 23
select select "[DATE]"
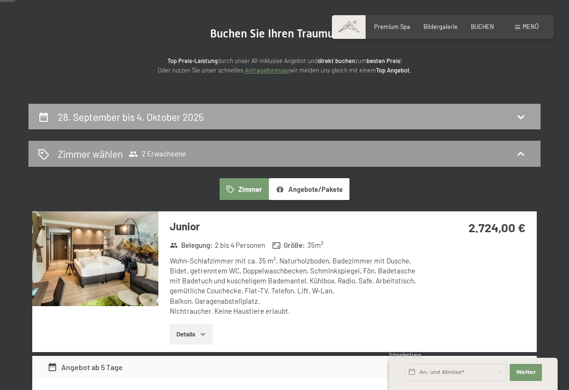
scroll to position [101, 0]
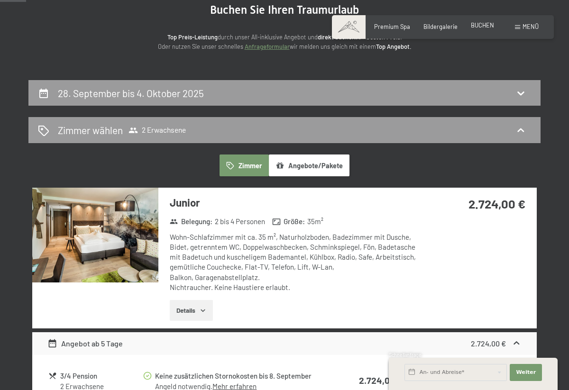
click at [482, 26] on span "BUCHEN" at bounding box center [482, 25] width 23 height 8
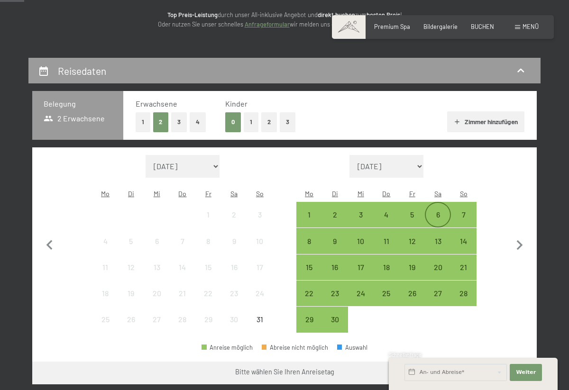
scroll to position [135, 0]
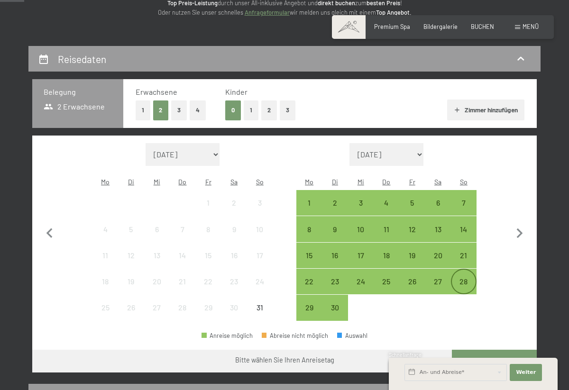
click at [456, 278] on div "28" at bounding box center [464, 290] width 24 height 24
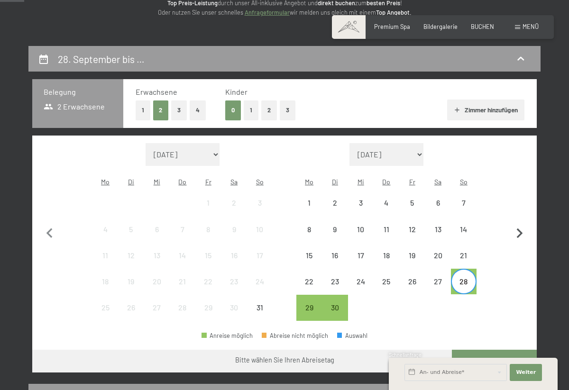
click at [520, 229] on icon "button" at bounding box center [519, 234] width 6 height 10
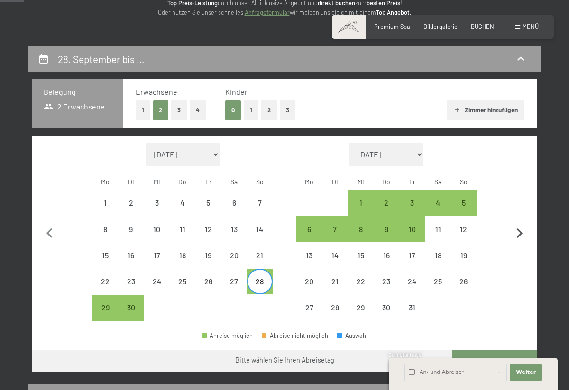
select select "[DATE]"
click at [416, 199] on div "3" at bounding box center [412, 211] width 24 height 24
select select "[DATE]"
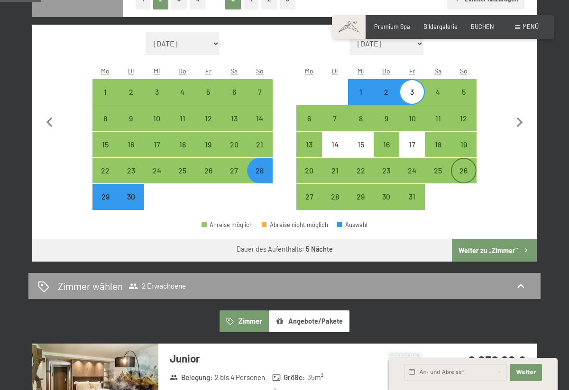
scroll to position [247, 0]
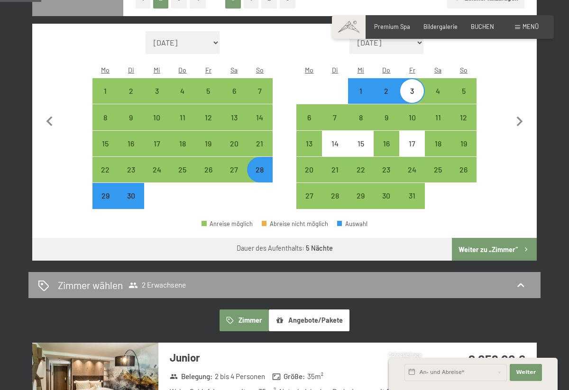
click at [496, 238] on button "Weiter zu „Zimmer“" at bounding box center [494, 249] width 85 height 23
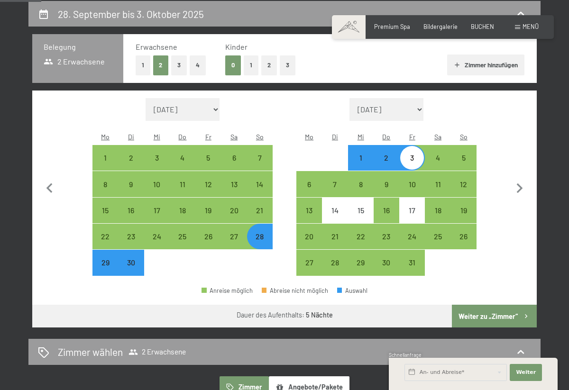
select select "[DATE]"
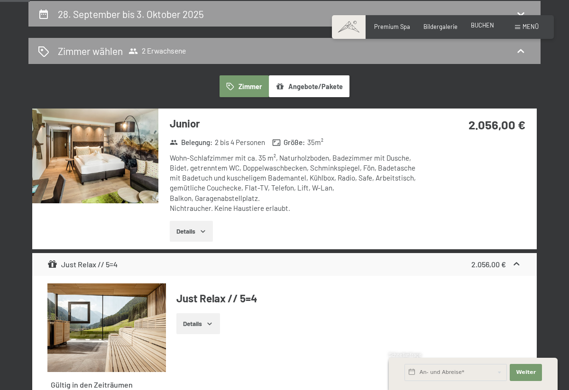
click at [487, 28] on span "BUCHEN" at bounding box center [482, 25] width 23 height 8
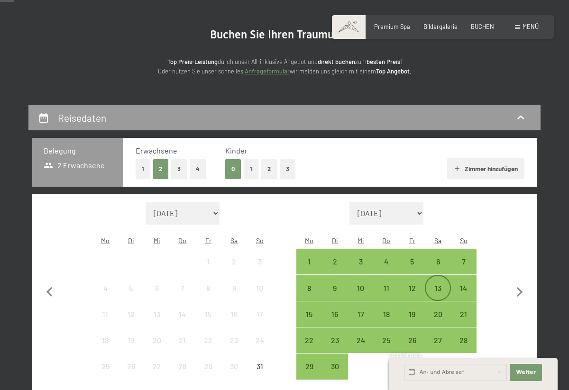
scroll to position [79, 0]
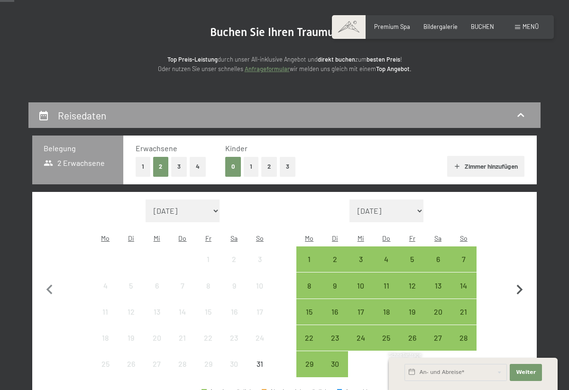
click at [519, 281] on icon "button" at bounding box center [520, 290] width 20 height 20
select select "[DATE]"
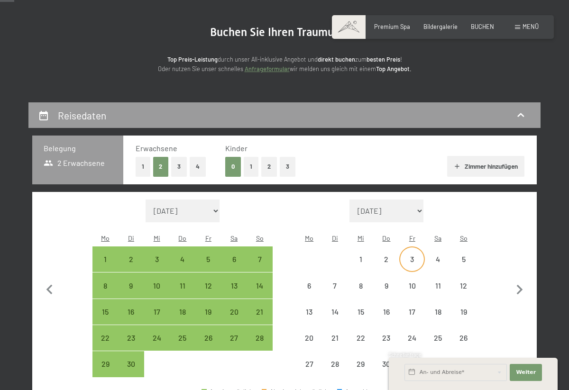
select select "[DATE]"
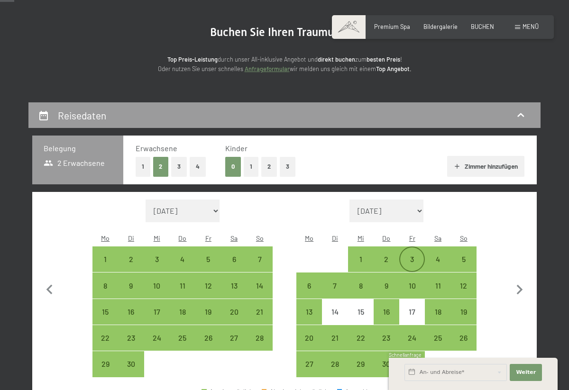
click at [410, 256] on div "3" at bounding box center [412, 268] width 24 height 24
select select "[DATE]"
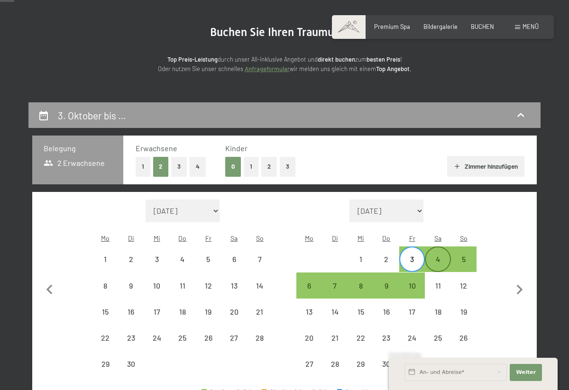
click at [431, 256] on div "4" at bounding box center [438, 268] width 24 height 24
select select "[DATE]"
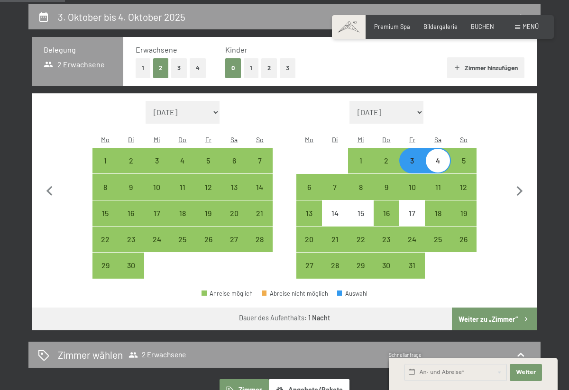
scroll to position [184, 0]
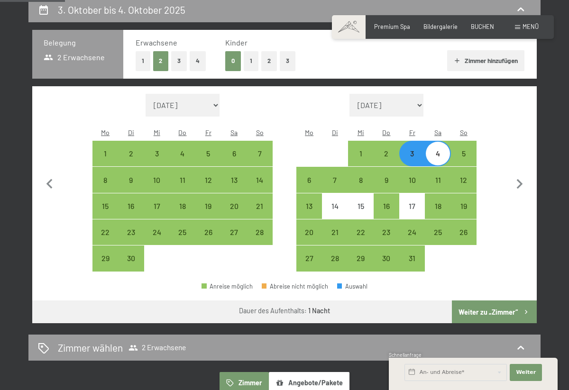
click at [492, 301] on button "Weiter zu „Zimmer“" at bounding box center [494, 312] width 85 height 23
select select "[DATE]"
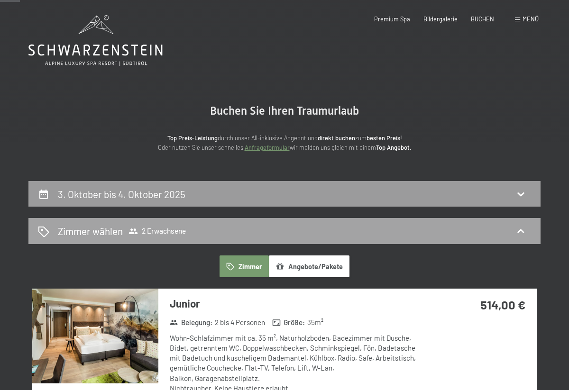
scroll to position [0, 0]
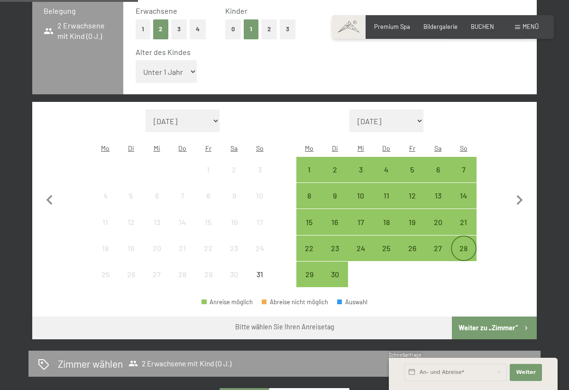
click at [466, 245] on div "28" at bounding box center [464, 257] width 24 height 24
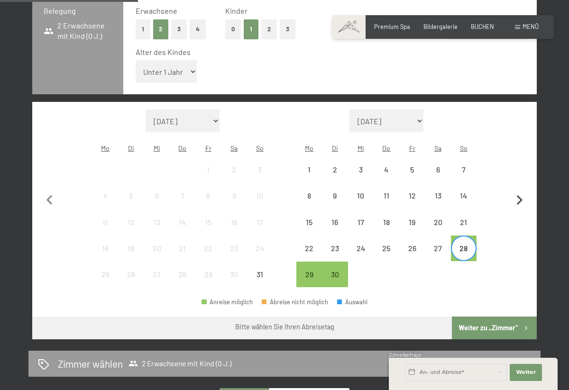
click at [520, 195] on icon "button" at bounding box center [519, 200] width 6 height 10
select select "[DATE]"
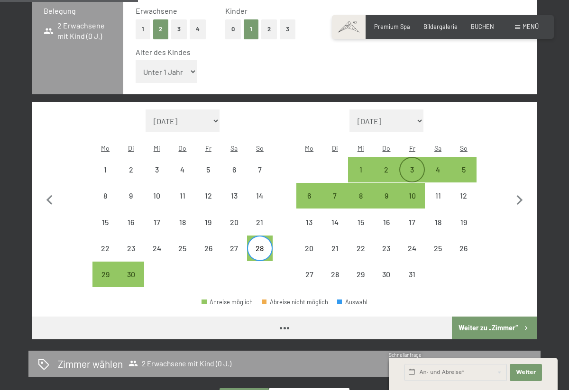
select select "[DATE]"
click at [411, 166] on div "3" at bounding box center [412, 178] width 24 height 24
select select "2025-09-01"
select select "2025-10-01"
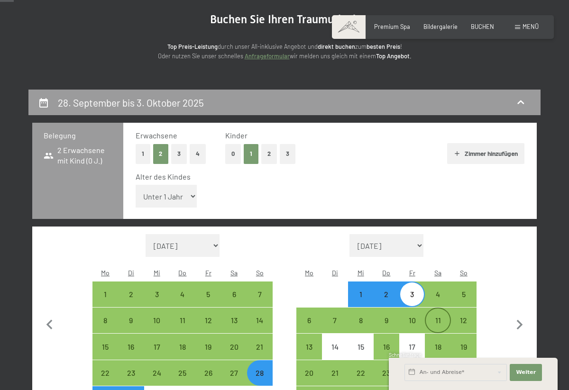
scroll to position [90, 0]
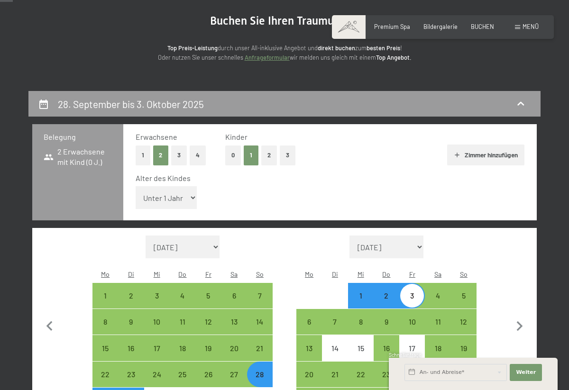
select select "3"
select select "2025-09-01"
select select "2025-10-01"
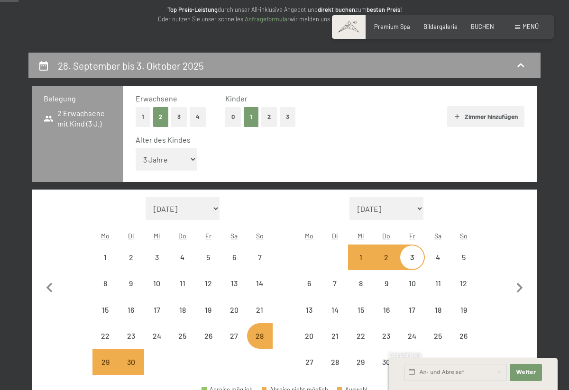
select select "2025-09-01"
select select "2025-10-01"
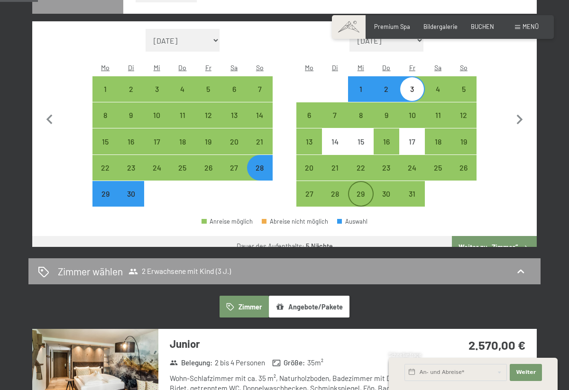
scroll to position [297, 0]
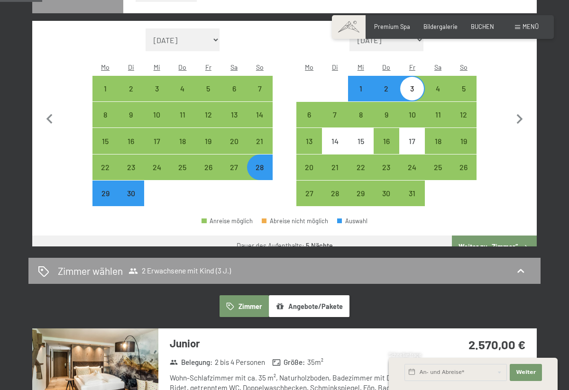
click at [482, 236] on button "Weiter zu „Zimmer“" at bounding box center [494, 247] width 85 height 23
select select "2025-09-01"
select select "2025-10-01"
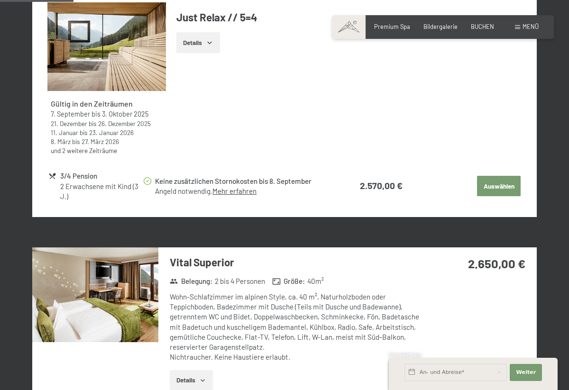
scroll to position [473, 0]
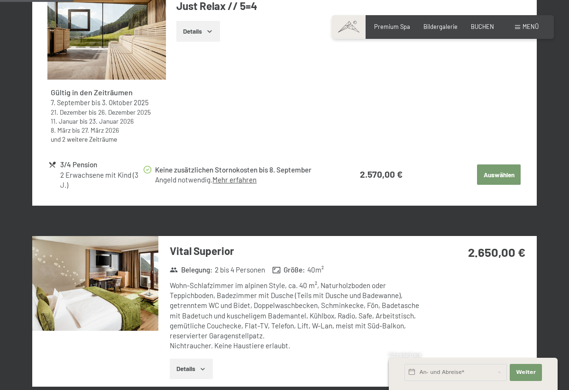
click at [504, 182] on td "Auswählen" at bounding box center [462, 175] width 118 height 34
click at [500, 175] on button "Auswählen" at bounding box center [499, 175] width 44 height 21
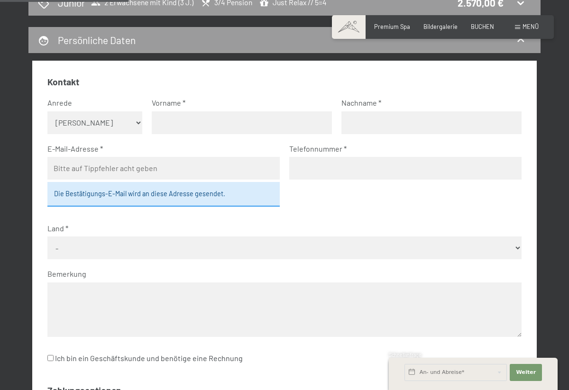
scroll to position [229, 0]
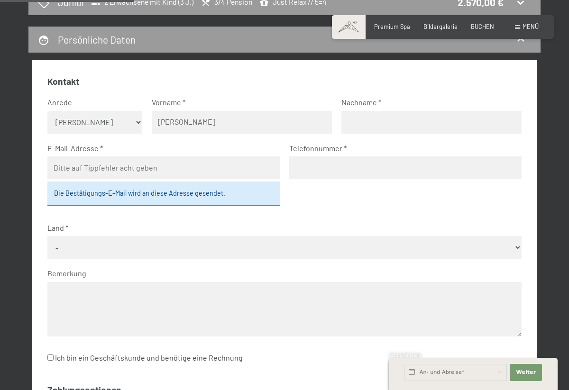
type input "[PERSON_NAME]"
type input "Goris"
type input "anna.goris@gmx.de"
type input "017621069275"
select select "DEU"
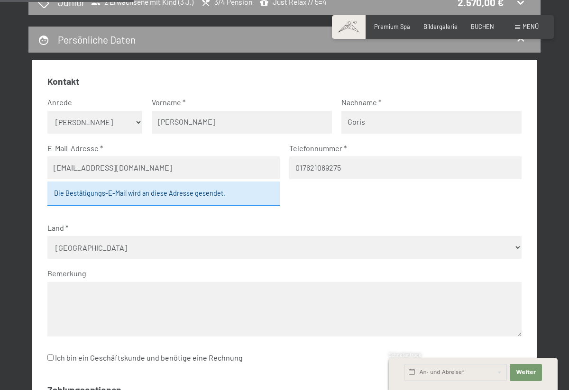
click at [82, 304] on textarea at bounding box center [284, 309] width 474 height 55
type textarea "D"
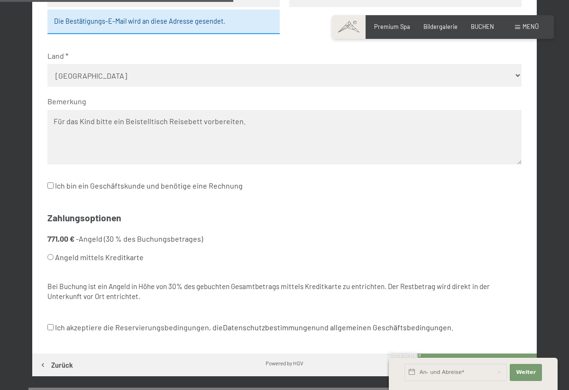
scroll to position [402, 0]
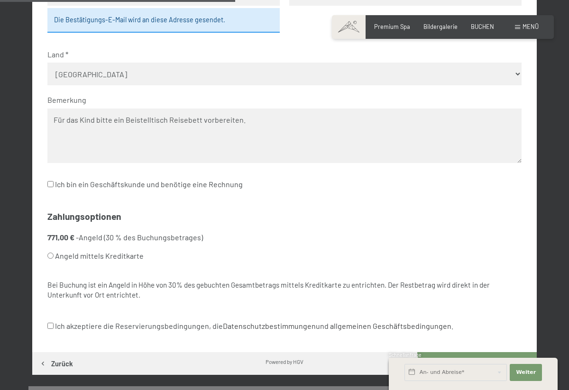
type textarea "Für das Kind bitte ein Beistelltisch Reisebett vorbereiten."
click at [50, 181] on input "Ich bin ein Geschäftskunde und benötige eine Rechnung" at bounding box center [50, 184] width 6 height 6
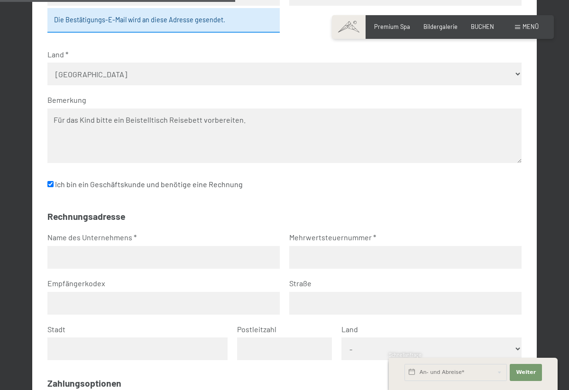
click at [50, 181] on input "Ich bin ein Geschäftskunde und benötige eine Rechnung" at bounding box center [50, 184] width 6 height 6
checkbox input "false"
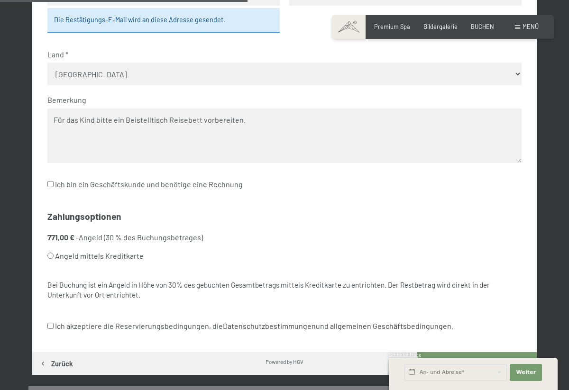
scroll to position [471, 0]
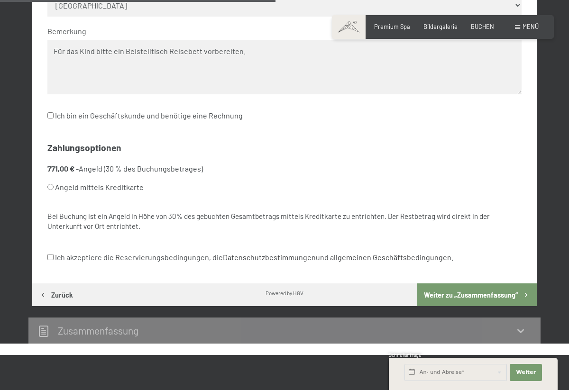
click at [50, 184] on input "Angeld mittels Kreditkarte" at bounding box center [50, 187] width 6 height 6
radio input "true"
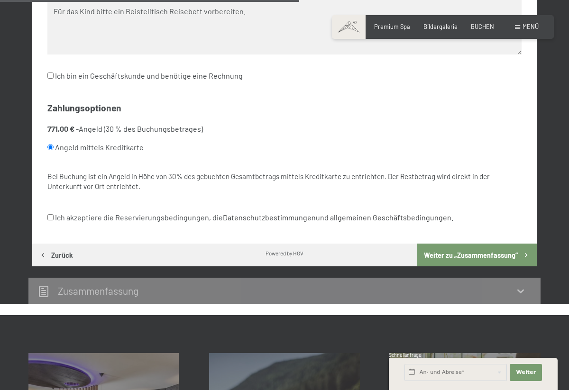
scroll to position [512, 0]
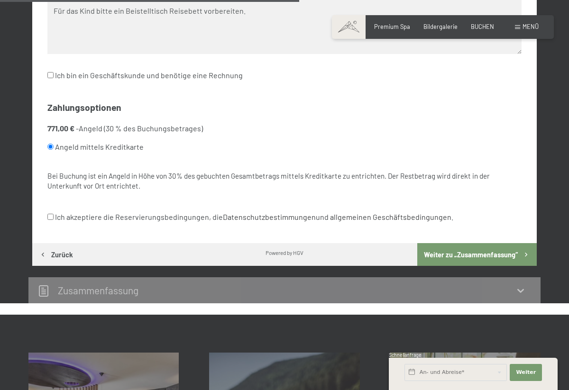
click at [56, 208] on label "Ich akzeptiere die Reservierungsbedingungen, die Datenschutzbestimmungen und al…" at bounding box center [250, 217] width 406 height 18
click at [54, 214] on input "Ich akzeptiere die Reservierungsbedingungen, die Datenschutzbestimmungen und al…" at bounding box center [50, 217] width 6 height 6
checkbox input "true"
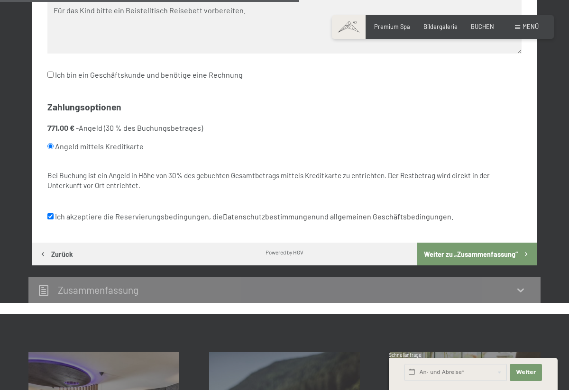
scroll to position [564, 0]
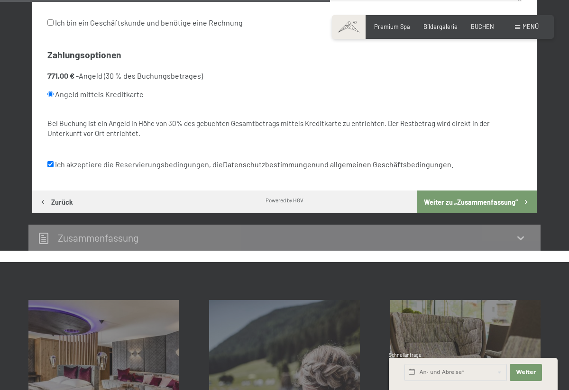
click at [464, 191] on button "Weiter zu „Zusammen­fassung“" at bounding box center [476, 202] width 119 height 23
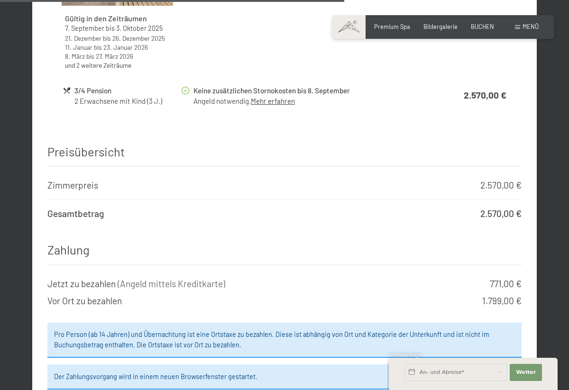
scroll to position [888, 0]
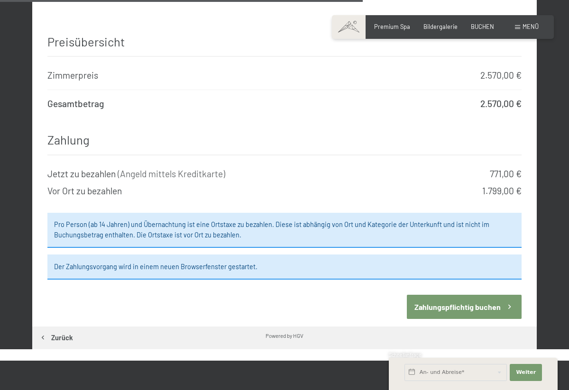
click at [445, 295] on button "Zahlungspflichtig buchen" at bounding box center [464, 307] width 115 height 24
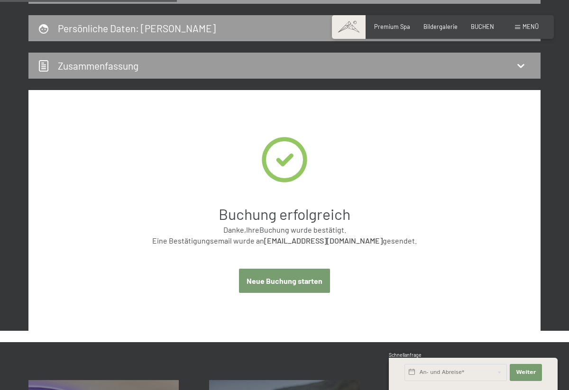
scroll to position [231, 0]
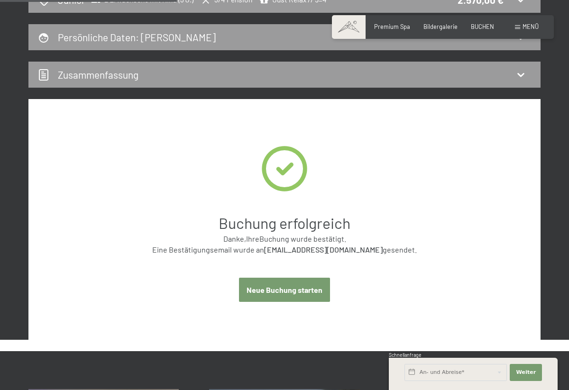
click at [277, 292] on button "Neue Buchung starten" at bounding box center [284, 290] width 91 height 24
select select "2025-09-01"
select select "2025-10-01"
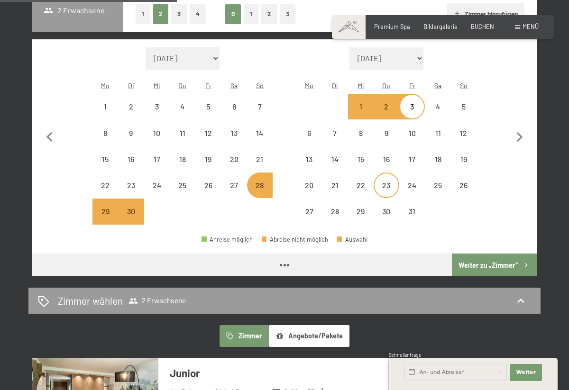
select select "2025-09-01"
select select "2025-10-01"
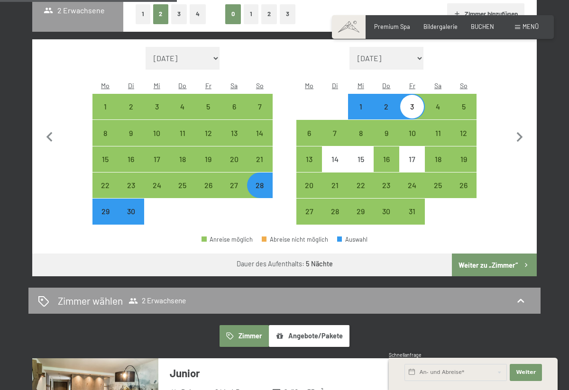
click at [411, 103] on div "3" at bounding box center [412, 115] width 24 height 24
select select "2025-09-01"
select select "2025-10-01"
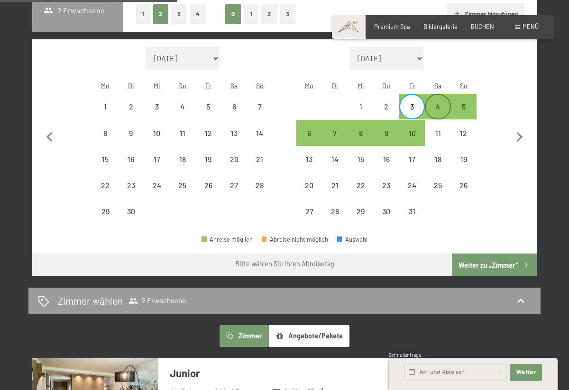
click at [438, 103] on div "4" at bounding box center [438, 115] width 24 height 24
select select "2025-09-01"
select select "2025-10-01"
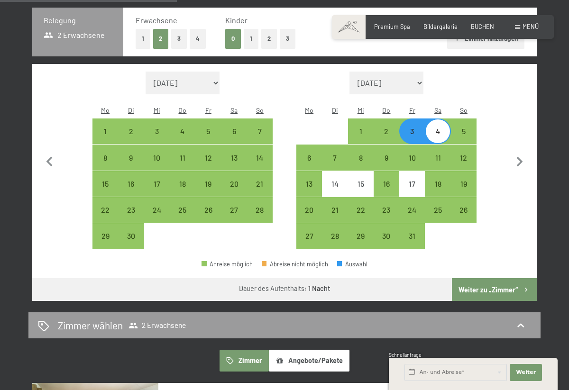
scroll to position [193, 0]
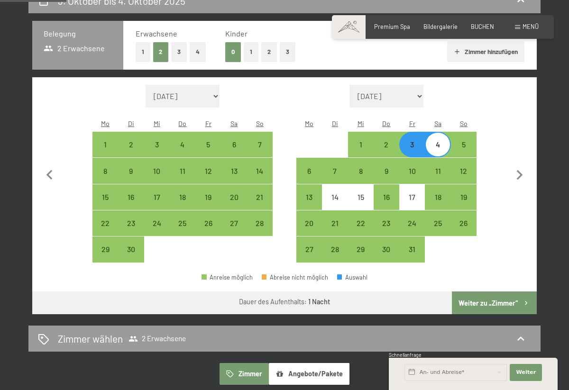
click at [254, 48] on button "1" at bounding box center [251, 51] width 15 height 19
select select "2025-09-01"
select select "2025-10-01"
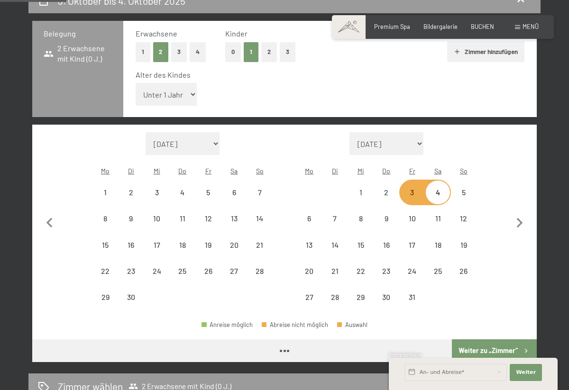
select select "2025-09-01"
select select "2025-10-01"
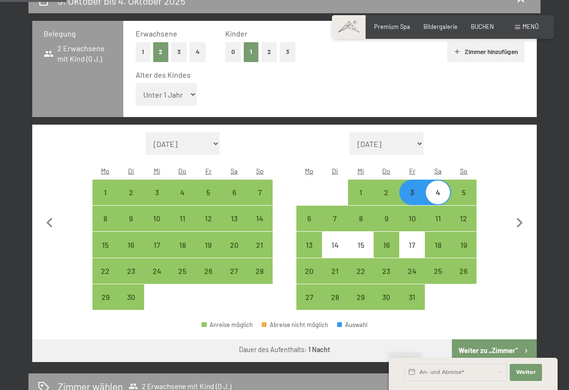
select select "3"
select select "2025-09-01"
select select "2025-10-01"
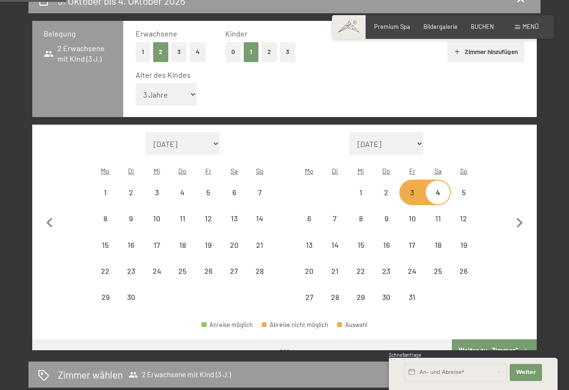
select select "2025-09-01"
select select "2025-10-01"
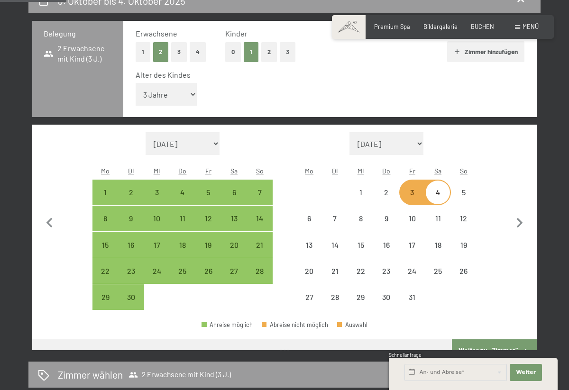
select select "2025-09-01"
select select "2025-10-01"
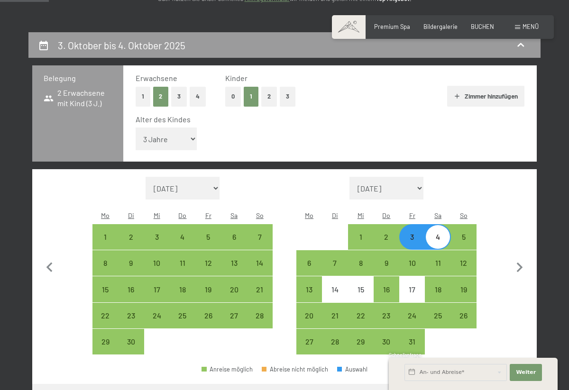
scroll to position [149, 0]
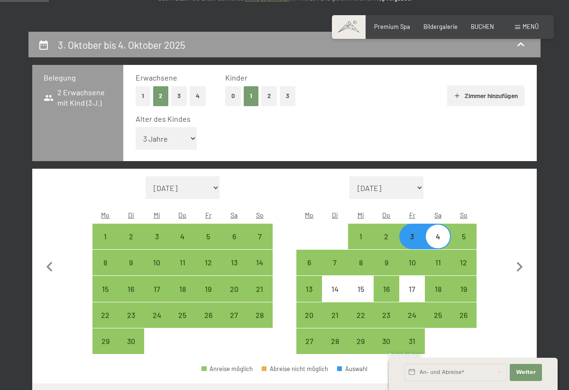
click at [235, 93] on button "0" at bounding box center [233, 95] width 16 height 19
select select "2025-09-01"
select select "2025-10-01"
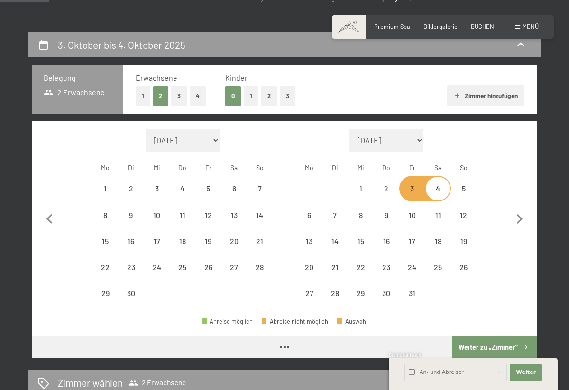
select select "2025-09-01"
select select "2025-10-01"
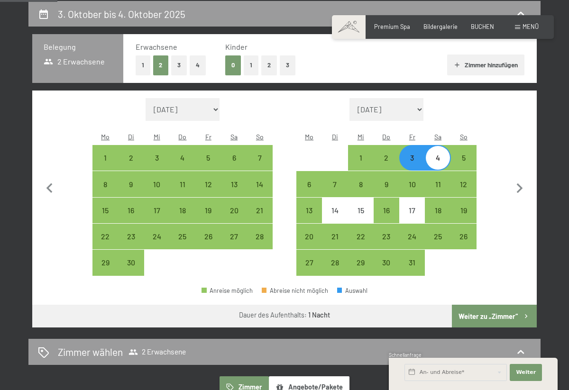
scroll to position [167, 0]
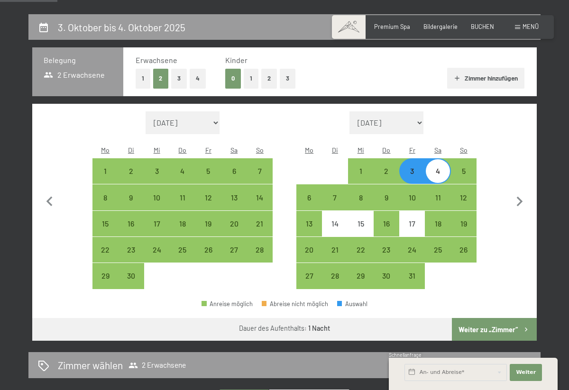
click at [252, 82] on button "1" at bounding box center [251, 78] width 15 height 19
select select "2025-09-01"
select select "2025-10-01"
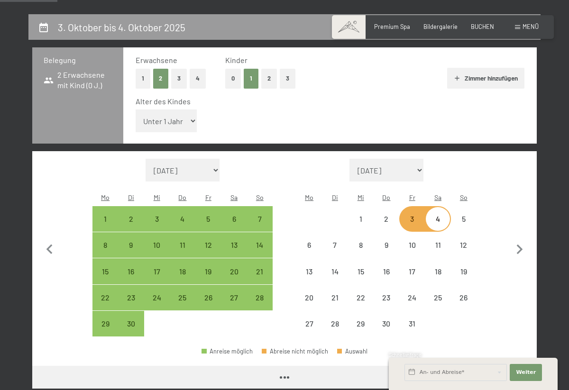
select select "2025-09-01"
select select "2025-10-01"
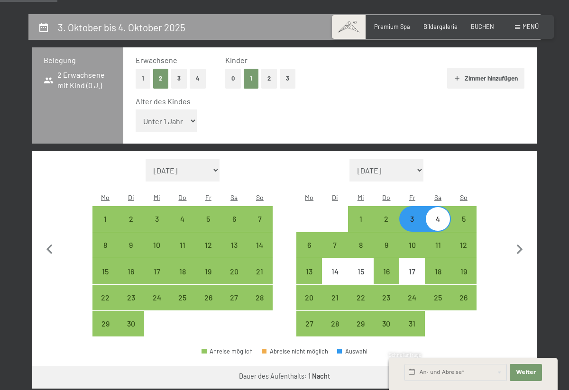
select select "3"
select select "2025-09-01"
select select "2025-10-01"
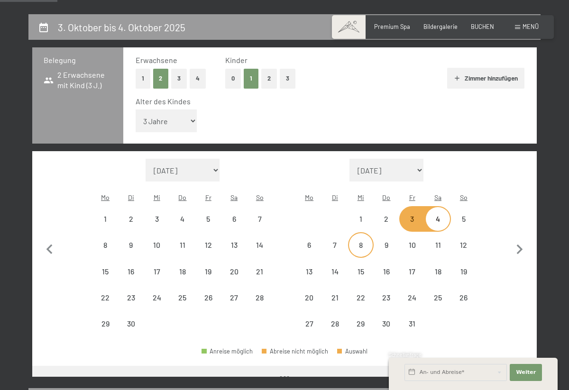
select select "2025-09-01"
select select "2025-10-01"
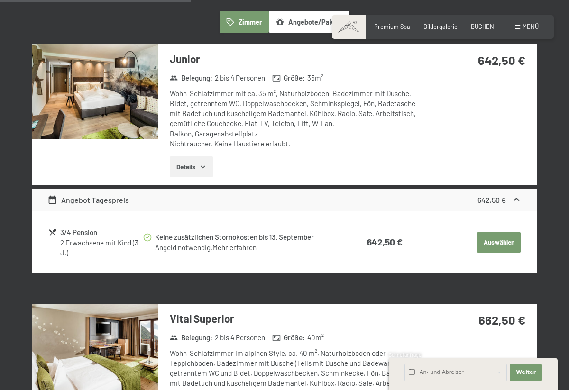
scroll to position [583, 0]
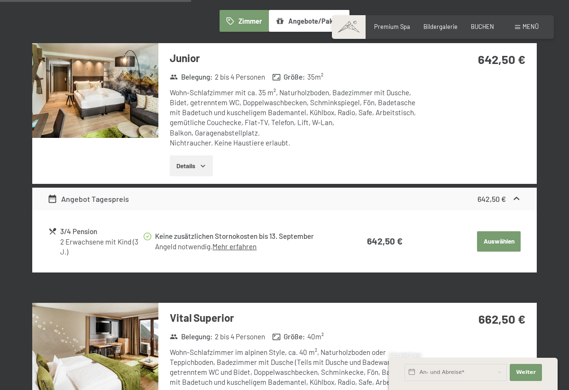
click at [498, 237] on button "Auswählen" at bounding box center [499, 241] width 44 height 21
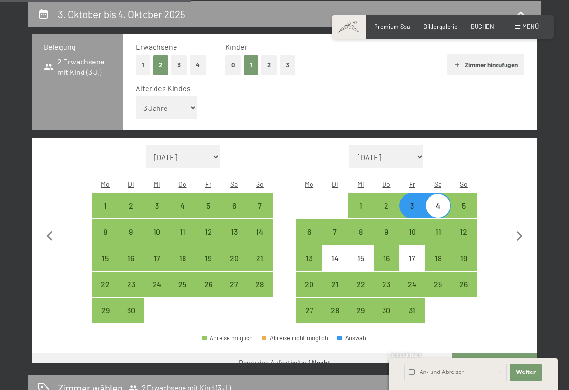
select select "DEU"
select select "2025-09-01"
select select "2025-10-01"
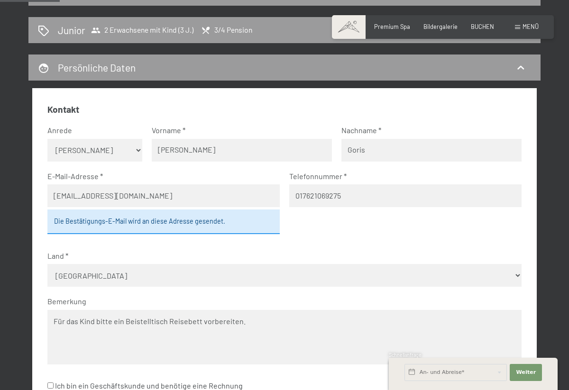
scroll to position [205, 0]
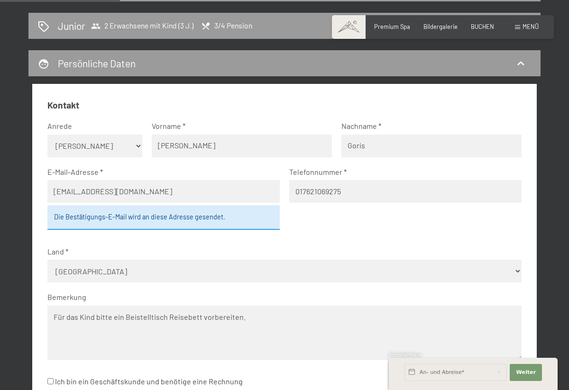
select select "f"
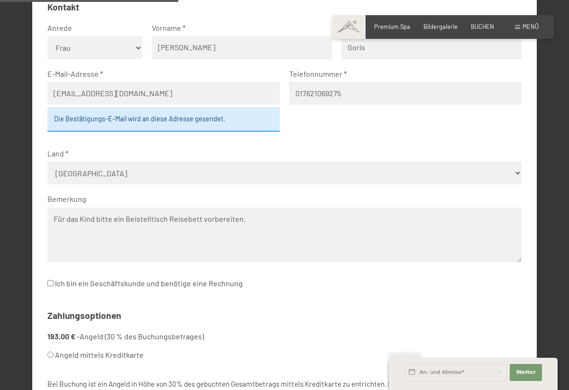
scroll to position [305, 0]
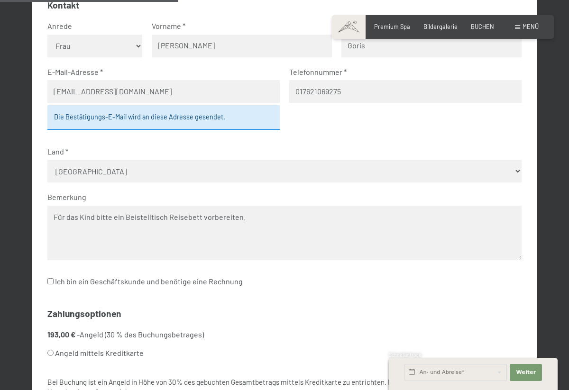
click at [157, 206] on textarea "Für das Kind bitte ein Beistelltisch Reisebett vorbereiten." at bounding box center [284, 233] width 474 height 55
click at [53, 206] on textarea "Für das Kind bitte ein Beistellt-Reisebett vorbereiten." at bounding box center [284, 233] width 474 height 55
click at [140, 206] on textarea "Für das Kind bitte ein Beistellt-Reisebett vorbereiten." at bounding box center [284, 233] width 474 height 55
click at [56, 206] on textarea "Für das Kind bitte ein Reisebett vorbereiten." at bounding box center [284, 233] width 474 height 55
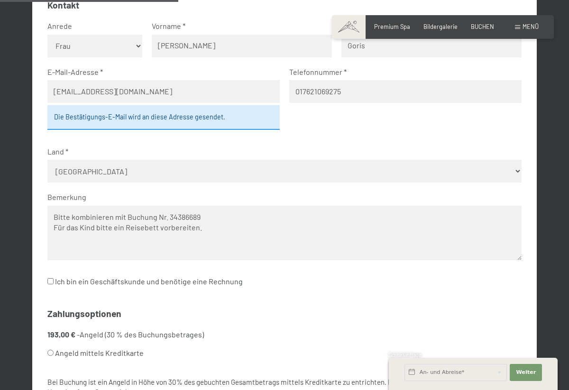
click at [84, 206] on textarea "Bitte kombinieren mit Buchung Nr. 34386689 Für das Kind bitte ein Reisebett vor…" at bounding box center [284, 233] width 474 height 55
click at [94, 206] on textarea "Bitte kombinieren mit Buchung Nr. 34386689 Für das Kind bitte ein Reisebett vor…" at bounding box center [284, 233] width 474 height 55
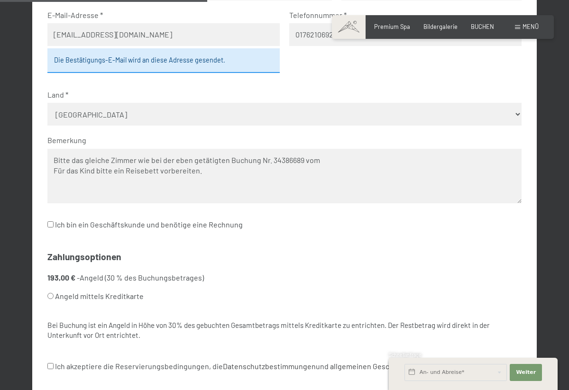
scroll to position [354, 0]
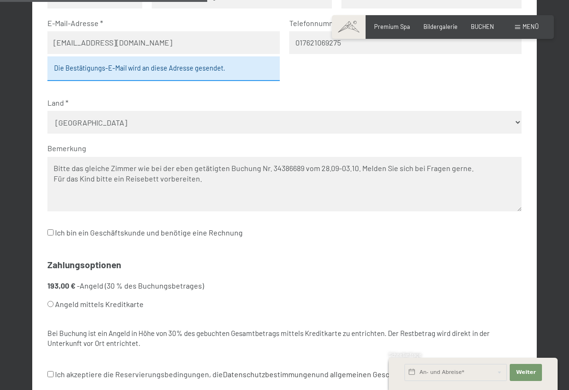
click at [361, 157] on textarea "Bitte das gleiche Zimmer wie bei der eben getätigten Buchung Nr. 34386689 vom 2…" at bounding box center [284, 184] width 474 height 55
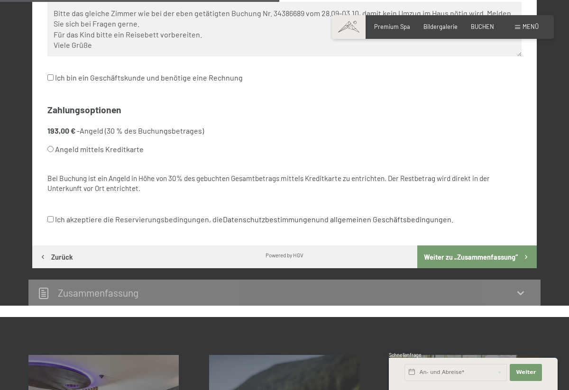
scroll to position [510, 0]
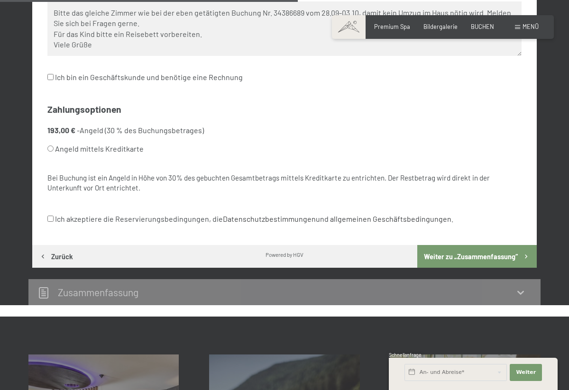
type textarea "Bitte das gleiche Zimmer wie bei der eben getätigten Buchung Nr. 34386689 vom 2…"
click at [448, 245] on button "Weiter zu „Zusammen­fassung“" at bounding box center [476, 256] width 119 height 23
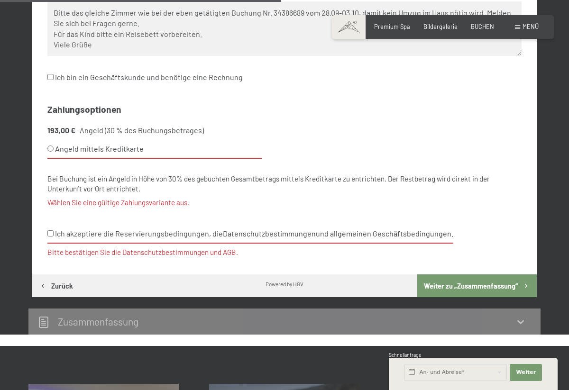
scroll to position [448, 0]
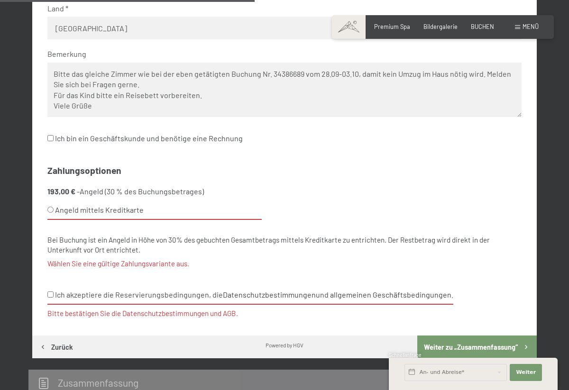
click at [48, 207] on input "Angeld mittels Kreditkarte" at bounding box center [50, 210] width 6 height 6
radio input "true"
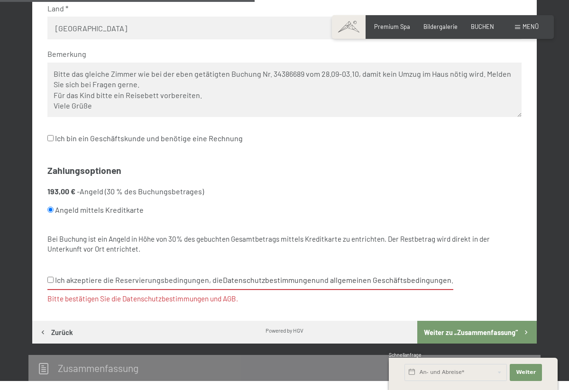
click at [53, 271] on label "Ich akzeptiere die Reservierungsbedingungen, die Datenschutzbestimmungen und al…" at bounding box center [250, 280] width 406 height 19
click at [53, 277] on input "Ich akzeptiere die Reservierungsbedingungen, die Datenschutzbestimmungen und al…" at bounding box center [50, 280] width 6 height 6
checkbox input "true"
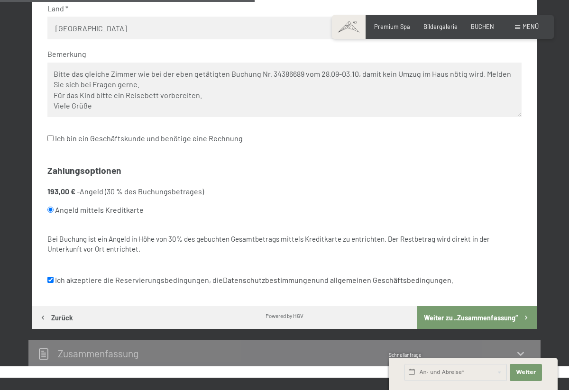
click at [485, 306] on button "Weiter zu „Zusammen­fassung“" at bounding box center [476, 317] width 119 height 23
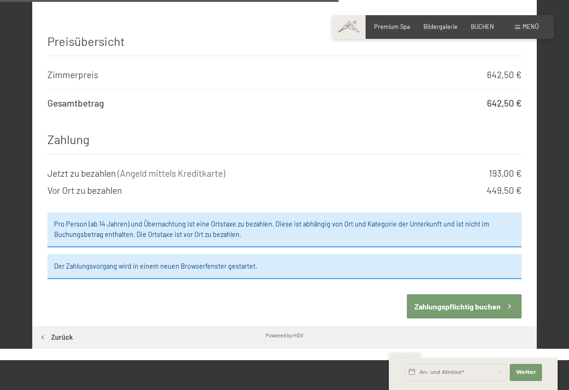
scroll to position [731, 0]
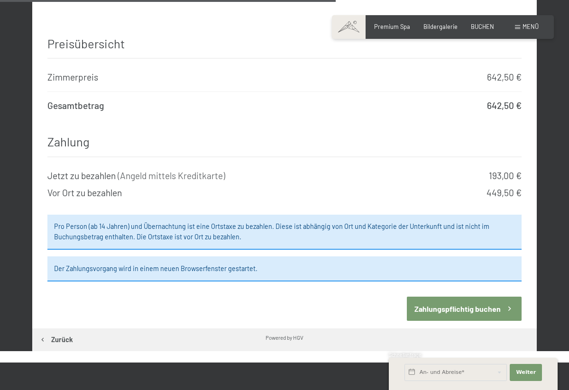
click at [442, 297] on button "Zahlungspflichtig buchen" at bounding box center [464, 309] width 115 height 24
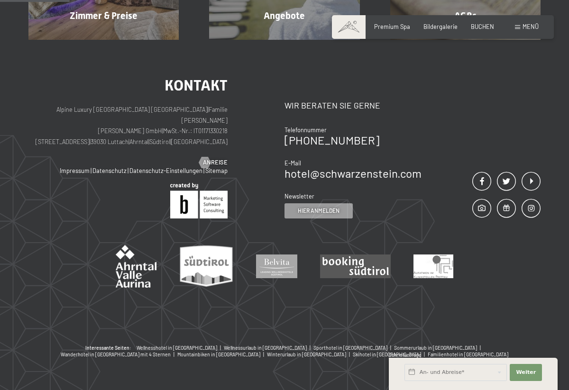
scroll to position [180, 0]
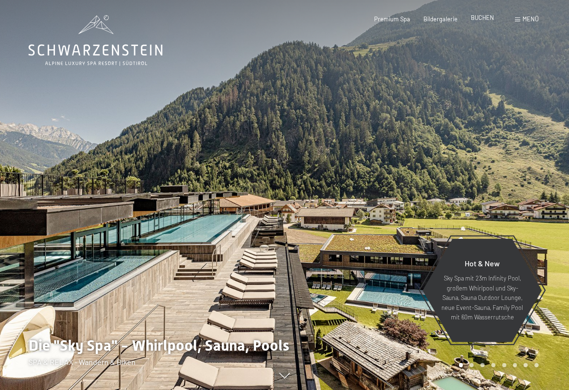
click at [485, 18] on span "BUCHEN" at bounding box center [482, 18] width 23 height 8
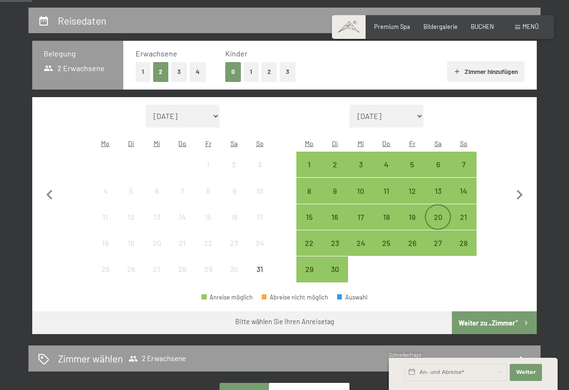
scroll to position [197, 0]
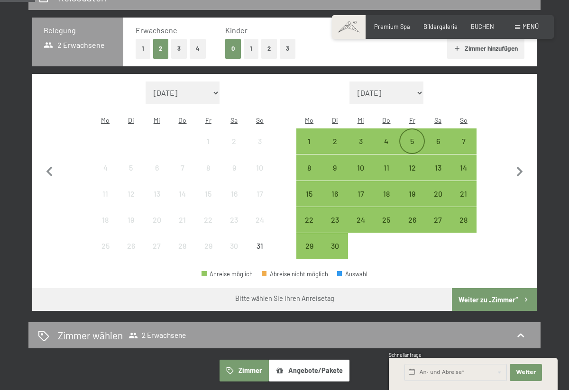
click at [408, 137] on div "5" at bounding box center [412, 149] width 24 height 24
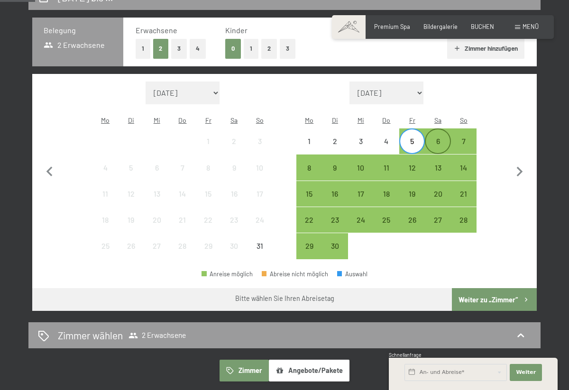
click at [443, 129] on div "6" at bounding box center [438, 141] width 24 height 24
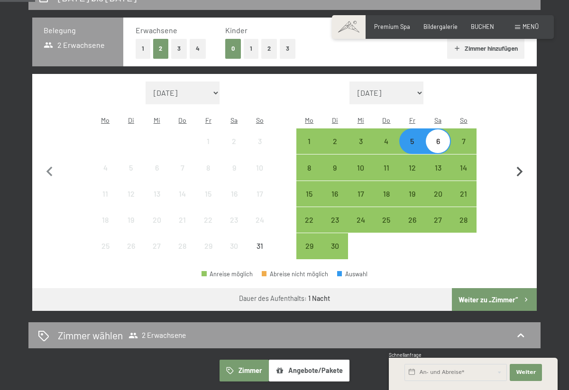
click at [518, 165] on icon "button" at bounding box center [520, 172] width 20 height 20
select select "[DATE]"
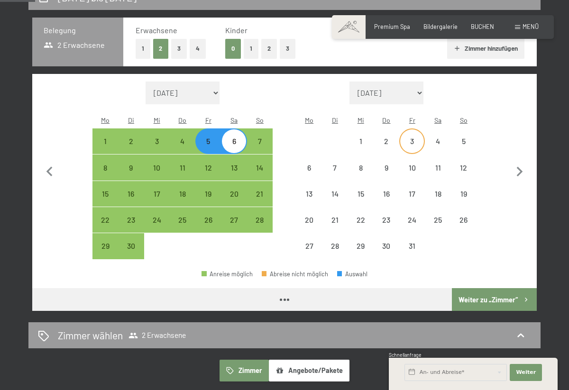
select select "[DATE]"
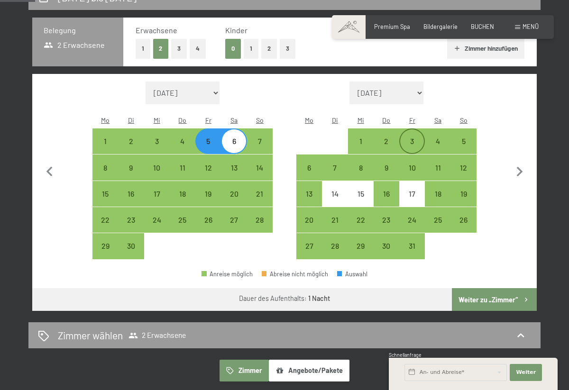
click at [413, 129] on div "3" at bounding box center [412, 141] width 24 height 24
select select "[DATE]"
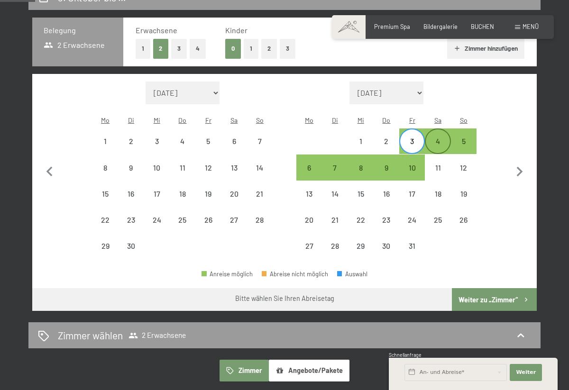
click at [441, 137] on div "4" at bounding box center [438, 149] width 24 height 24
select select "[DATE]"
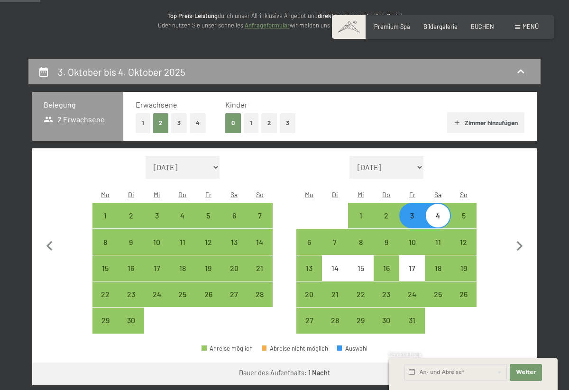
scroll to position [118, 0]
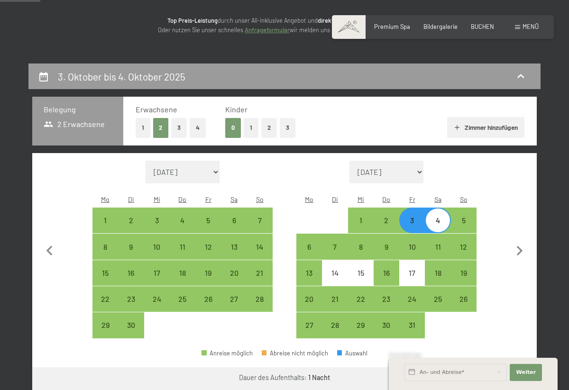
click at [248, 121] on button "1" at bounding box center [251, 127] width 15 height 19
select select "[DATE]"
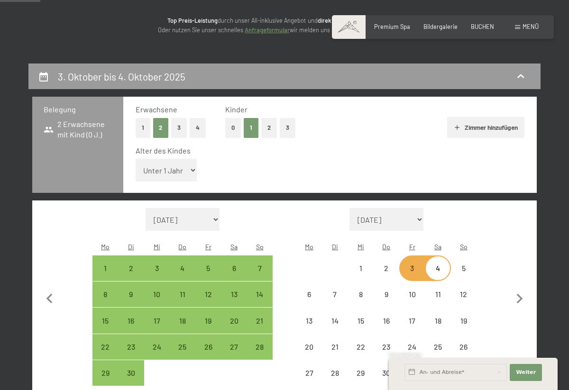
select select "[DATE]"
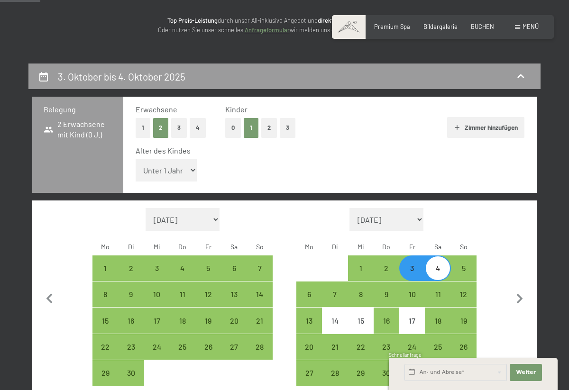
select select "3"
select select "[DATE]"
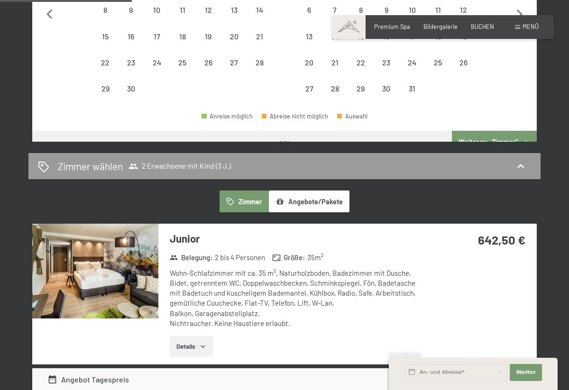
select select "[DATE]"
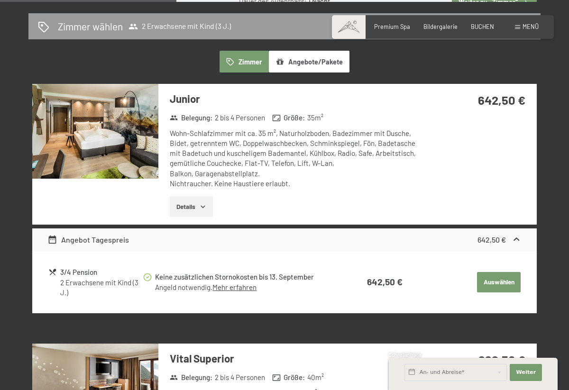
scroll to position [536, 0]
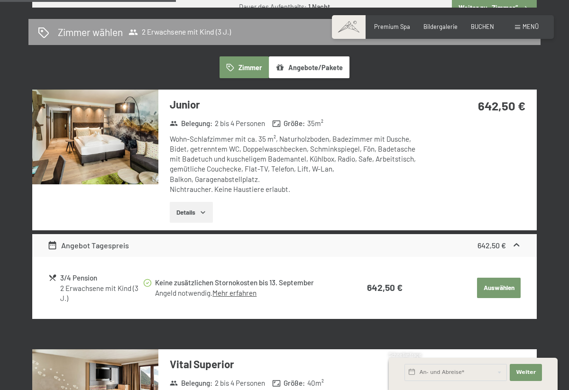
click at [202, 209] on icon "button" at bounding box center [203, 213] width 8 height 8
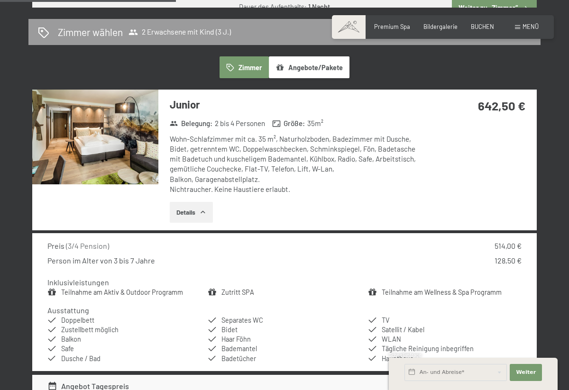
click at [154, 139] on img at bounding box center [95, 137] width 126 height 95
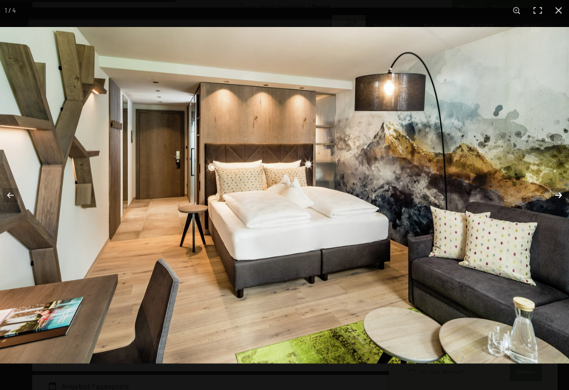
click at [541, 216] on button "button" at bounding box center [552, 195] width 33 height 47
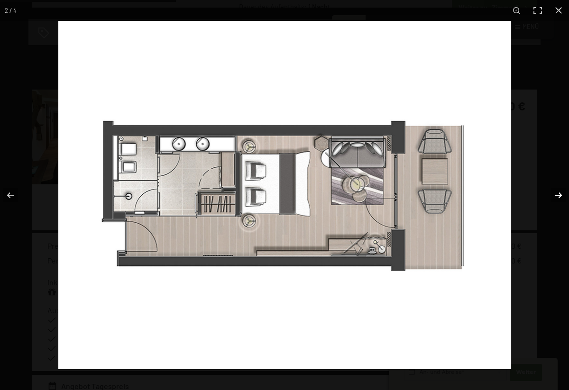
click at [541, 216] on button "button" at bounding box center [552, 195] width 33 height 47
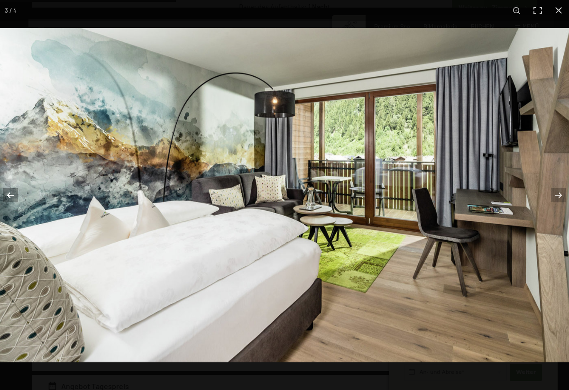
click at [14, 193] on button "button" at bounding box center [16, 195] width 33 height 47
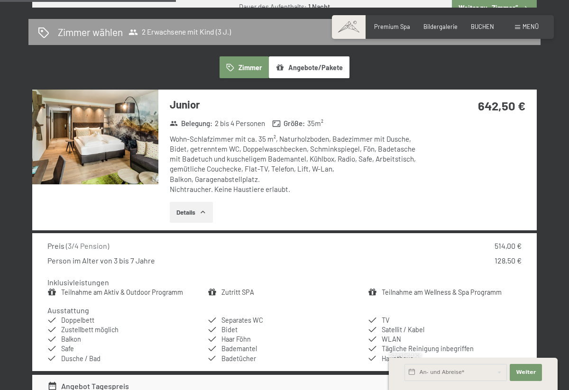
click at [0, 0] on button "button" at bounding box center [0, 0] width 0 height 0
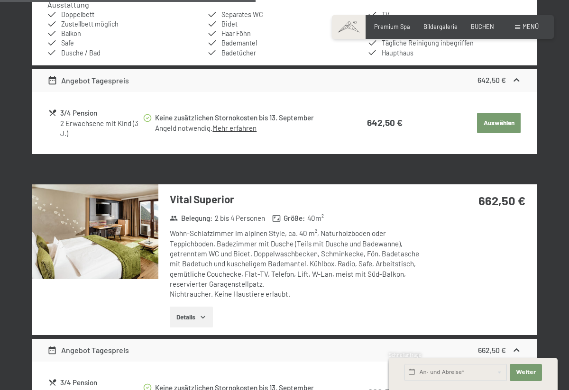
scroll to position [842, 0]
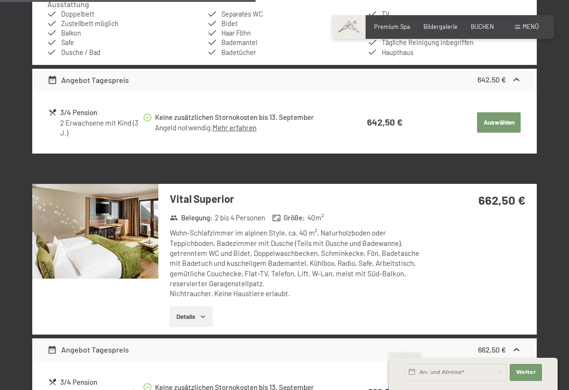
click at [108, 229] on img at bounding box center [95, 231] width 126 height 95
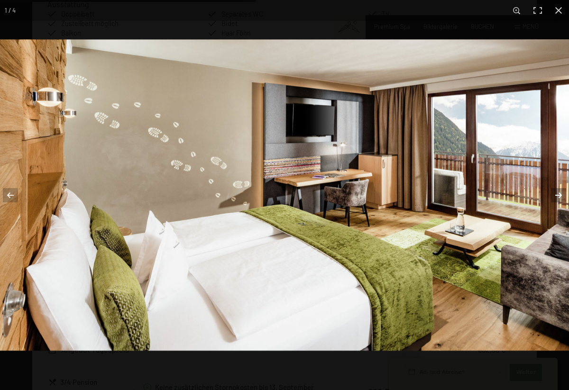
click at [558, 195] on button "button" at bounding box center [552, 195] width 33 height 47
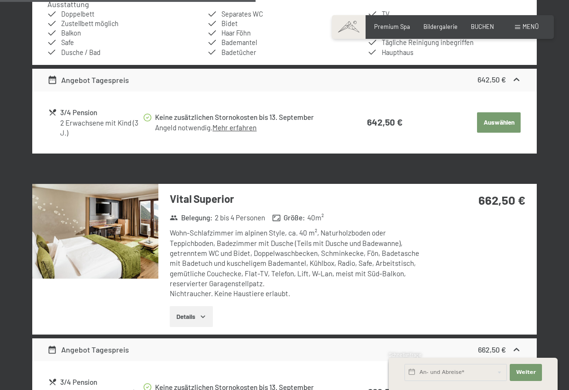
click at [0, 0] on button "button" at bounding box center [0, 0] width 0 height 0
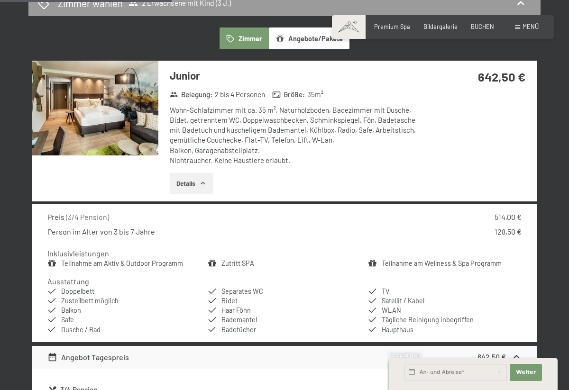
scroll to position [567, 0]
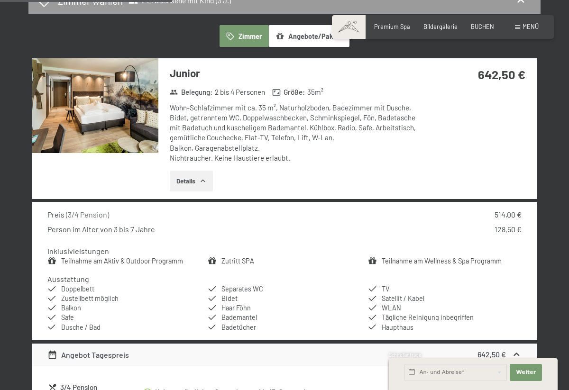
click at [89, 113] on img at bounding box center [95, 105] width 126 height 95
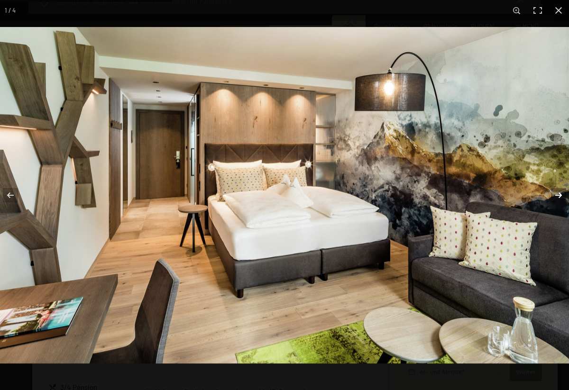
click at [553, 197] on button "button" at bounding box center [552, 195] width 33 height 47
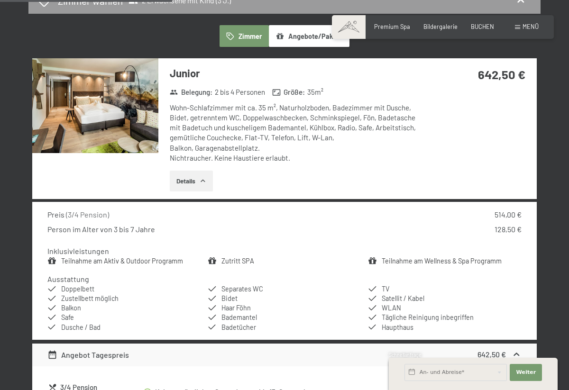
click at [0, 0] on button "button" at bounding box center [0, 0] width 0 height 0
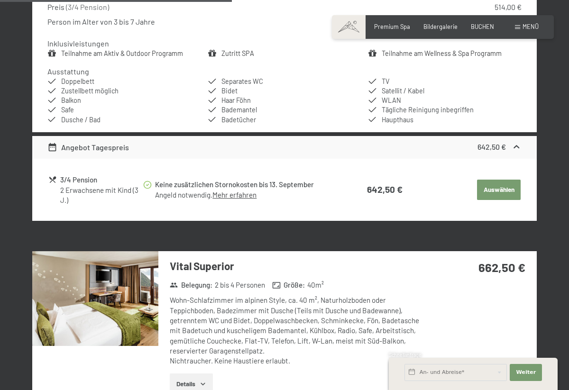
scroll to position [803, 0]
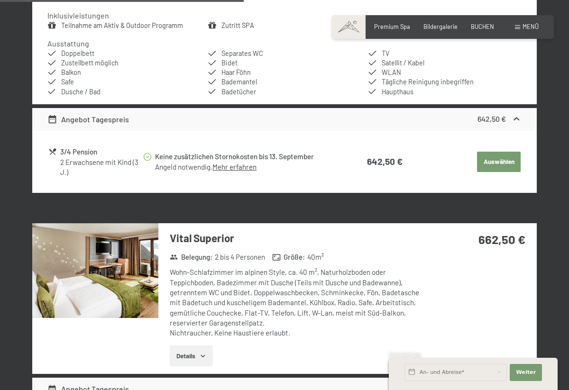
click at [76, 282] on img at bounding box center [95, 270] width 126 height 95
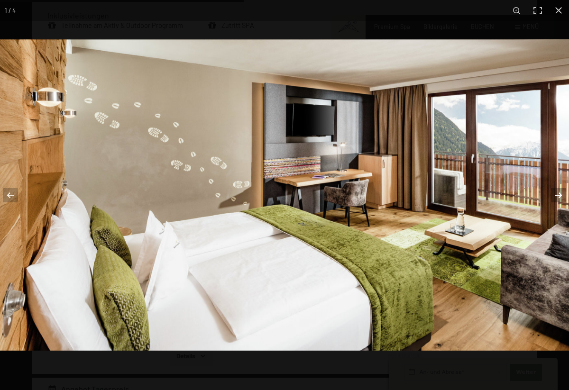
click at [557, 194] on button "button" at bounding box center [552, 195] width 33 height 47
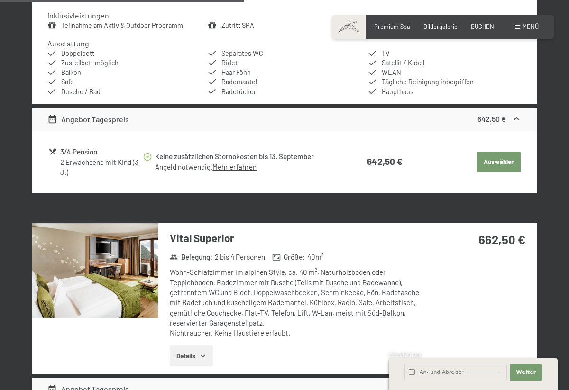
click at [0, 0] on button "button" at bounding box center [0, 0] width 0 height 0
click at [122, 259] on img at bounding box center [95, 270] width 126 height 95
click at [0, 0] on button "button" at bounding box center [0, 0] width 0 height 0
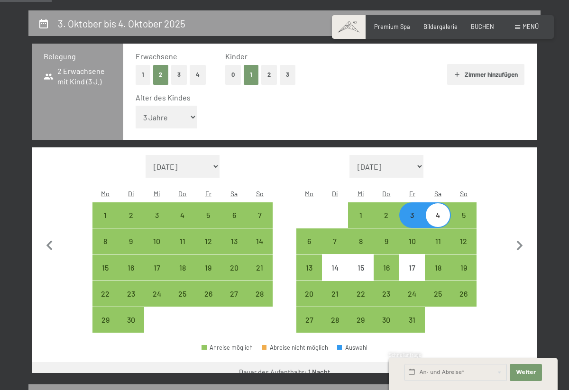
scroll to position [168, 0]
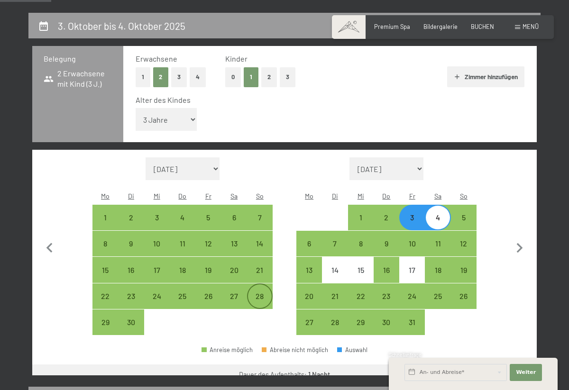
click at [259, 293] on div "28" at bounding box center [260, 305] width 24 height 24
select select "[DATE]"
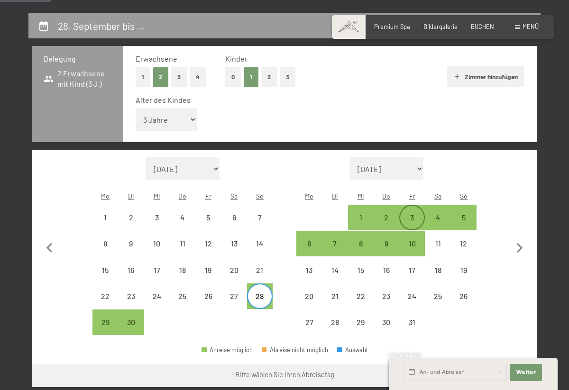
click at [411, 214] on div "3" at bounding box center [412, 226] width 24 height 24
select select "[DATE]"
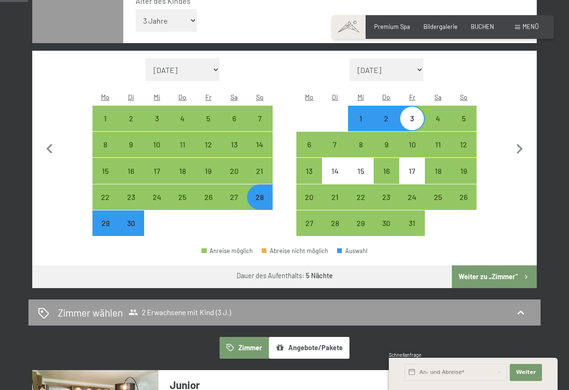
scroll to position [268, 0]
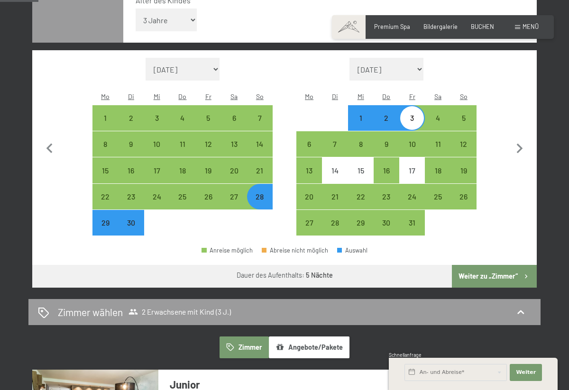
click at [480, 265] on button "Weiter zu „Zimmer“" at bounding box center [494, 276] width 85 height 23
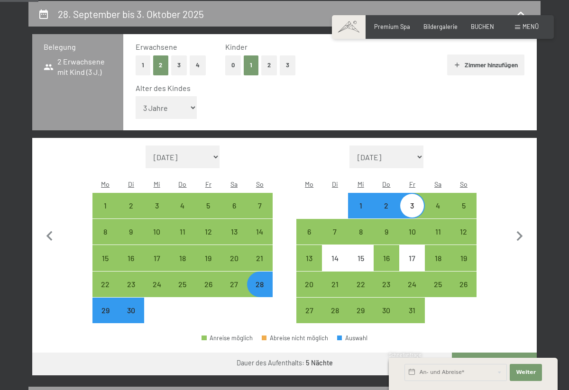
select select "[DATE]"
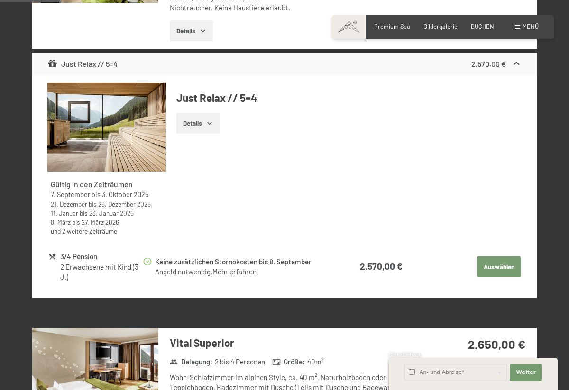
scroll to position [381, 0]
click at [501, 261] on button "Auswählen" at bounding box center [499, 266] width 44 height 21
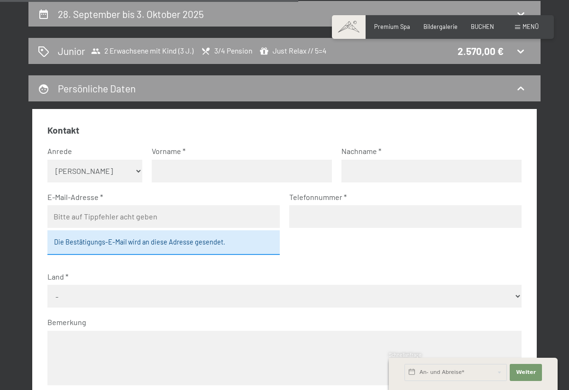
select select "m"
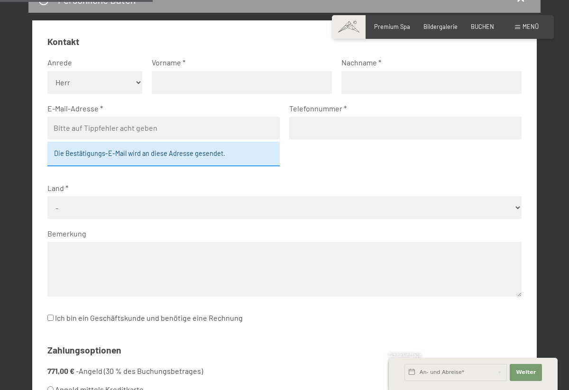
scroll to position [269, 0]
type input "[PERSON_NAME]"
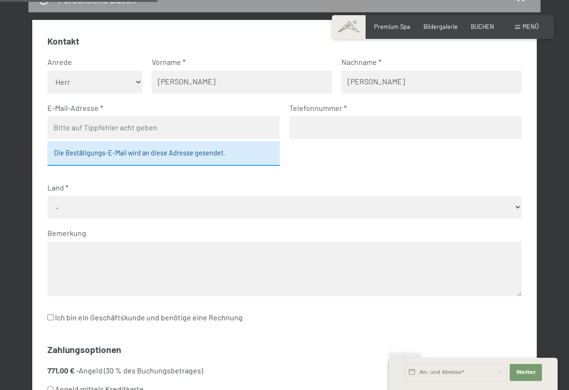
type input "[PERSON_NAME]"
click at [97, 67] on div "Anrede [PERSON_NAME] Frau [PERSON_NAME]" at bounding box center [94, 75] width 95 height 37
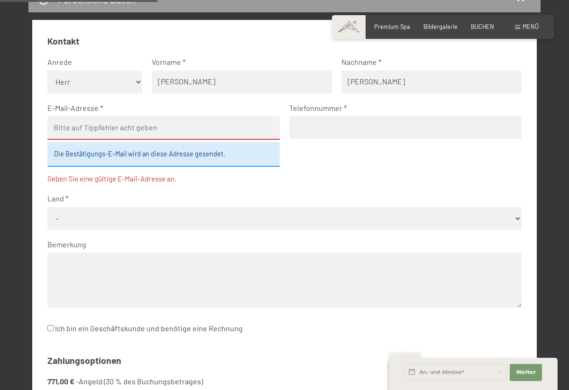
select select "f"
click at [190, 86] on input "[PERSON_NAME]" at bounding box center [242, 82] width 180 height 23
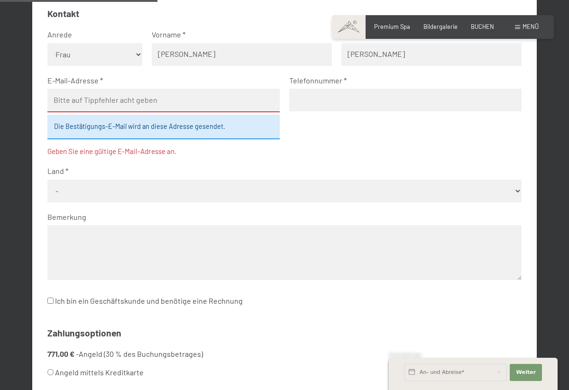
scroll to position [306, 0]
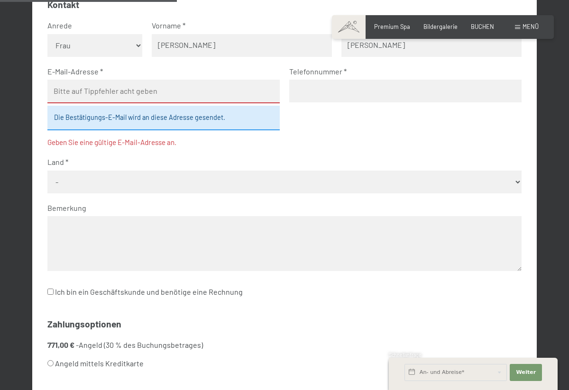
type input "[PERSON_NAME]"
type input "Goris"
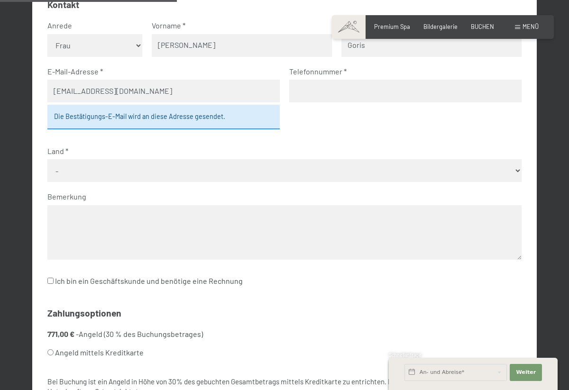
type input "[EMAIL_ADDRESS][DOMAIN_NAME]"
type input "017621069275"
click at [301, 148] on label "Land" at bounding box center [280, 151] width 467 height 10
click at [119, 164] on select "- [GEOGRAPHIC_DATA] [GEOGRAPHIC_DATA] [GEOGRAPHIC_DATA] [GEOGRAPHIC_DATA] [GEOG…" at bounding box center [284, 170] width 474 height 23
select select "DEU"
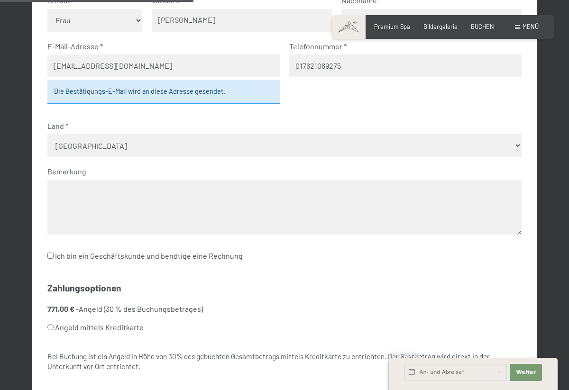
scroll to position [331, 0]
click at [159, 180] on textarea at bounding box center [284, 207] width 474 height 55
click at [52, 252] on input "Ich bin ein Geschäftskunde und benötige eine Rechnung" at bounding box center [50, 255] width 6 height 6
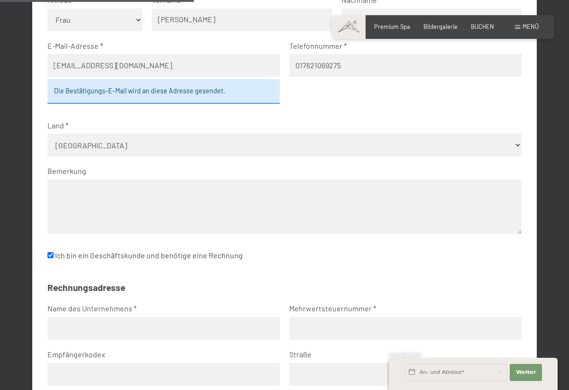
click at [52, 252] on input "Ich bin ein Geschäftskunde und benötige eine Rechnung" at bounding box center [50, 255] width 6 height 6
checkbox input "false"
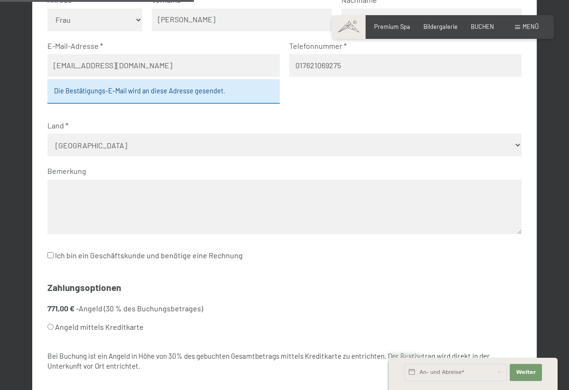
click at [80, 185] on textarea at bounding box center [284, 207] width 474 height 55
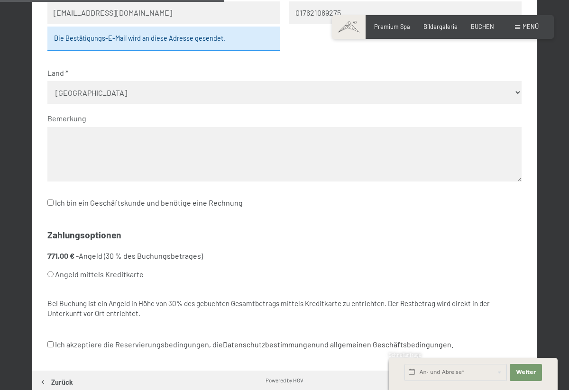
scroll to position [384, 0]
click at [83, 128] on textarea "Das Kind schläft gut in eine" at bounding box center [284, 154] width 474 height 55
type textarea "G"
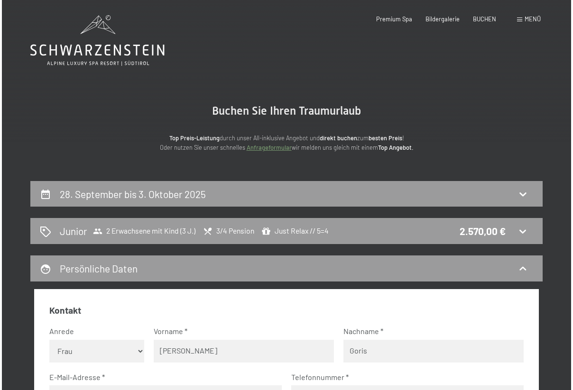
scroll to position [0, 0]
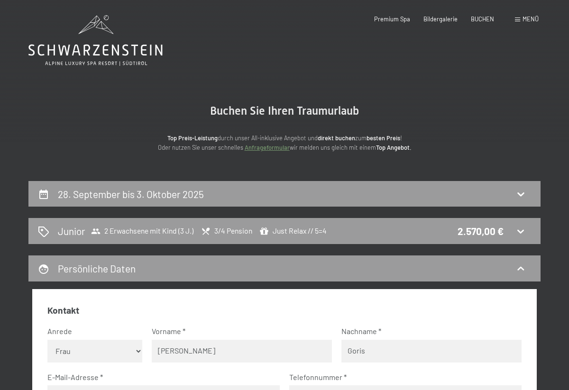
type textarea "Bitte für das Kind ein Beistell-Reisebett bereitstellen."
click at [520, 21] on span at bounding box center [517, 20] width 5 height 4
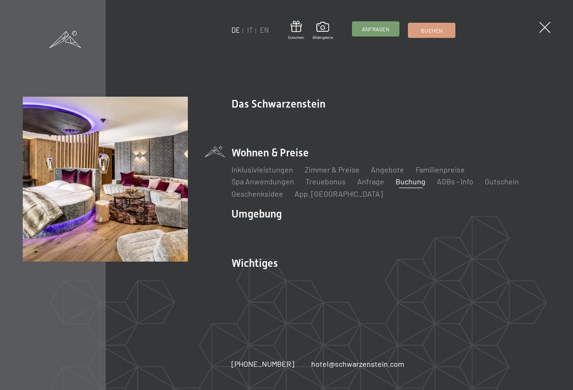
click at [376, 30] on span "Anfragen" at bounding box center [375, 29] width 27 height 8
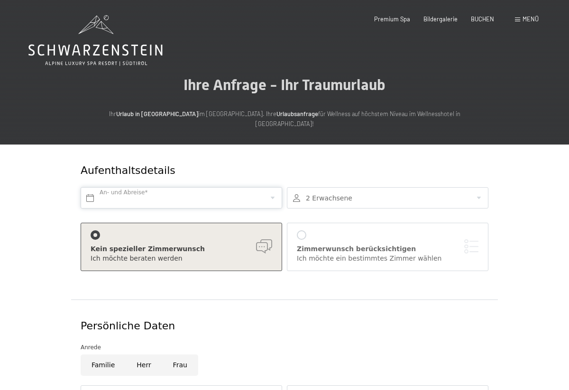
click at [164, 187] on input "text" at bounding box center [181, 197] width 201 height 21
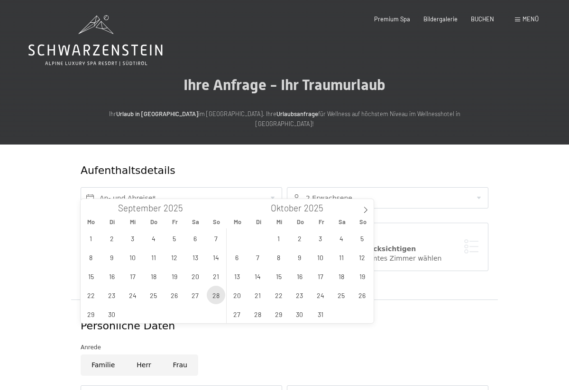
click at [220, 294] on span "28" at bounding box center [216, 295] width 18 height 18
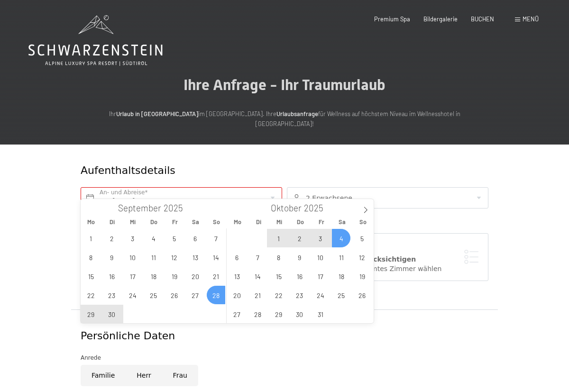
click at [343, 237] on span "4" at bounding box center [341, 238] width 18 height 18
type input "So. [DATE] - [DATE]"
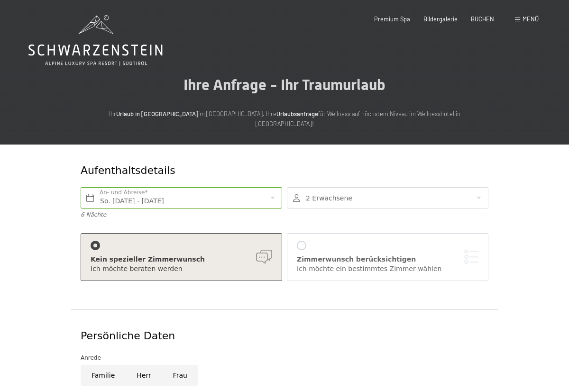
click at [330, 187] on div at bounding box center [387, 197] width 201 height 21
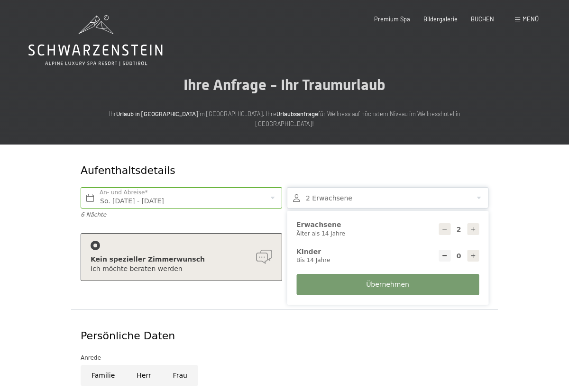
click at [475, 253] on icon at bounding box center [473, 256] width 7 height 7
type input "1"
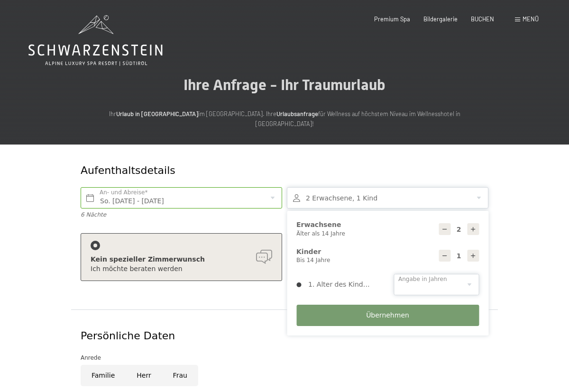
select select "3"
click at [387, 311] on span "Übernehmen" at bounding box center [387, 315] width 43 height 9
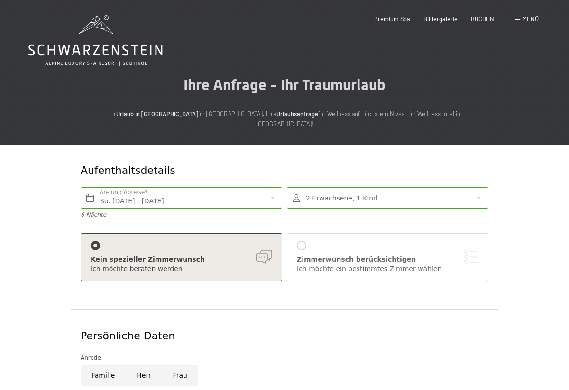
click at [302, 241] on div at bounding box center [301, 245] width 9 height 9
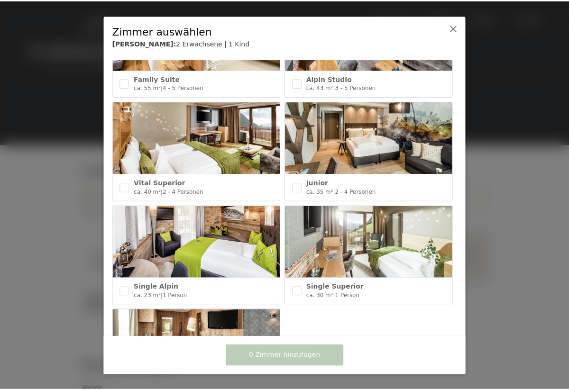
scroll to position [391, 0]
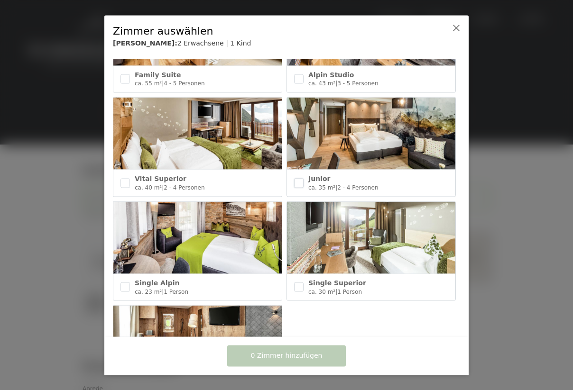
click at [299, 178] on input "checkbox" at bounding box center [298, 182] width 9 height 9
checkbox input "true"
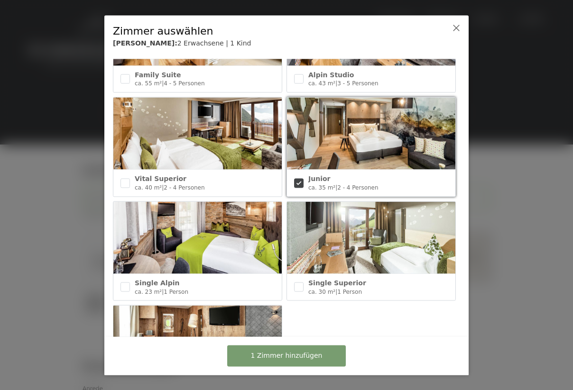
click at [302, 355] on span "1 Zimmer hinzufügen" at bounding box center [287, 355] width 72 height 9
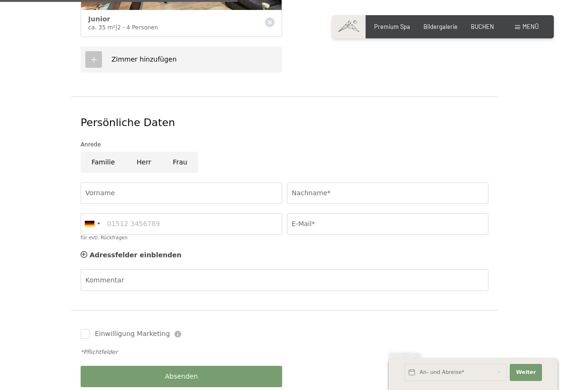
scroll to position [380, 0]
click at [172, 151] on input "Frau" at bounding box center [180, 161] width 36 height 21
radio input "true"
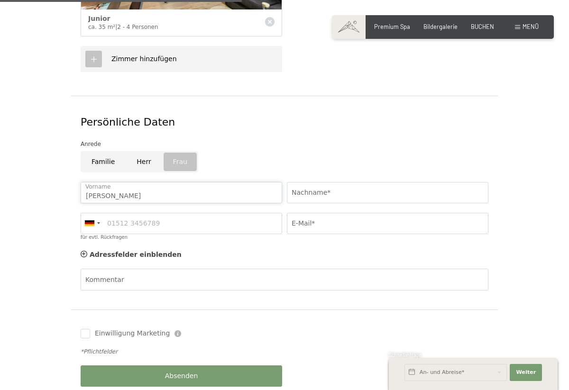
type input "[PERSON_NAME]"
type input "Goris"
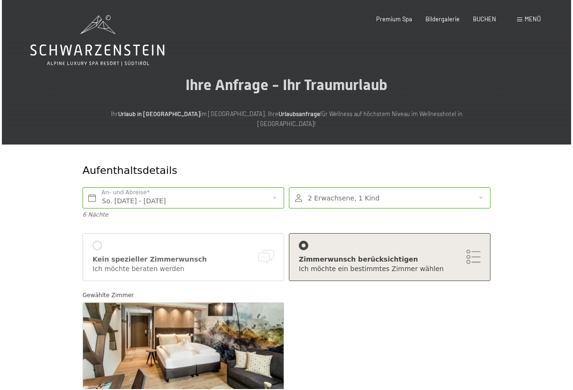
scroll to position [0, 0]
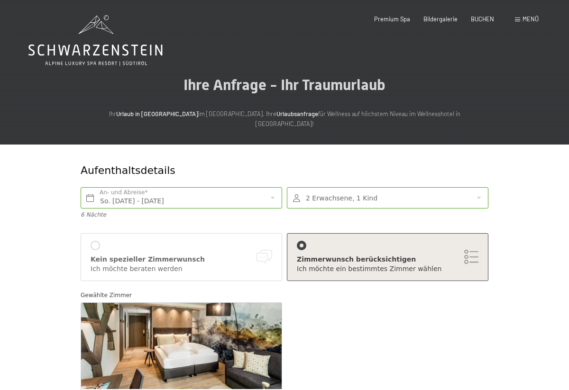
click at [519, 18] on span at bounding box center [517, 20] width 5 height 4
